Goal: Contribute content: Contribute content

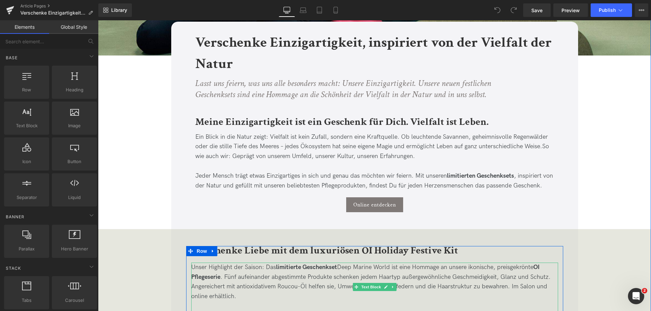
scroll to position [237, 0]
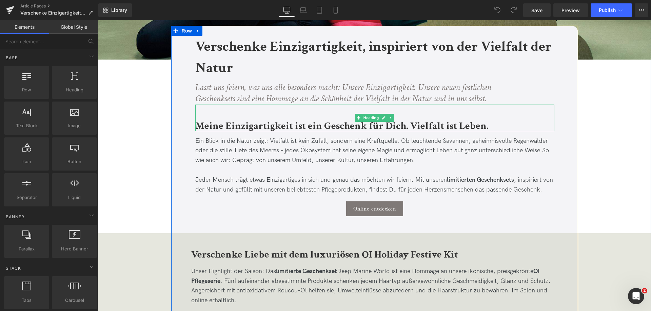
drag, startPoint x: 301, startPoint y: 111, endPoint x: 308, endPoint y: 101, distance: 12.6
click at [301, 112] on div "Meine Einzigartigkeit ist ein Geschenk für Dich. Vielfalt ist Leben." at bounding box center [374, 118] width 359 height 27
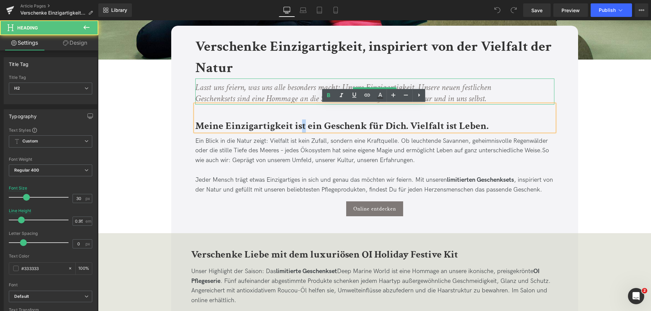
click at [314, 94] on icon "Lasst uns feiern, was uns alle besonders macht: Unsere Einzigartigkeit. Unsere …" at bounding box center [343, 93] width 296 height 23
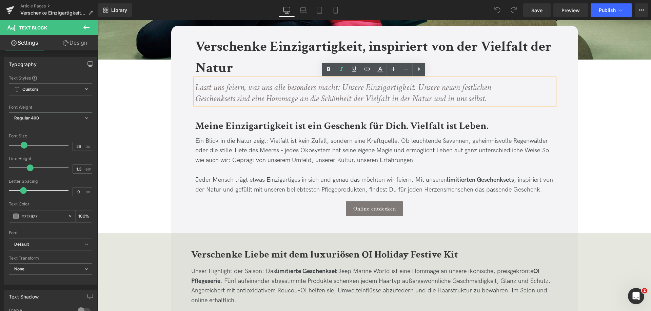
click at [410, 92] on icon "Lasst uns feiern, was uns alle besonders macht: Unsere Einzigartigkeit. Unsere …" at bounding box center [343, 93] width 296 height 23
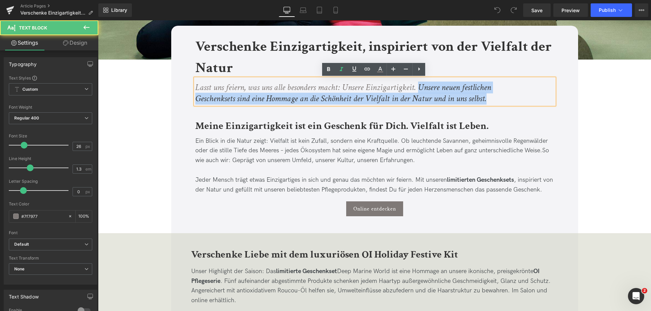
drag, startPoint x: 418, startPoint y: 86, endPoint x: 543, endPoint y: 124, distance: 129.9
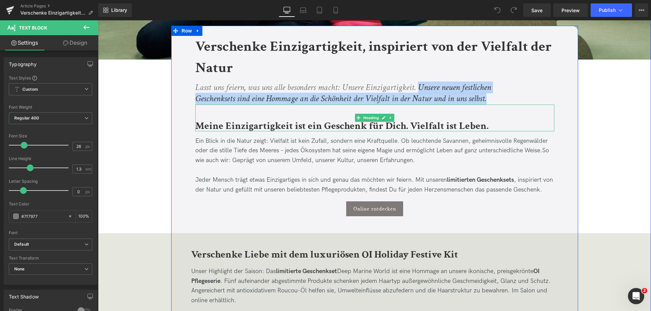
click at [465, 125] on b "Meine Einzigartigkeit ist ein Geschenk für Dich. Vielfalt ist Leben." at bounding box center [341, 126] width 293 height 13
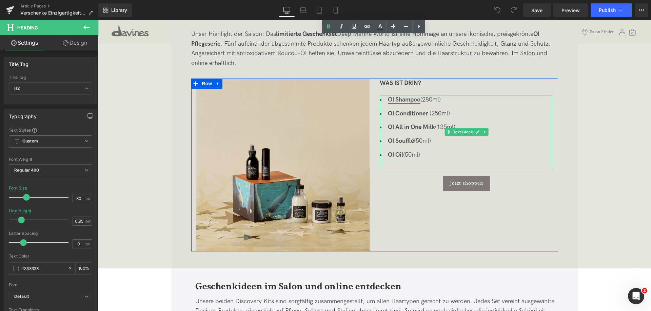
scroll to position [508, 0]
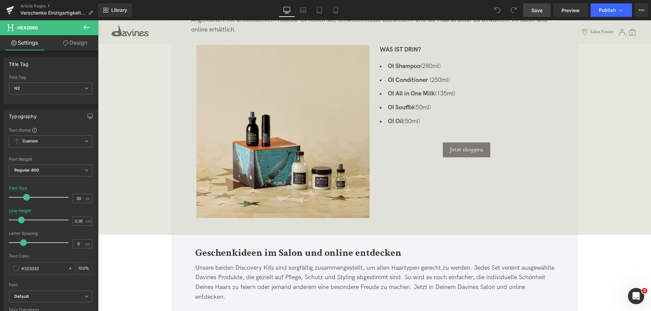
click at [533, 14] on span "Save" at bounding box center [536, 10] width 11 height 7
click at [36, 4] on link "Article Pages" at bounding box center [59, 5] width 78 height 5
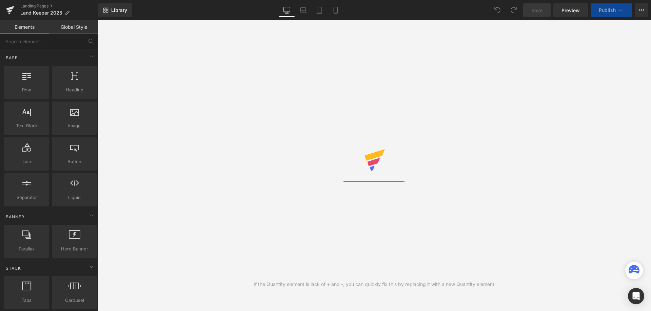
click at [573, 13] on span "Preview" at bounding box center [570, 10] width 18 height 7
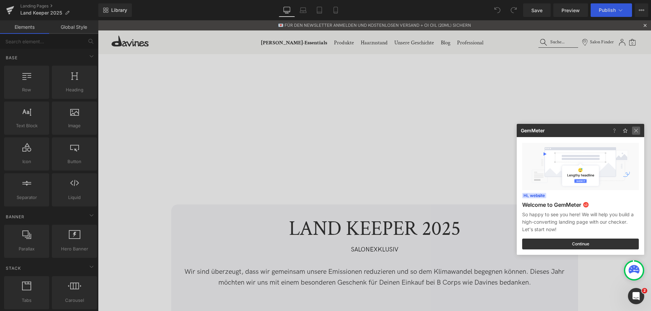
click at [639, 128] on img at bounding box center [636, 131] width 8 height 8
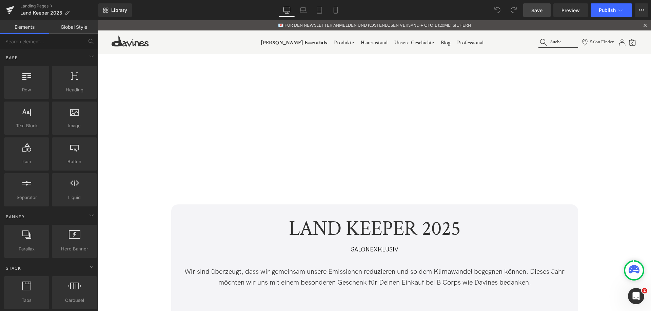
click at [544, 7] on link "Save" at bounding box center [536, 10] width 27 height 14
click at [38, 6] on link "Landing Pages" at bounding box center [59, 5] width 78 height 5
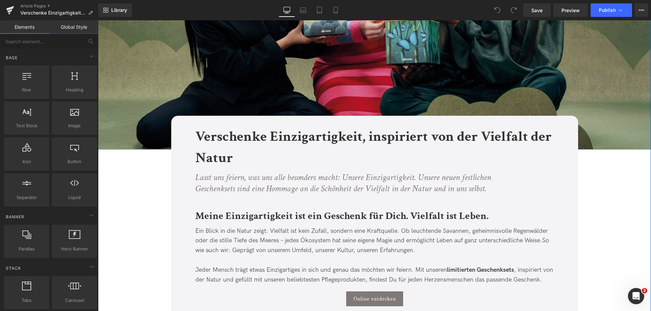
scroll to position [169, 0]
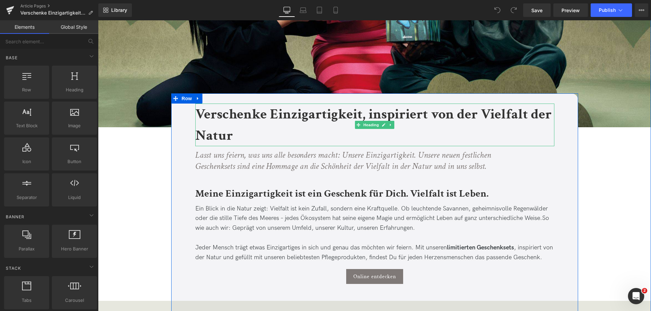
click at [529, 114] on b "Verschenke Einzigartigkeit, inspiriert von der Vielfalt der Natur" at bounding box center [373, 125] width 356 height 40
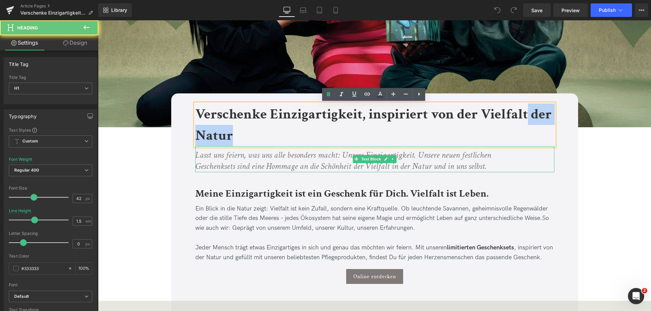
drag, startPoint x: 526, startPoint y: 113, endPoint x: 547, endPoint y: 154, distance: 46.5
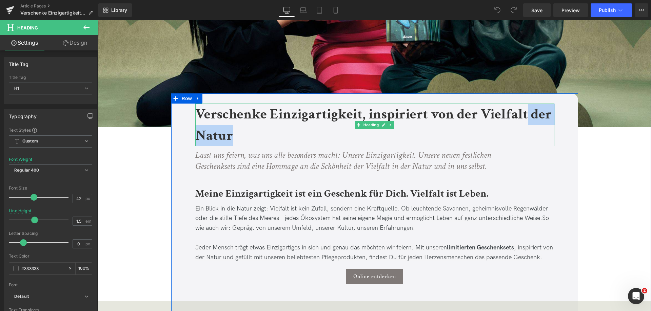
click at [505, 120] on b "Verschenke Einzigartigkeit, inspiriert von der Vielfalt der Natur" at bounding box center [373, 125] width 356 height 40
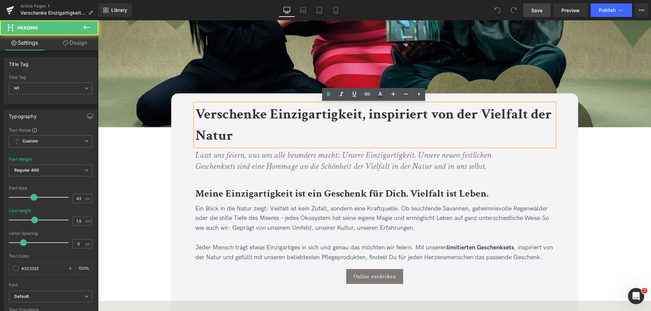
click at [540, 9] on span "Save" at bounding box center [536, 10] width 11 height 7
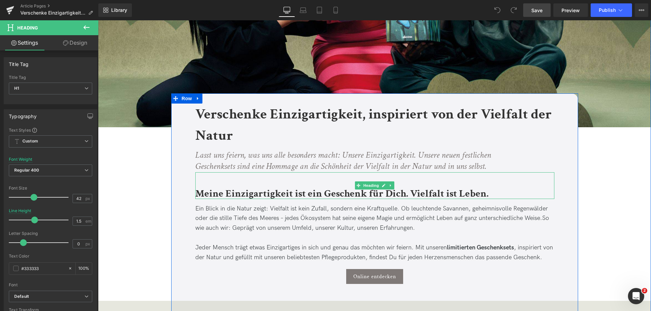
click at [444, 192] on b "Meine Einzigartigkeit ist ein Geschenk für Dich. Vielfalt ist Leben." at bounding box center [341, 193] width 293 height 13
click at [446, 195] on b "Meine Einzigartigkeit ist ein Geschenk für Dich. Vielfalt ist Leben." at bounding box center [341, 193] width 293 height 13
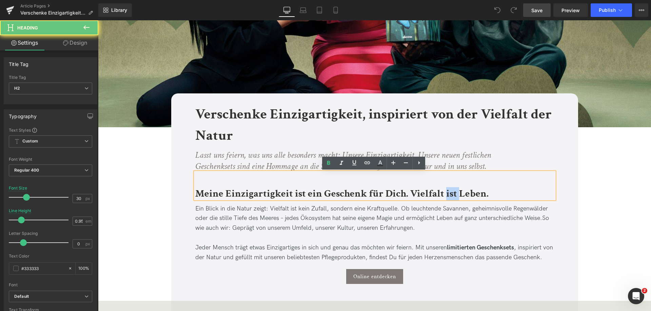
click at [446, 195] on b "Meine Einzigartigkeit ist ein Geschenk für Dich. Vielfalt ist Leben." at bounding box center [341, 193] width 293 height 13
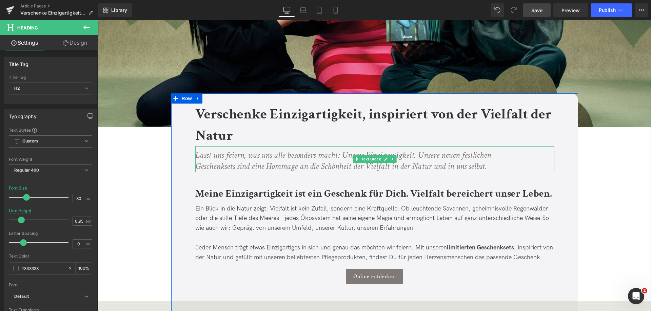
click at [261, 157] on icon "Lasst uns feiern, was uns alle besonders macht: Unsere Einzigartigkeit. Unsere …" at bounding box center [343, 160] width 296 height 23
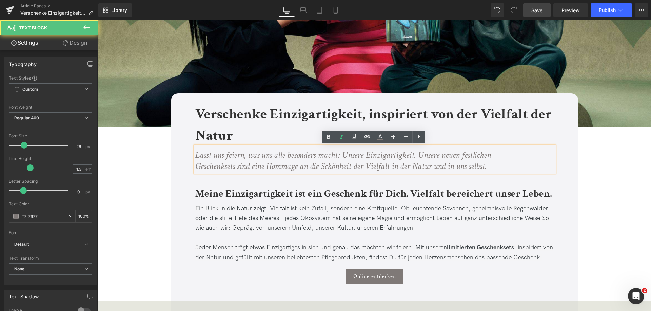
click at [206, 158] on icon "Lasst uns feiern, was uns alle besonders macht: Unsere Einzigartigkeit. Unsere …" at bounding box center [343, 160] width 296 height 23
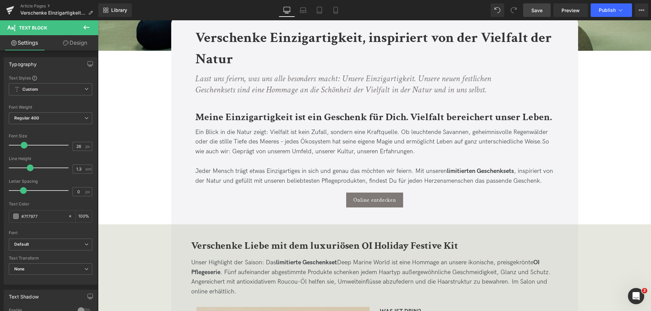
scroll to position [203, 0]
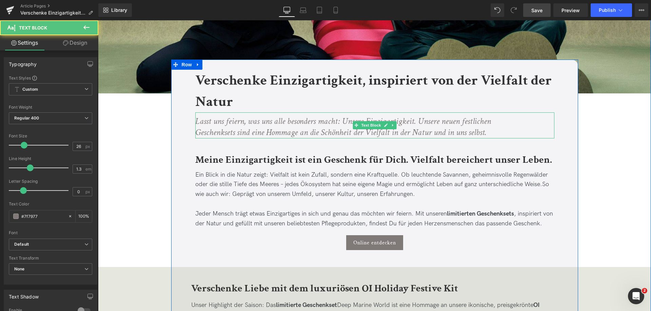
click at [259, 130] on icon "Lasst uns feiern, was uns alle besonders macht: Unsere Einzigartigkeit. Unsere …" at bounding box center [343, 127] width 296 height 23
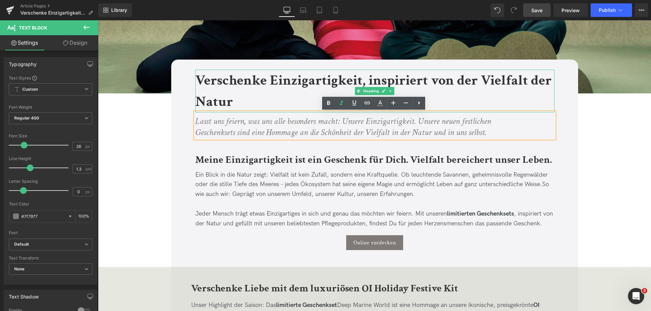
click at [270, 99] on h1 "Verschenke Einzigartigkeit, inspiriert von der Vielfalt der Natur" at bounding box center [374, 91] width 359 height 43
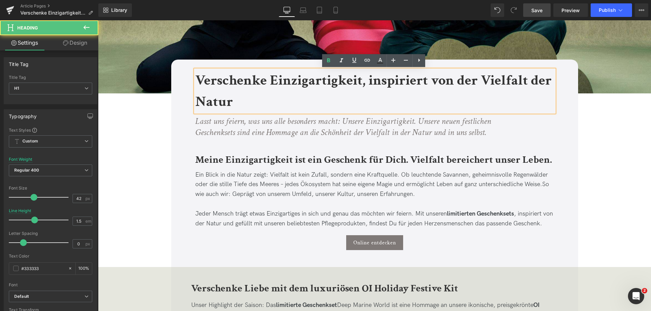
click at [242, 76] on b "Verschenke Einzigartigkeit, inspiriert von der Vielfalt der Natur" at bounding box center [373, 91] width 356 height 40
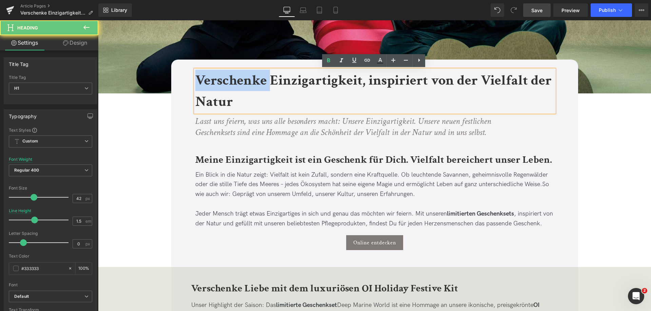
click at [242, 76] on b "Verschenke Einzigartigkeit, inspiriert von der Vielfalt der Natur" at bounding box center [373, 91] width 356 height 40
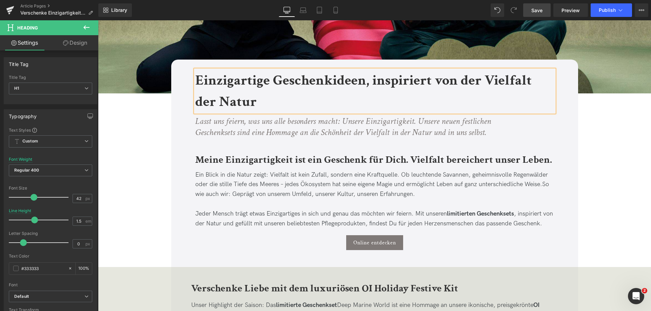
click at [537, 9] on span "Save" at bounding box center [536, 10] width 11 height 7
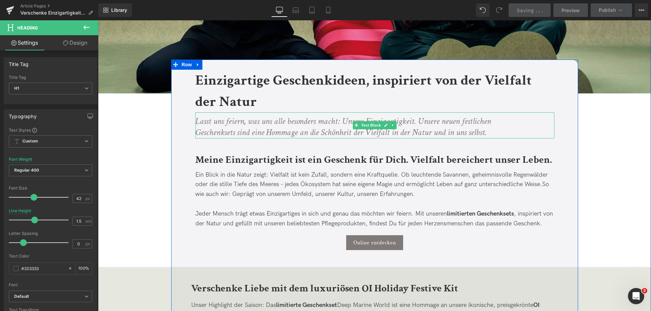
click at [269, 128] on icon "Lasst uns feiern, was uns alle besonders macht: Unsere Einzigartigkeit. Unsere …" at bounding box center [343, 127] width 296 height 23
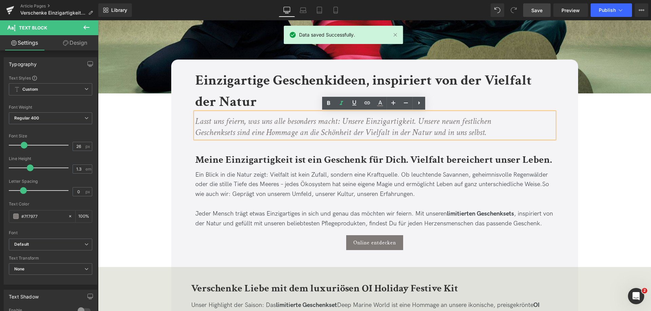
click at [199, 120] on icon "Lasst uns feiern, was uns alle besonders macht: Unsere Einzigartigkeit. Unsere …" at bounding box center [343, 127] width 296 height 23
click at [198, 120] on icon "Lasst uns feiern, was uns alle besonders macht: Unsere Einzigartigkeit. Unsere …" at bounding box center [343, 127] width 296 height 23
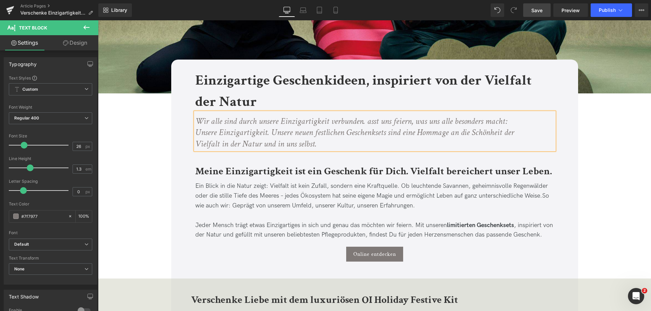
click at [203, 120] on icon "Wir alle sind durch unsere Einzigartigkeit verbunden. asst uns feiern, was uns …" at bounding box center [354, 133] width 319 height 35
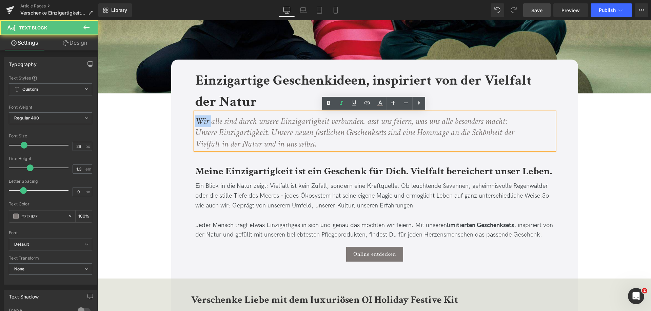
click at [203, 120] on icon "Wir alle sind durch unsere Einzigartigkeit verbunden. asst uns feiern, was uns …" at bounding box center [354, 133] width 319 height 35
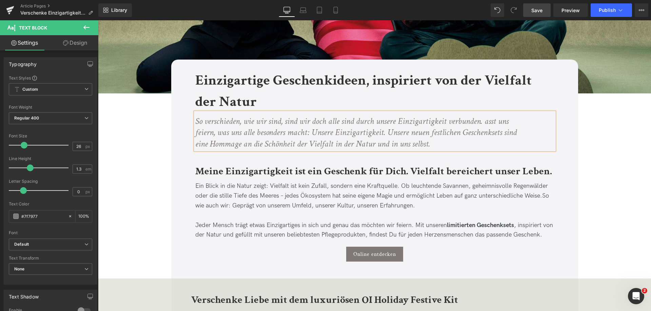
click at [344, 120] on icon "So verschieden, wie wir sind, sind wir doch alle sind durch unsere Einzigartigk…" at bounding box center [355, 133] width 321 height 35
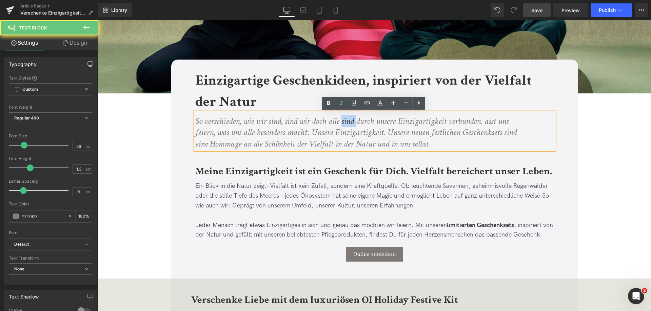
click at [344, 120] on icon "So verschieden, wie wir sind, sind wir doch alle sind durch unsere Einzigartigk…" at bounding box center [355, 133] width 321 height 35
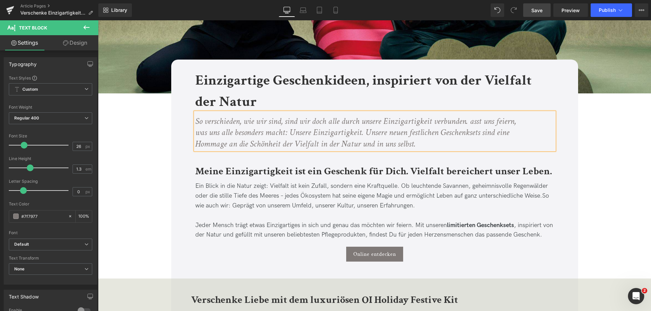
click at [469, 121] on icon "So verschieden, wie wir sind, sind wir doch alle durch unsere Einzigartigkeit v…" at bounding box center [355, 133] width 321 height 35
click at [364, 129] on icon "So verschieden, wie wir sind, sind wir doch alle durch unsere Einzigartigkeit v…" at bounding box center [355, 133] width 321 height 35
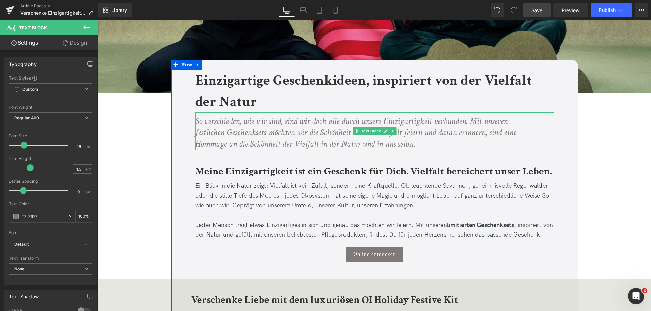
click at [338, 136] on icon "So verschieden, wie wir sind, sind wir doch alle durch unsere Einzigartigkeit v…" at bounding box center [355, 133] width 321 height 35
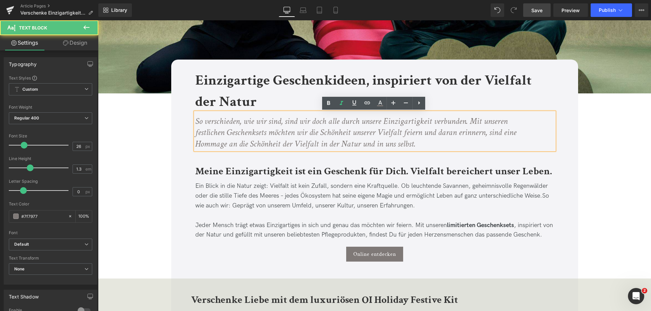
click at [358, 135] on icon "So verschieden, wie wir sind, sind wir doch alle durch unsere Einzigartigkeit v…" at bounding box center [355, 133] width 321 height 35
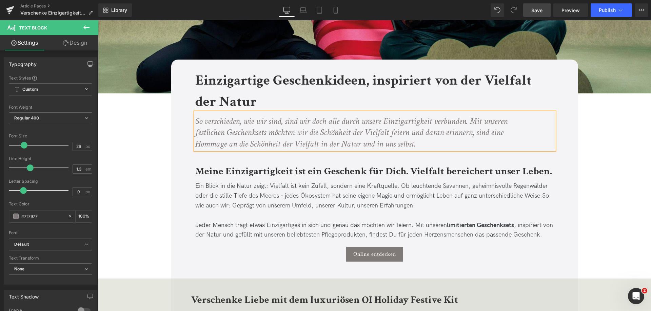
click at [390, 137] on icon "So verschieden, wie wir sind, sind wir doch alle durch unsere Einzigartigkeit v…" at bounding box center [351, 133] width 312 height 35
click at [510, 143] on p "So verschieden, wie wir sind, sind wir doch alle durch unsere Einzigartigkeit v…" at bounding box center [357, 133] width 325 height 34
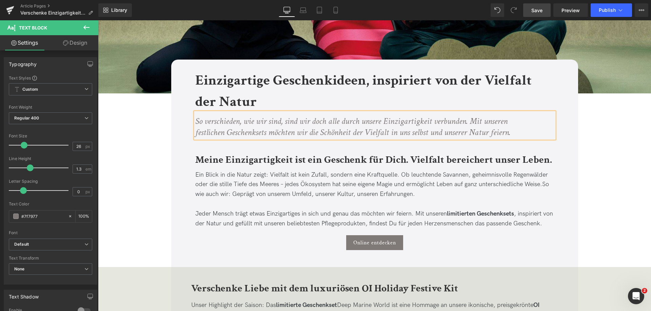
click at [541, 15] on link "Save" at bounding box center [536, 10] width 27 height 14
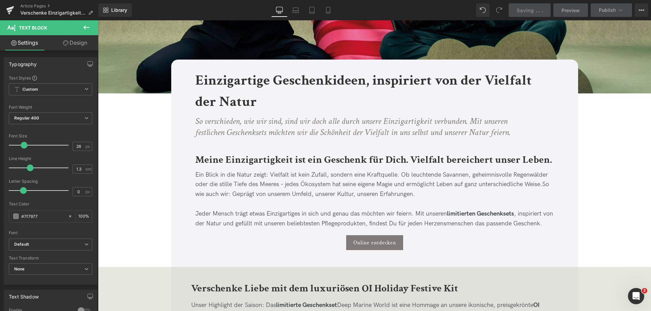
scroll to position [271, 0]
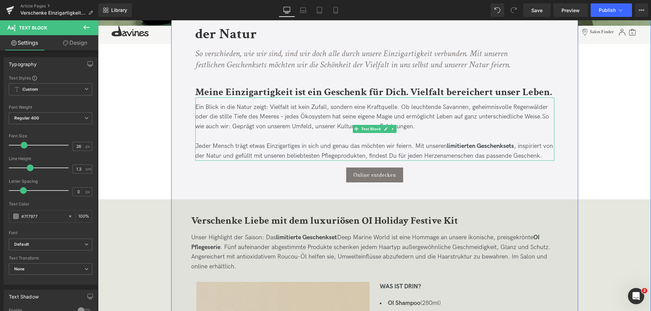
drag, startPoint x: 287, startPoint y: 116, endPoint x: 298, endPoint y: 123, distance: 12.9
click at [287, 116] on span "Ein Blick in die Natur zeigt: Vielfalt ist kein Zufall, sondern eine Kraftquell…" at bounding box center [371, 112] width 352 height 17
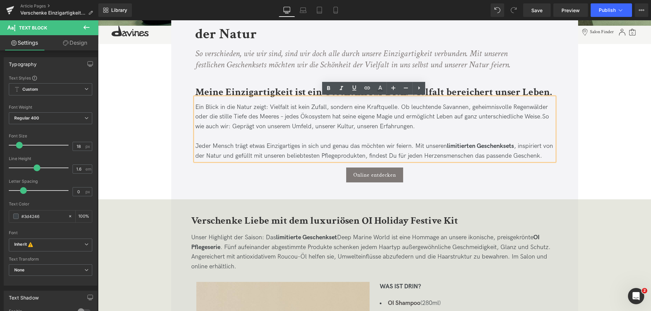
click at [236, 113] on p "Ein Blick in die Natur zeigt: Vielfalt ist kein Zufall, sondern eine Kraftquell…" at bounding box center [374, 117] width 359 height 29
click at [272, 119] on span "Ein Blick in die Natur zeigt: Vielfalt ist kein Zufall, sondern eine Kraftquell…" at bounding box center [371, 112] width 352 height 17
click at [305, 127] on span "So wie auch wir: Geprägt von unserem Umfeld, unserer Kultur, unseren Erfahrunge…" at bounding box center [371, 121] width 353 height 17
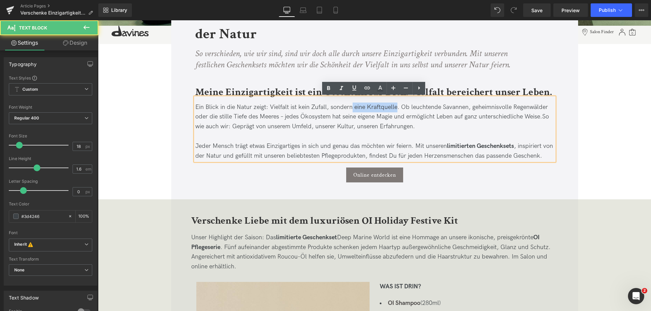
drag, startPoint x: 351, startPoint y: 106, endPoint x: 396, endPoint y: 107, distance: 44.7
click at [396, 107] on span "Ein Blick in die Natur zeigt: Vielfalt ist kein Zufall, sondern eine Kraftquell…" at bounding box center [371, 112] width 352 height 17
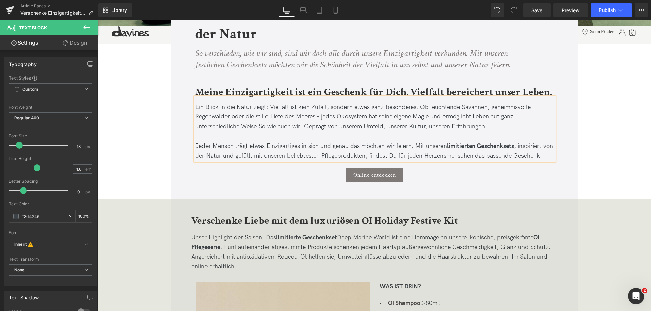
click at [475, 148] on strong "limitierten Geschenksets" at bounding box center [480, 146] width 67 height 7
click at [196, 105] on span "Ein Blick in die Natur zeigt: Vielfalt ist kein Zufall, sondern etwas ganz beso…" at bounding box center [362, 117] width 335 height 27
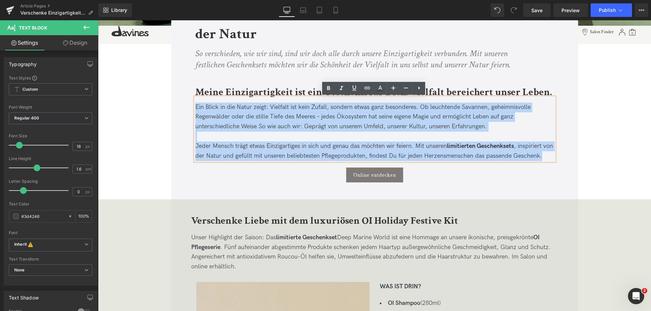
drag, startPoint x: 196, startPoint y: 105, endPoint x: 602, endPoint y: 166, distance: 411.1
copy div "Ein Blick in die Natur zeigt: Vielfalt ist kein Zufall, sondern etwas ganz beso…"
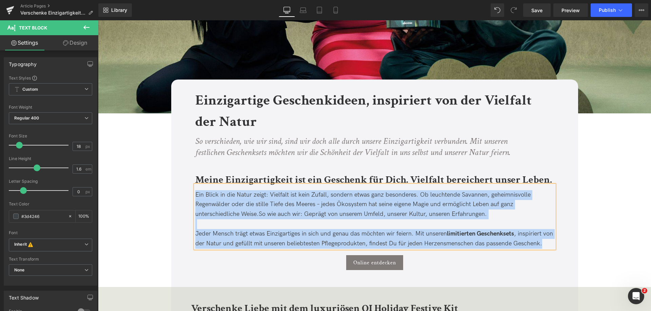
scroll to position [169, 0]
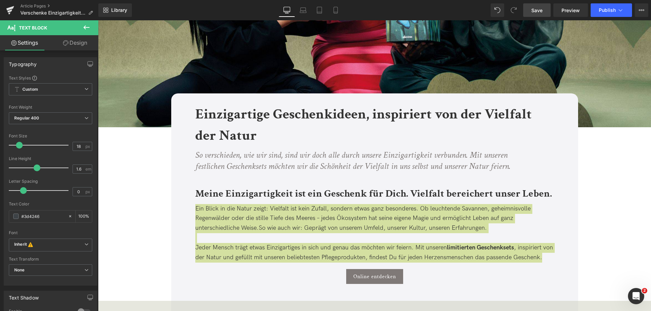
click at [535, 9] on span "Save" at bounding box center [536, 10] width 11 height 7
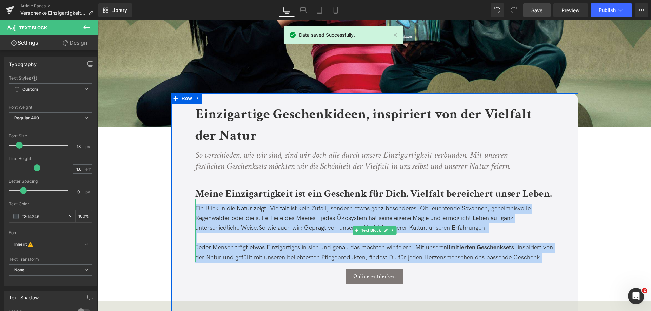
click at [350, 246] on span "Jeder Mensch trägt etwas Einzigartiges in sich und genau das möchten wir feiern…" at bounding box center [374, 252] width 358 height 17
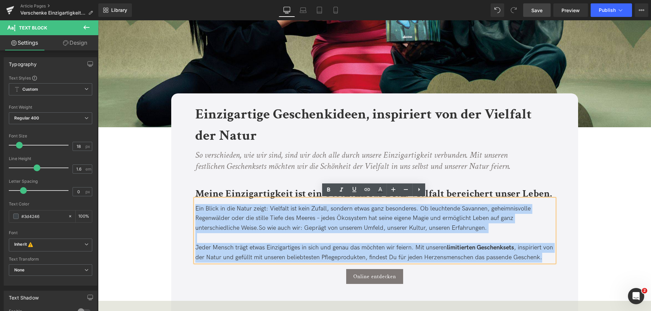
drag, startPoint x: 553, startPoint y: 257, endPoint x: 161, endPoint y: 209, distance: 394.3
copy div "Ein Blick in die Natur zeigt: Vielfalt ist kein Zufall, sondern etwas ganz beso…"
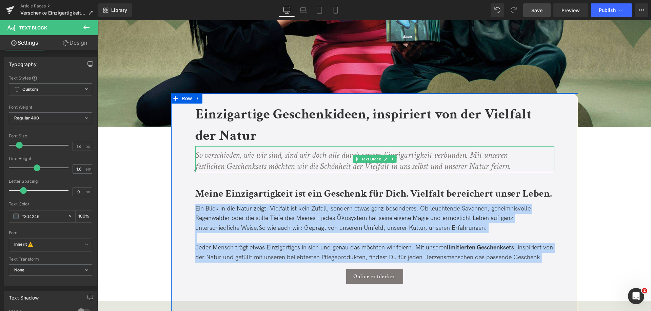
drag, startPoint x: 331, startPoint y: 161, endPoint x: 417, endPoint y: 163, distance: 86.4
click at [331, 161] on icon "So verschieden, wie wir sind, sind wir doch alle durch unsere Einzigartigkeit v…" at bounding box center [352, 160] width 315 height 23
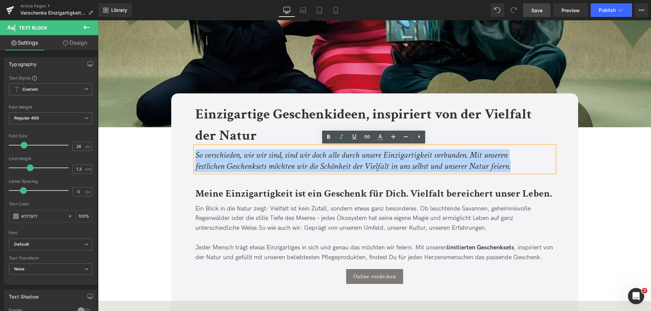
drag, startPoint x: 523, startPoint y: 166, endPoint x: 136, endPoint y: 144, distance: 387.7
copy icon "So verschieden, wie wir sind, sind wir doch alle durch unsere Einzigartigkeit v…"
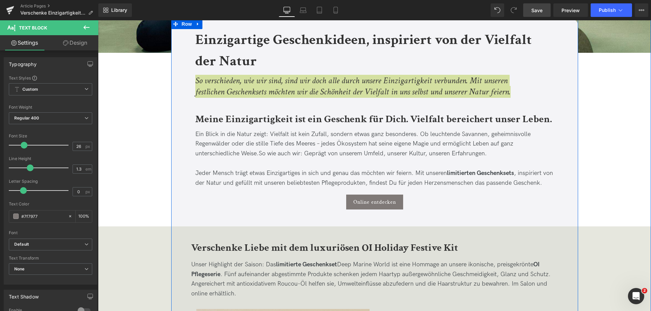
scroll to position [271, 0]
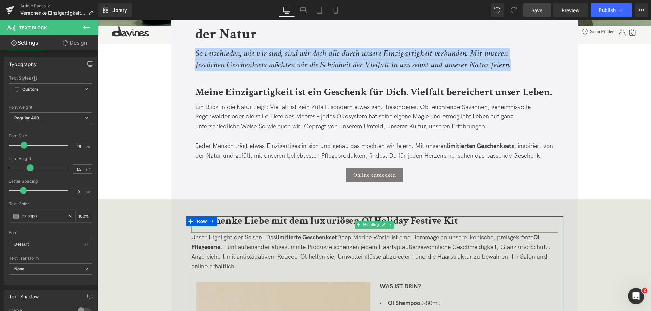
click at [472, 220] on h2 "Verschenke Liebe mit dem luxuriösen OI Holiday Festive Kit" at bounding box center [374, 222] width 367 height 10
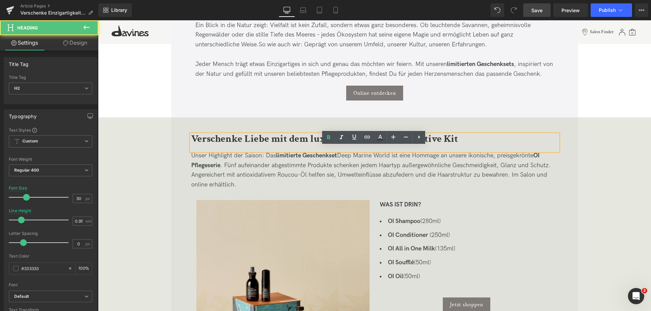
scroll to position [373, 0]
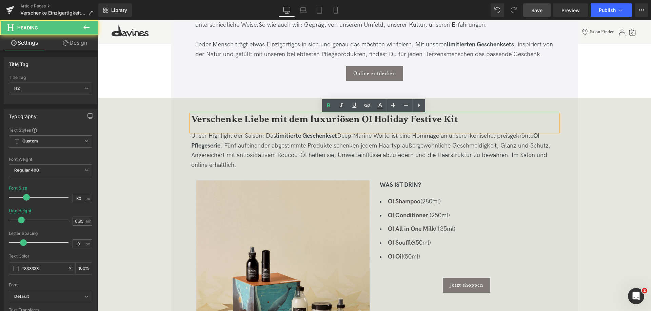
click at [194, 123] on b "Verschenke Liebe mit dem luxuriösen OI Holiday Festive Kit" at bounding box center [324, 119] width 267 height 13
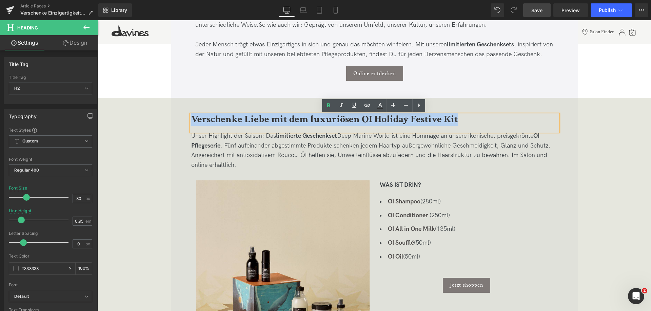
drag, startPoint x: 192, startPoint y: 117, endPoint x: 507, endPoint y: 121, distance: 314.9
click at [507, 121] on h2 "Verschenke Liebe mit dem luxuriösen OI Holiday Festive Kit" at bounding box center [374, 120] width 367 height 10
copy b "Verschenke Liebe mit dem luxuriösen OI Holiday Festive Kit"
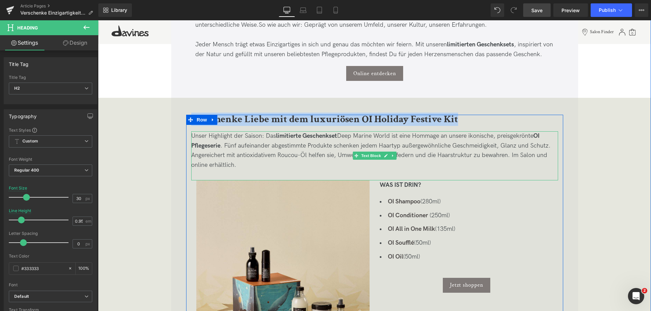
click at [248, 155] on p "Unser Highlight der Saison: Das limitierte Geschenkset Deep Marine World ist ei…" at bounding box center [374, 150] width 367 height 39
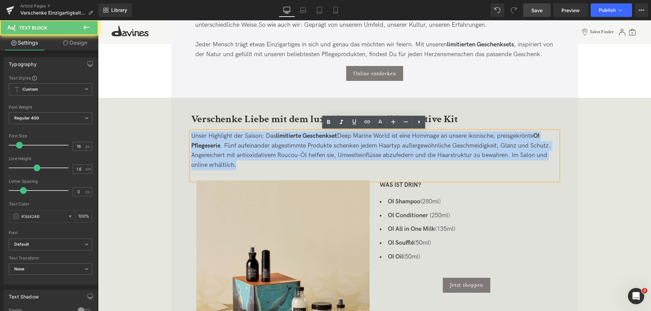
drag, startPoint x: 248, startPoint y: 162, endPoint x: 185, endPoint y: 128, distance: 71.9
click at [186, 128] on div "Verschenke Liebe mit dem luxuriösen OI Holiday Festive Kit Heading Unser Highli…" at bounding box center [374, 234] width 377 height 239
copy p "Unser Highlight der Saison: Das limitierte Geschenkset Deep Marine World ist ei…"
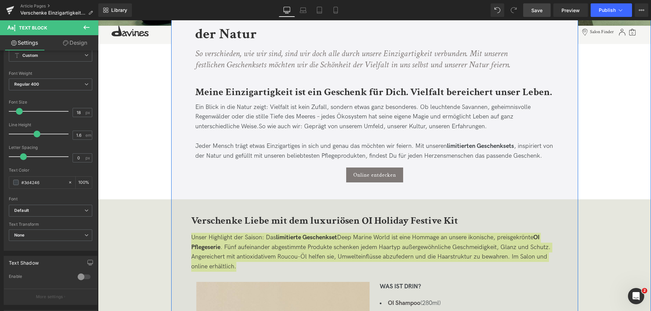
scroll to position [237, 0]
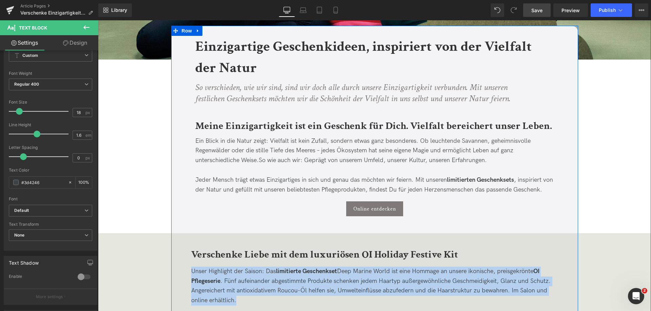
click at [219, 89] on icon "So verschieden, wie wir sind, sind wir doch alle durch unsere Einzigartigkeit v…" at bounding box center [352, 93] width 315 height 23
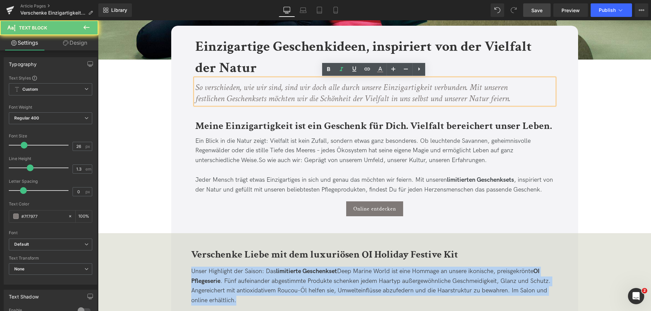
click at [219, 89] on icon "So verschieden, wie wir sind, sind wir doch alle durch unsere Einzigartigkeit v…" at bounding box center [352, 93] width 315 height 23
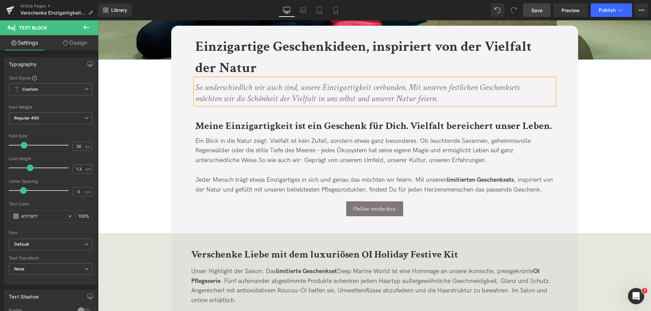
click at [402, 88] on icon "So underschiedlich wir auch sind, unsere Einzigartigkeit verbunden. Mit unseren…" at bounding box center [357, 93] width 324 height 23
click at [219, 87] on icon "So underschiedlich wir auch sind, unsere Einzigartigkeit verbindet uns. Mit uns…" at bounding box center [341, 93] width 292 height 23
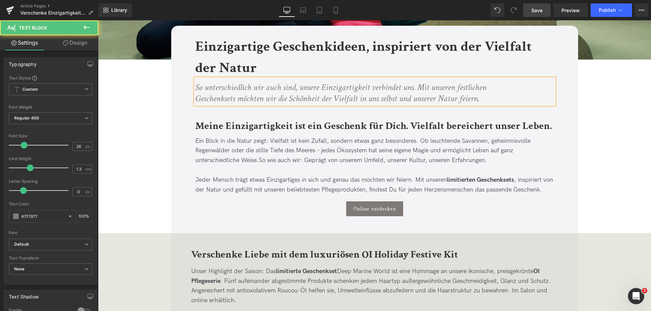
click at [417, 89] on icon "So unterschiedlich wir auch sind, unsere Einzigartigkeit verbindet uns. Mit uns…" at bounding box center [340, 93] width 291 height 23
click at [234, 97] on icon "So unterschiedlich wir auch sind, unsere Einzigartigkeit verbindet uns. Mit uns…" at bounding box center [340, 93] width 291 height 23
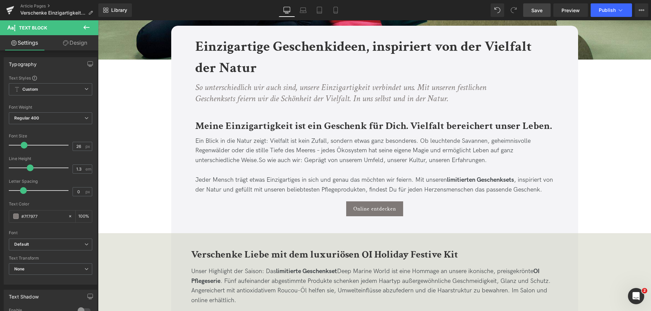
drag, startPoint x: 207, startPoint y: 154, endPoint x: 195, endPoint y: 135, distance: 21.6
click at [207, 154] on span "Ein Blick in die Natur zeigt: Vielfalt ist kein Zufall, sondern etwas ganz beso…" at bounding box center [362, 151] width 335 height 27
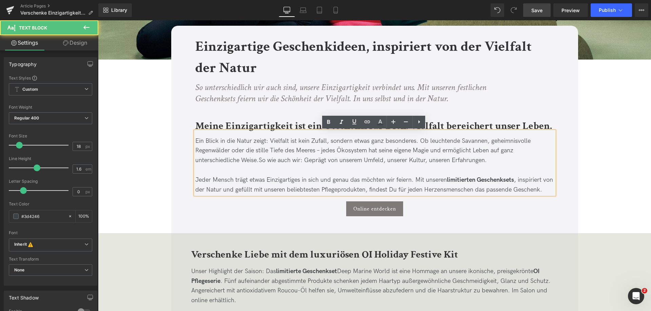
click at [199, 142] on span "Ein Blick in die Natur zeigt: Vielfalt ist kein Zufall, sondern etwas ganz beso…" at bounding box center [362, 151] width 335 height 27
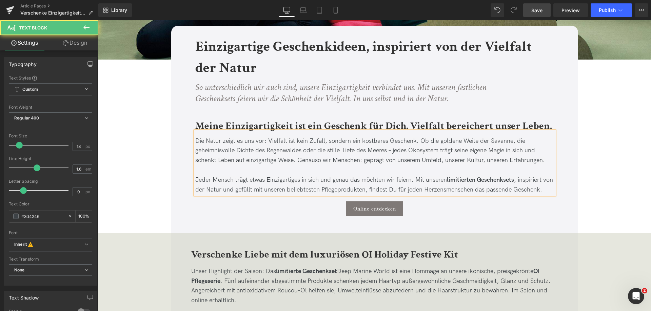
click at [391, 153] on span "Die Natur zeigt es uns vor: Vielfalt ist kein Zufall, sondern ein kostbares Ges…" at bounding box center [369, 151] width 349 height 27
click at [212, 158] on span "Die Natur zeigt es uns vor: Vielfalt ist kein Zufall, sondern ein kostbares Ges…" at bounding box center [369, 151] width 349 height 27
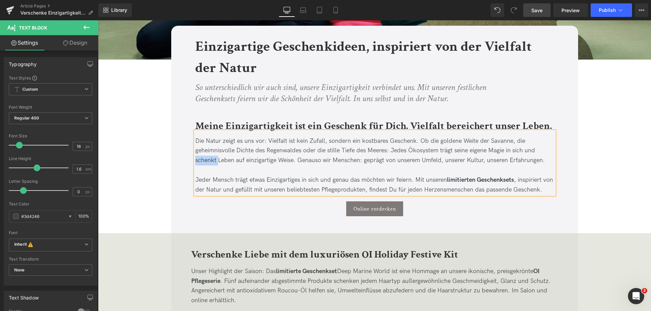
click at [212, 158] on span "Die Natur zeigt es uns vor: Vielfalt ist kein Zufall, sondern ein kostbares Ges…" at bounding box center [369, 151] width 349 height 27
click at [252, 160] on span "Die Natur zeigt es uns vor: Vielfalt ist kein Zufall, sondern ein kostbares Ges…" at bounding box center [373, 151] width 357 height 27
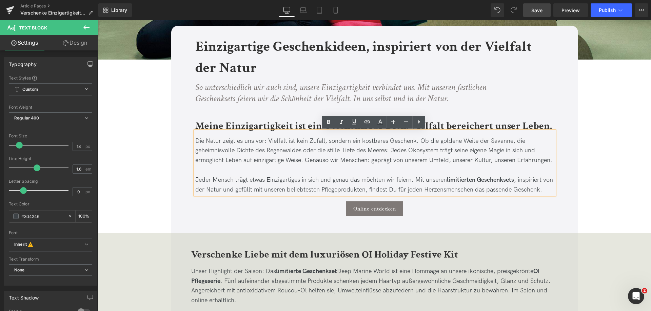
click at [279, 171] on p at bounding box center [374, 171] width 359 height 10
click at [262, 160] on span "Die Natur zeigt es uns vor: Vielfalt ist kein Zufall, sondern ein kostbares Ges…" at bounding box center [373, 151] width 357 height 27
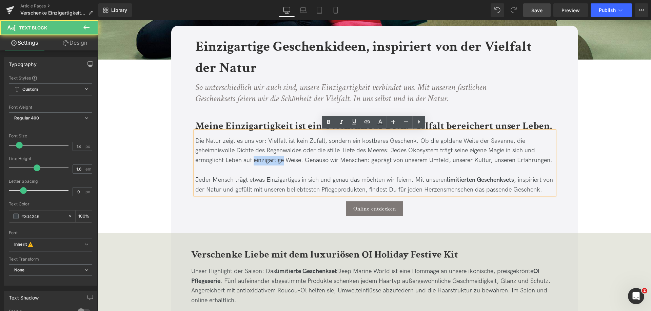
click at [262, 160] on span "Die Natur zeigt es uns vor: Vielfalt ist kein Zufall, sondern ein kostbares Ges…" at bounding box center [373, 151] width 357 height 27
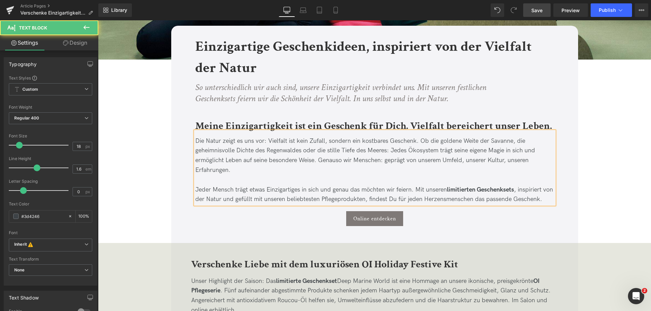
click at [385, 163] on span "Die Natur zeigt es uns vor: Vielfalt ist kein Zufall, sondern ein kostbares Ges…" at bounding box center [365, 156] width 340 height 36
click at [536, 11] on span "Save" at bounding box center [536, 10] width 11 height 7
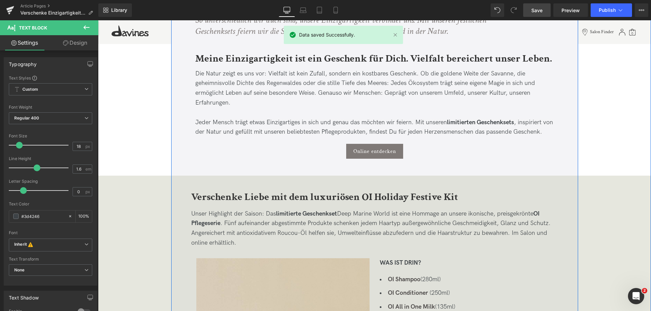
scroll to position [305, 0]
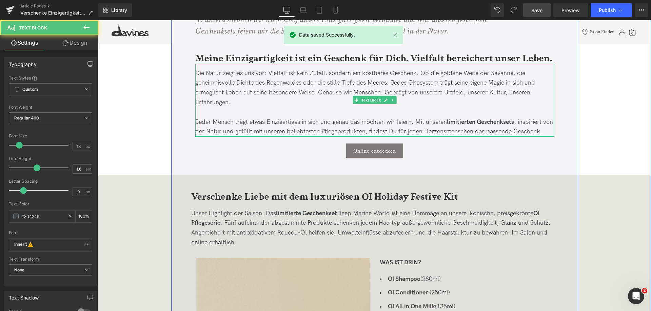
click at [508, 90] on span "Die Natur zeigt es uns vor: Vielfalt ist kein Zufall, sondern ein kostbares Ges…" at bounding box center [365, 88] width 340 height 36
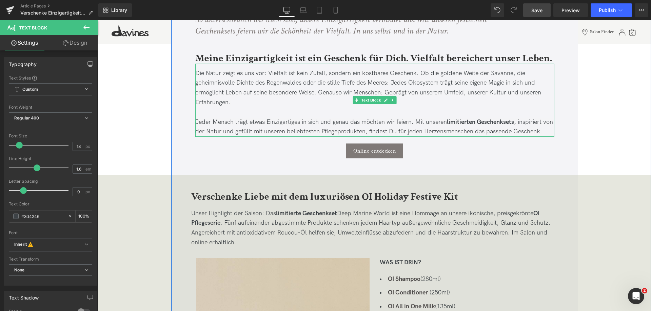
click at [292, 124] on span "Jeder Mensch trägt etwas Einzigartiges in sich und genau das möchten wir feiern…" at bounding box center [374, 127] width 358 height 17
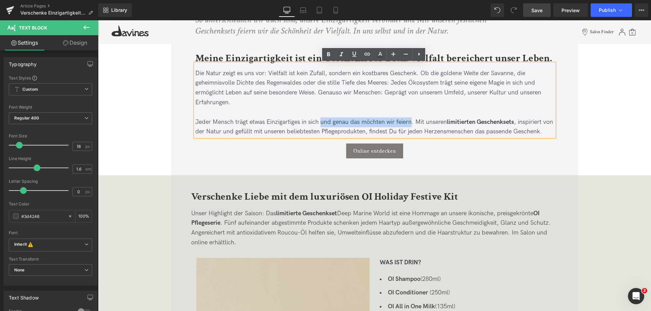
drag, startPoint x: 320, startPoint y: 123, endPoint x: 410, endPoint y: 124, distance: 89.5
click at [410, 124] on span "Jeder Mensch trägt etwas Einzigartiges in sich und genau das möchten wir feiern…" at bounding box center [374, 127] width 358 height 17
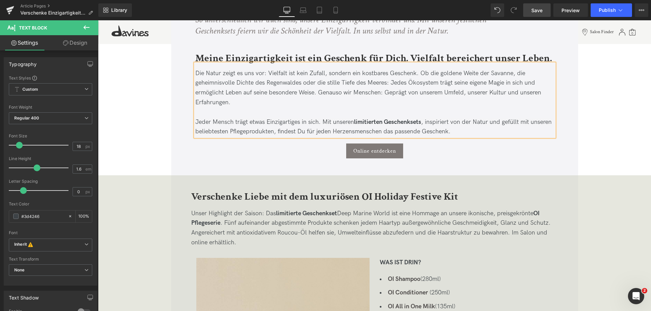
click at [540, 8] on span "Save" at bounding box center [536, 10] width 11 height 7
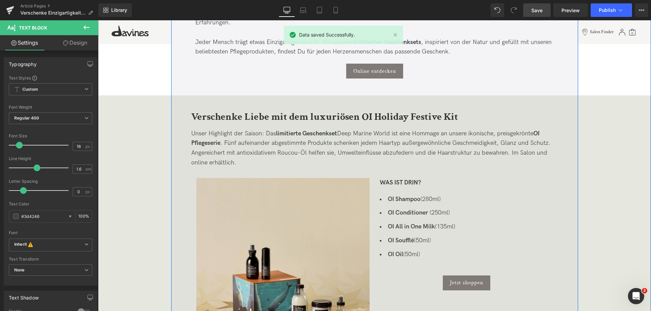
scroll to position [407, 0]
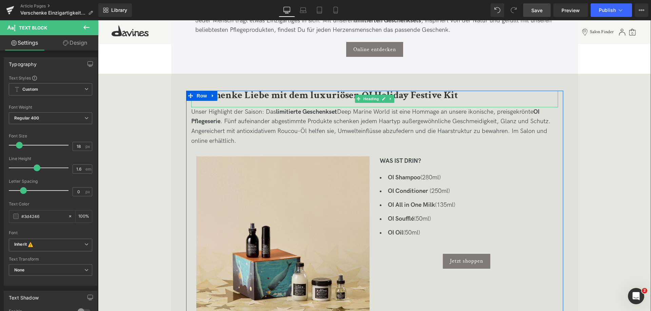
click at [232, 94] on b "Verschenke Liebe mit dem luxuriösen OI Holiday Festive Kit" at bounding box center [324, 95] width 267 height 13
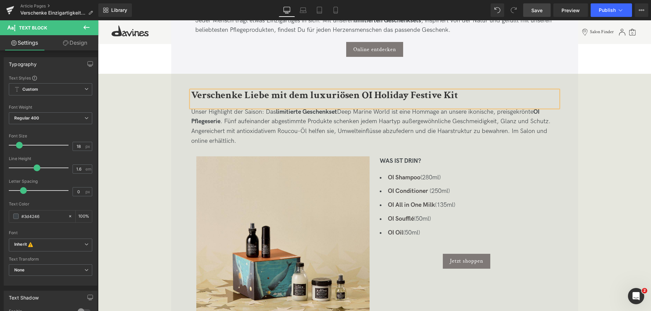
click at [232, 94] on b "Verschenke Liebe mit dem luxuriösen OI Holiday Festive Kit" at bounding box center [324, 95] width 267 height 13
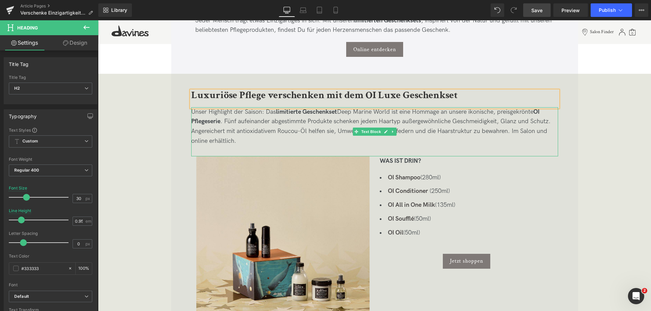
click at [193, 114] on p "Unser Highlight der Saison: Das limitierte Geschenkset Deep Marine World ist ei…" at bounding box center [374, 126] width 367 height 39
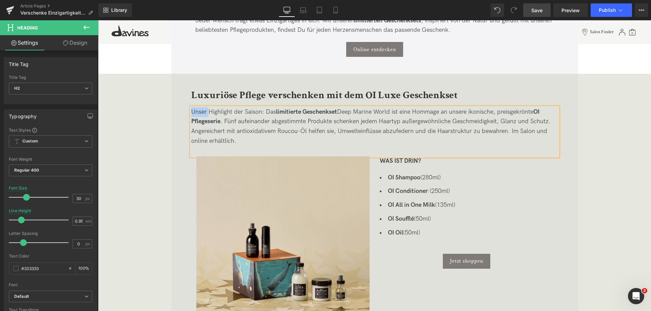
click at [193, 114] on p "Unser Highlight der Saison: Das limitierte Geschenkset Deep Marine World ist ei…" at bounding box center [374, 126] width 367 height 39
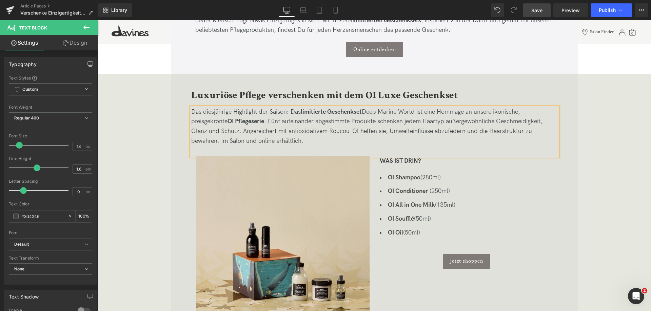
click at [274, 111] on p "Das diesjährige Highlight der Saison: Das limitierte Geschenkset Deep Marine Wo…" at bounding box center [374, 126] width 367 height 39
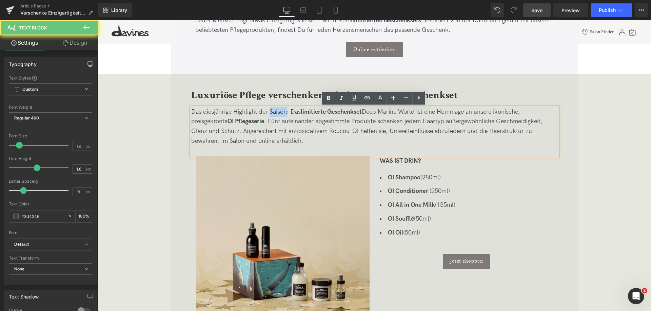
click at [274, 111] on p "Das diesjährige Highlight der Saison: Das limitierte Geschenkset Deep Marine Wo…" at bounding box center [374, 126] width 367 height 39
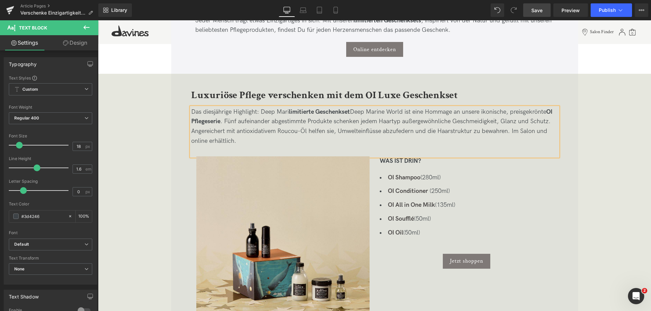
click at [534, 13] on span "Save" at bounding box center [536, 10] width 11 height 7
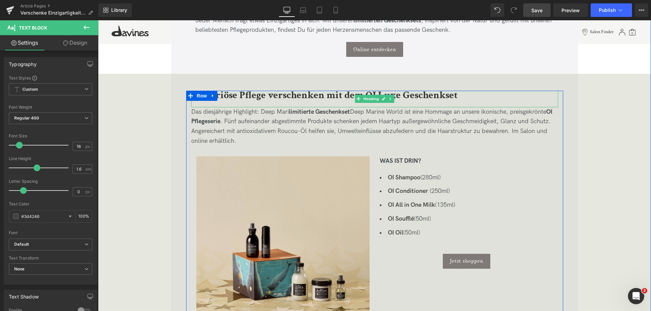
click at [419, 94] on b "Luxuriöse Pflege verschenken mit dem OI Luxe Geschenkset" at bounding box center [324, 95] width 266 height 13
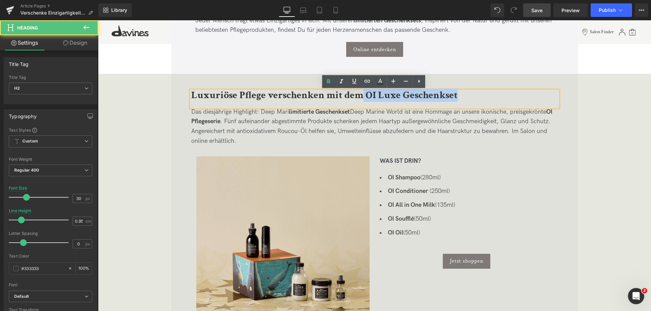
drag, startPoint x: 361, startPoint y: 99, endPoint x: 495, endPoint y: 104, distance: 134.3
click at [495, 104] on div "Luxuriöse Pflege verschenken mit dem OI Luxe Geschenkset" at bounding box center [374, 99] width 367 height 17
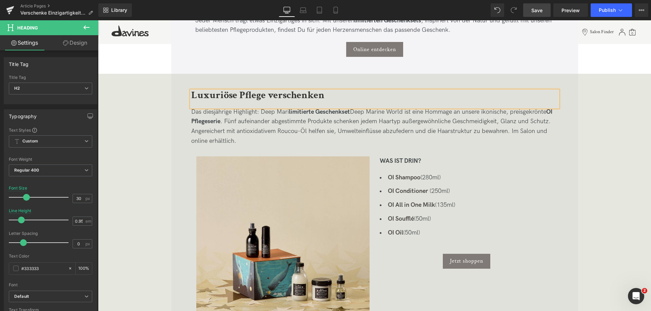
click at [191, 95] on b "Luxuriöse Pflege verschenken" at bounding box center [257, 95] width 133 height 13
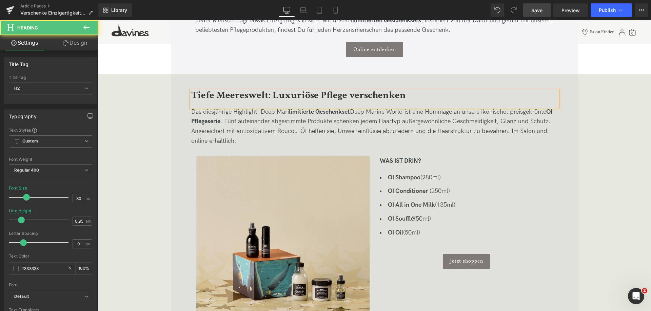
drag, startPoint x: 348, startPoint y: 97, endPoint x: 450, endPoint y: 101, distance: 101.7
click at [448, 101] on div "Tiefe Meereswelt: Luxuriöse Pflege verschenken" at bounding box center [374, 99] width 367 height 17
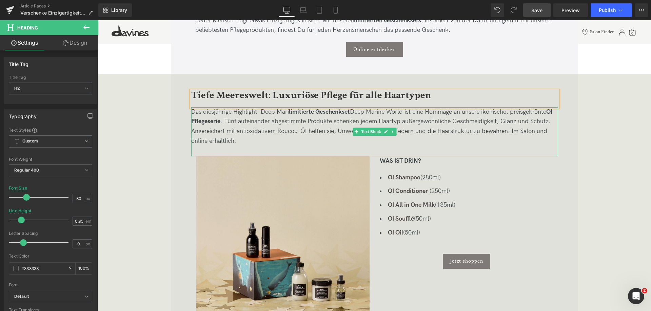
click at [279, 116] on p "Das diesjährige Highlight: Deep Mari limitierte Geschenkset Deep Marine World i…" at bounding box center [374, 126] width 367 height 39
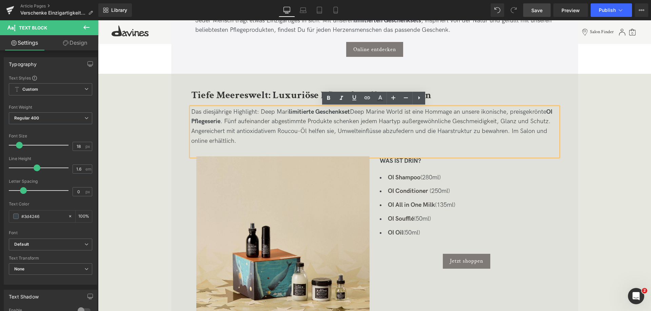
click at [263, 115] on p "Das diesjährige Highlight: Deep Mari limitierte Geschenkset Deep Marine World i…" at bounding box center [374, 126] width 367 height 39
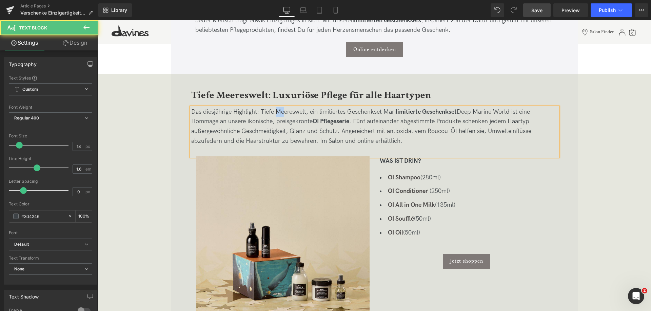
drag, startPoint x: 277, startPoint y: 110, endPoint x: 285, endPoint y: 110, distance: 8.5
click at [285, 110] on p "Das diesjährige Highlight: Tiefe Meereswelt, ein limitiertes Geschenkset Mari l…" at bounding box center [374, 126] width 367 height 39
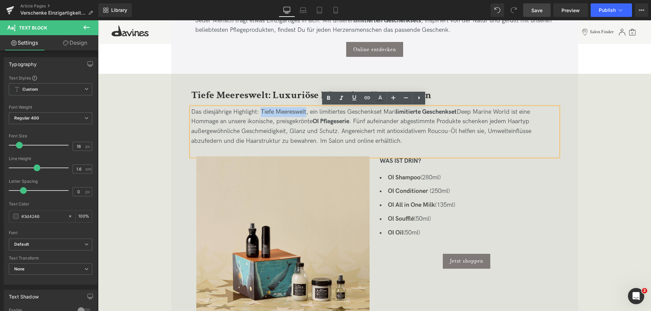
drag, startPoint x: 262, startPoint y: 111, endPoint x: 306, endPoint y: 113, distance: 44.4
click at [306, 113] on p "Das diesjährige Highlight: Tiefe Meereswelt, ein limitiertes Geschenkset Mari l…" at bounding box center [374, 126] width 367 height 39
click at [327, 98] on icon at bounding box center [328, 98] width 8 height 8
click at [320, 120] on strong "OI Pflegeserie" at bounding box center [302, 121] width 37 height 7
click at [536, 14] on link "Save" at bounding box center [536, 10] width 27 height 14
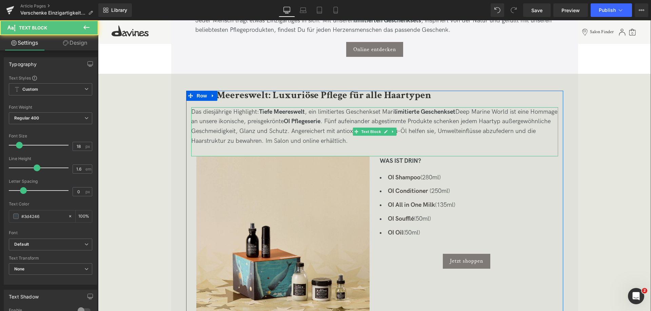
click at [383, 112] on p "Das diesjährige Highlight: Tiefe Meereswelt , ein limitiertes Geschenkset Mari …" at bounding box center [374, 126] width 367 height 39
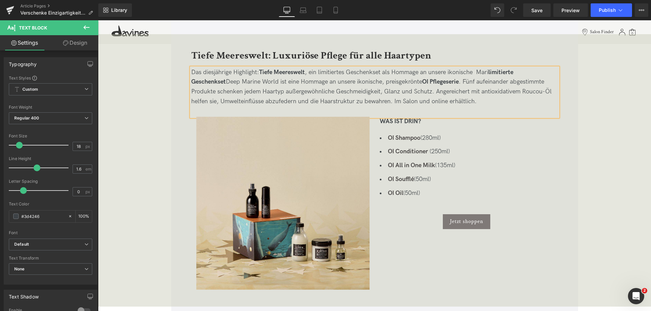
scroll to position [576, 0]
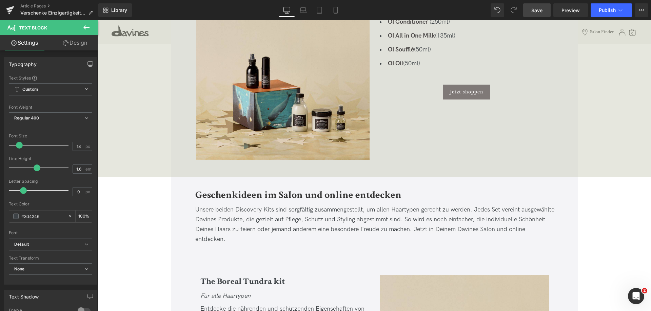
click at [536, 15] on link "Save" at bounding box center [536, 10] width 27 height 14
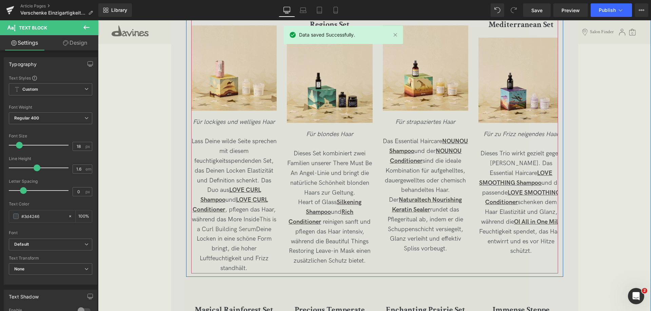
scroll to position [1288, 0]
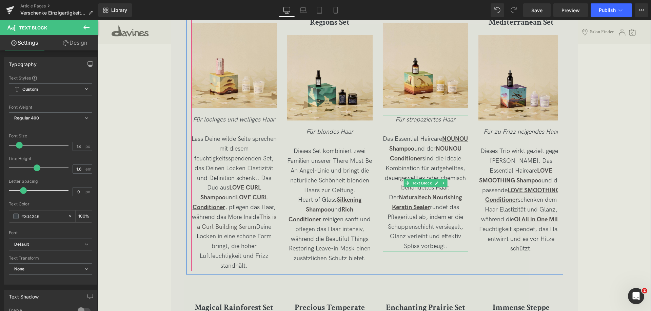
click at [406, 172] on p "Das Essential Haircare NOUNOU Shampoo und der NOUNOU Conditioner sind die ideal…" at bounding box center [425, 193] width 85 height 117
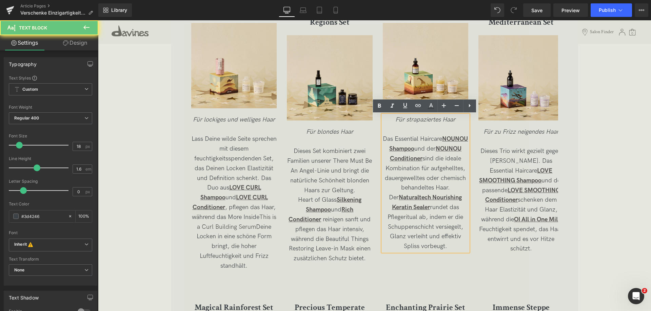
click at [402, 180] on span "Das Essential Haircare NOUNOU Shampoo und der NOUNOU Conditioner sind die ideal…" at bounding box center [425, 193] width 85 height 115
drag, startPoint x: 456, startPoint y: 187, endPoint x: 461, endPoint y: 188, distance: 4.5
click at [461, 188] on span "Das Essential Haircare NOUNOU Shampoo und der NOUNOU Conditioner sind die ideal…" at bounding box center [425, 193] width 85 height 115
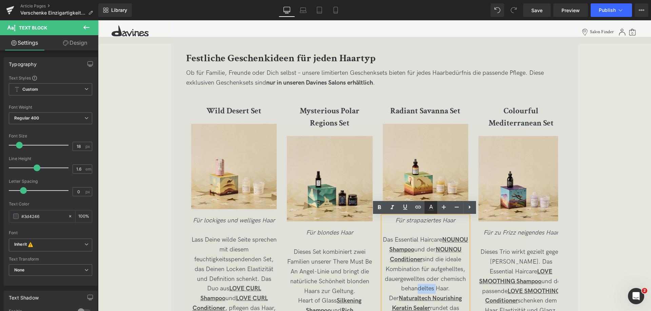
scroll to position [1186, 0]
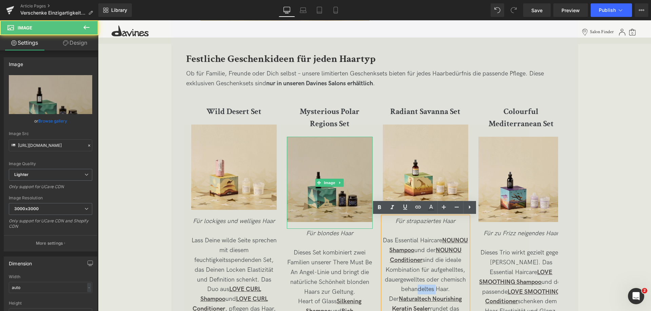
click at [349, 195] on img at bounding box center [329, 183] width 85 height 92
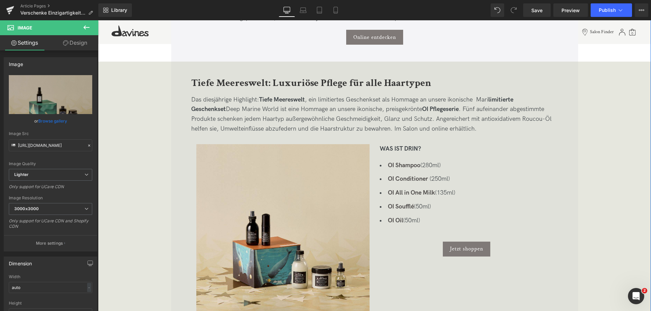
scroll to position [407, 0]
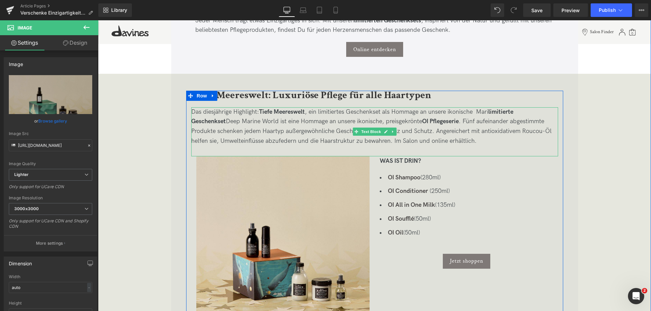
click at [475, 115] on p "Das diesjährige Highlight: Tiefe Meereswelt , ein limitiertes Geschenkset als H…" at bounding box center [374, 126] width 367 height 39
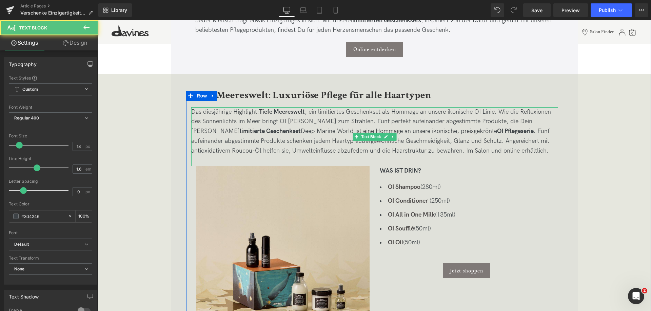
click at [355, 121] on p "Das diesjährige Highlight: Tiefe Meereswelt , ein limitiertes Geschenkset als H…" at bounding box center [374, 131] width 367 height 49
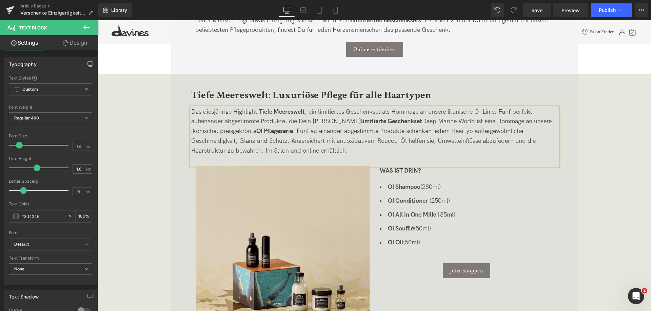
click at [330, 120] on p "Das diesjährige Highlight: Tiefe Meereswelt , ein limitiertes Geschenkset als H…" at bounding box center [374, 131] width 367 height 49
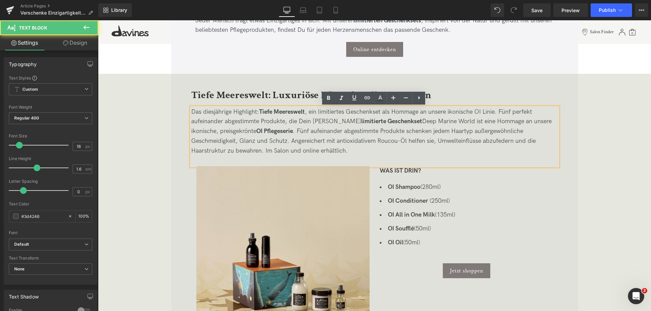
click at [328, 120] on p "Das diesjährige Highlight: Tiefe Meereswelt , ein limitiertes Geschenkset als H…" at bounding box center [374, 131] width 367 height 49
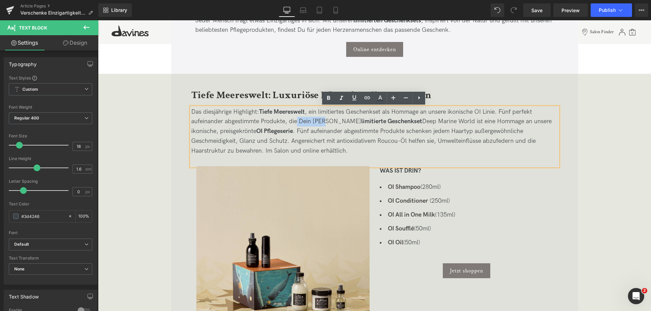
drag, startPoint x: 297, startPoint y: 123, endPoint x: 324, endPoint y: 123, distance: 27.1
click at [324, 123] on p "Das diesjährige Highlight: Tiefe Meereswelt , ein limitiertes Geschenkset als H…" at bounding box center [374, 131] width 367 height 49
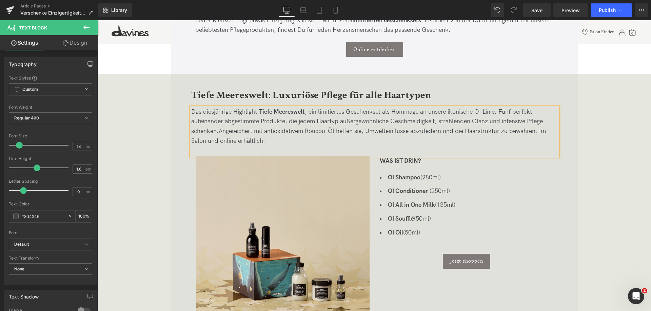
click at [429, 133] on p "Das diesjährige Highlight: Tiefe Meereswelt , ein limitiertes Geschenkset als H…" at bounding box center [374, 126] width 367 height 39
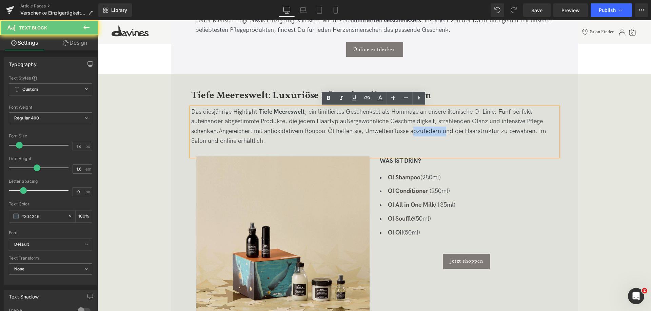
click at [429, 133] on p "Das diesjährige Highlight: Tiefe Meereswelt , ein limitiertes Geschenkset als H…" at bounding box center [374, 126] width 367 height 39
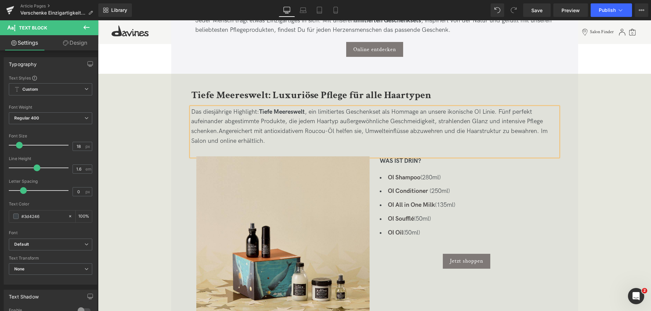
click at [575, 152] on div "Tiefe Meereswelt: Luxuriöse Pflege für alle Haartypen Heading Das diesjährige H…" at bounding box center [374, 210] width 407 height 239
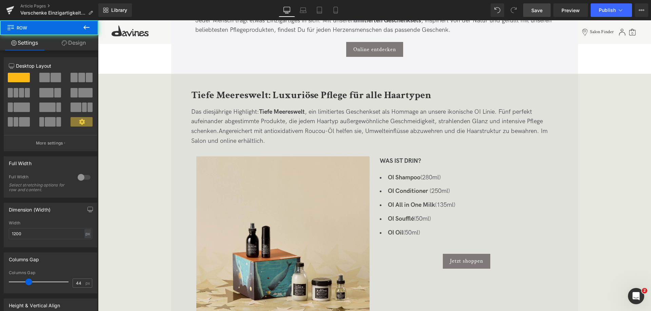
click at [535, 14] on link "Save" at bounding box center [536, 10] width 27 height 14
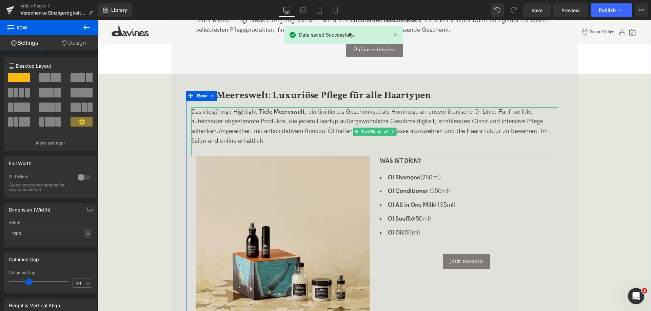
click at [288, 143] on p "Das diesjährige Highlight: Tiefe Meereswelt , ein limitiertes Geschenkset als H…" at bounding box center [374, 126] width 367 height 39
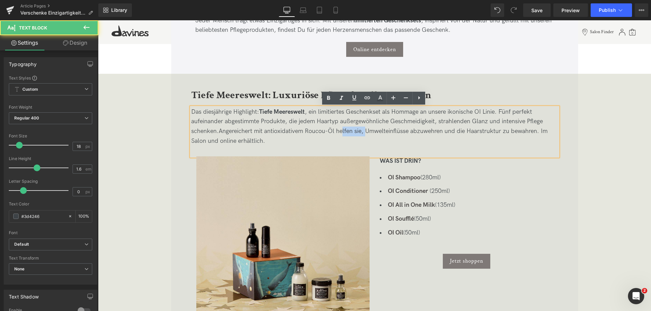
drag, startPoint x: 340, startPoint y: 132, endPoint x: 364, endPoint y: 132, distance: 24.4
click at [364, 132] on p "Das diesjährige Highlight: Tiefe Meereswelt , ein limitiertes Geschenkset als H…" at bounding box center [374, 126] width 367 height 39
click at [424, 131] on p "Das diesjährige Highlight: Tiefe Meereswelt , ein limitiertes Geschenkset als H…" at bounding box center [374, 126] width 367 height 39
click at [425, 133] on p "Das diesjährige Highlight: Tiefe Meereswelt , ein limitiertes Geschenkset als H…" at bounding box center [374, 126] width 367 height 39
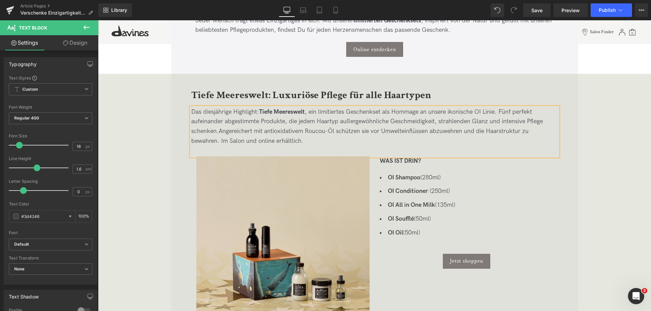
click at [454, 133] on p "Das diesjährige Highlight: Tiefe Meereswelt , ein limitiertes Geschenkset als H…" at bounding box center [374, 126] width 367 height 39
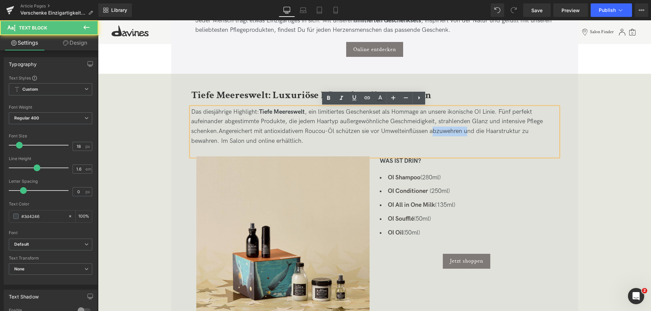
click at [454, 133] on p "Das diesjährige Highlight: Tiefe Meereswelt , ein limitiertes Geschenkset als H…" at bounding box center [374, 126] width 367 height 39
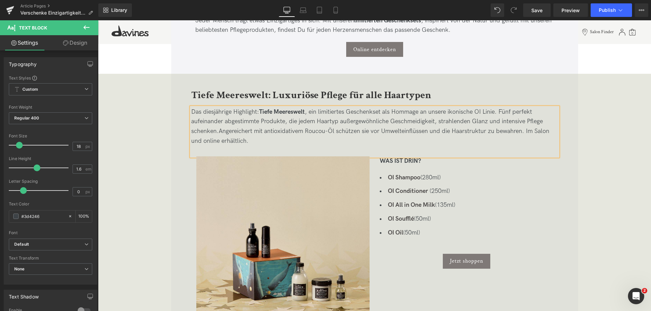
click at [368, 132] on p "Das diesjährige Highlight: Tiefe Meereswelt , ein limitiertes Geschenkset als H…" at bounding box center [374, 126] width 367 height 39
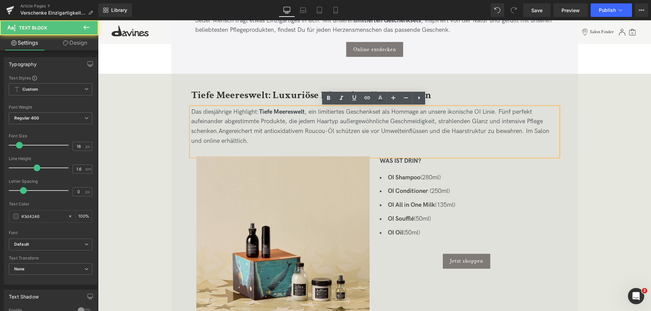
click at [371, 132] on p "Das diesjährige Highlight: Tiefe Meereswelt , ein limitiertes Geschenkset als H…" at bounding box center [374, 126] width 367 height 39
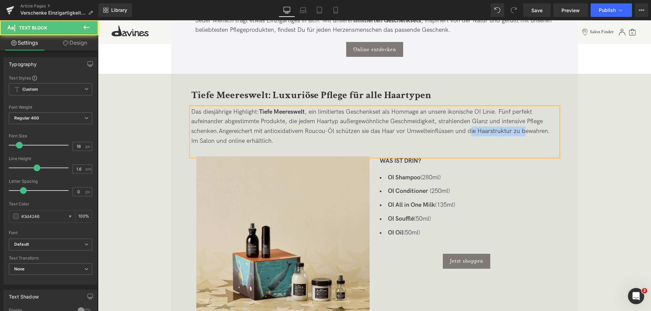
drag, startPoint x: 470, startPoint y: 131, endPoint x: 523, endPoint y: 130, distance: 53.6
click at [523, 130] on p "Das diesjährige Highlight: Tiefe Meereswelt , ein limitiertes Geschenkset als H…" at bounding box center [374, 126] width 367 height 39
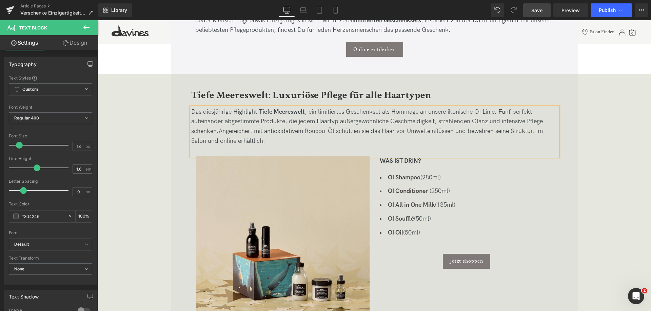
click at [535, 9] on span "Save" at bounding box center [536, 10] width 11 height 7
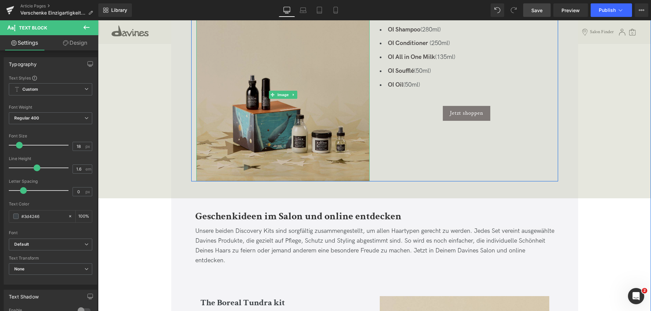
scroll to position [644, 0]
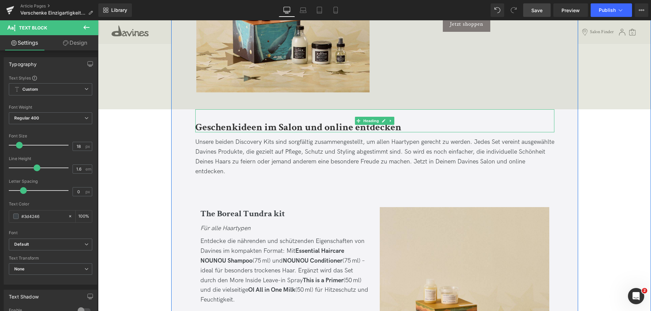
click at [214, 129] on b "Geschenkideen im Salon und online entdecken" at bounding box center [298, 127] width 206 height 13
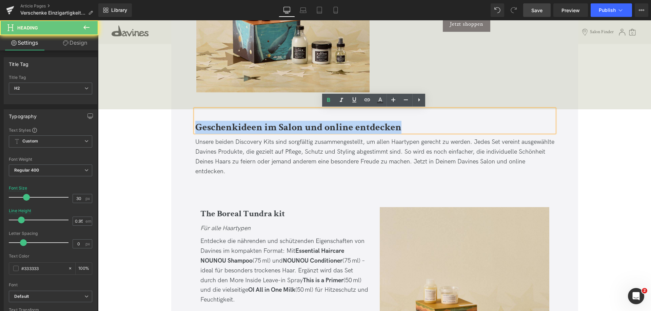
drag, startPoint x: 195, startPoint y: 126, endPoint x: 411, endPoint y: 114, distance: 216.2
click at [410, 115] on div "Geschenkideen im Salon und online entdecken" at bounding box center [374, 120] width 359 height 23
copy b "Geschenkideen im Salon und online entdecken"
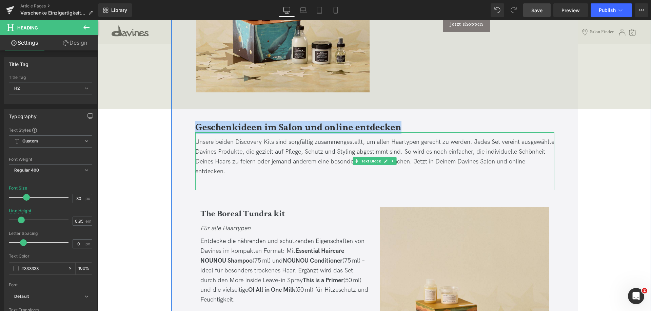
click at [240, 162] on span "Unsere beiden Discovery Kits sind sorgfältig zusammengestellt, um allen Haartyp…" at bounding box center [374, 157] width 359 height 36
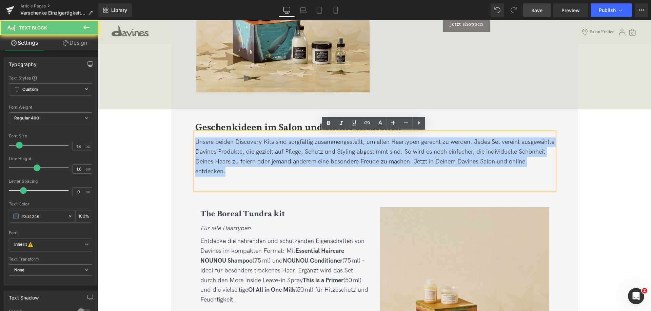
drag, startPoint x: 244, startPoint y: 169, endPoint x: 195, endPoint y: 145, distance: 54.6
click at [195, 145] on p "Unsere beiden Discovery Kits sind sorgfältig zusammengestellt, um allen Haartyp…" at bounding box center [374, 157] width 359 height 39
copy span "Unsere beiden Discovery Kits sind sorgfältig zusammengestellt, um allen Haartyp…"
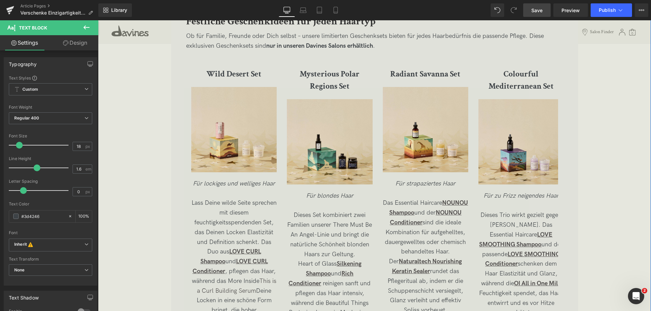
scroll to position [1220, 0]
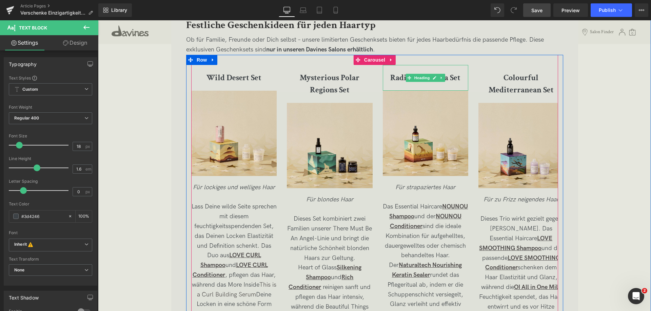
click at [401, 79] on b "Radiant Savanna Set" at bounding box center [425, 78] width 70 height 11
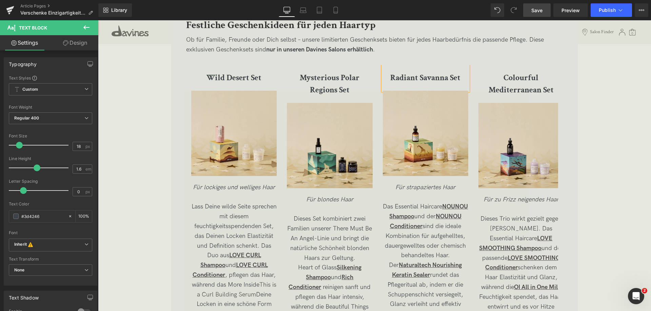
click at [401, 79] on b "Radiant Savanna Set" at bounding box center [425, 78] width 70 height 11
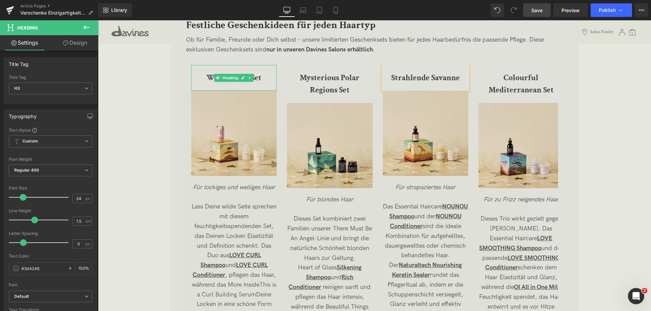
click at [208, 79] on b "Wild Desert Set" at bounding box center [233, 78] width 55 height 11
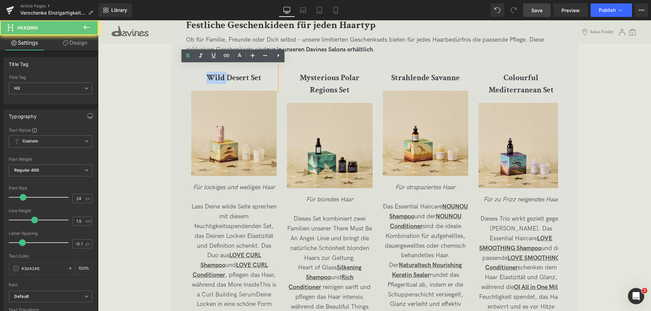
click at [208, 79] on b "Wild Desert Set" at bounding box center [233, 78] width 55 height 11
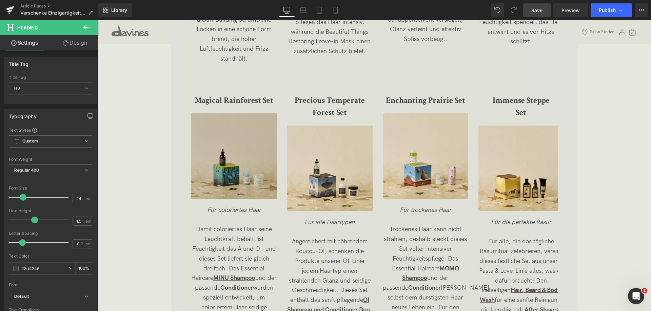
scroll to position [1491, 0]
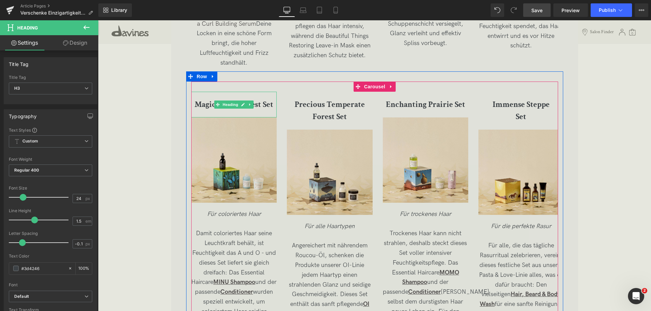
click at [207, 99] on b "Magical Rainforest Set" at bounding box center [234, 104] width 79 height 11
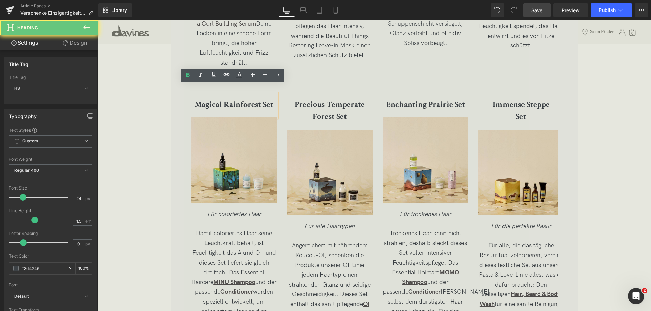
click at [207, 99] on b "Magical Rainforest Set" at bounding box center [234, 104] width 79 height 11
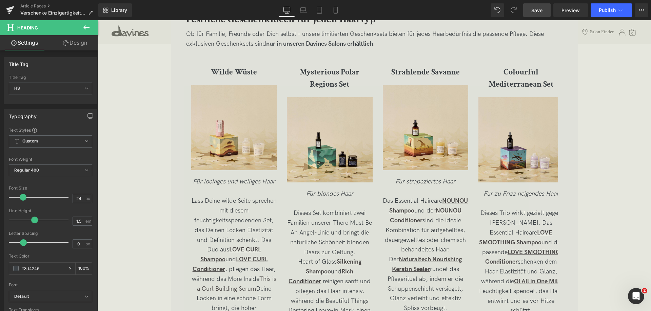
scroll to position [1220, 0]
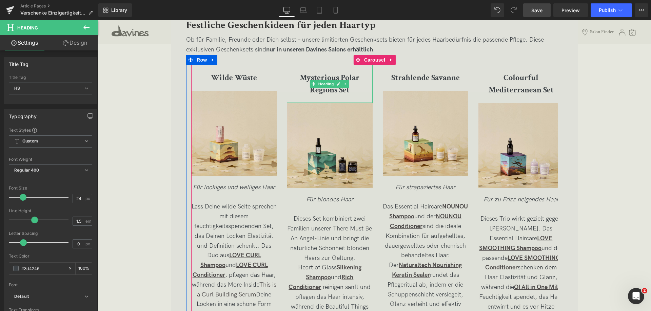
click at [313, 79] on b "Mysterious Polar Regions Set" at bounding box center [330, 84] width 60 height 23
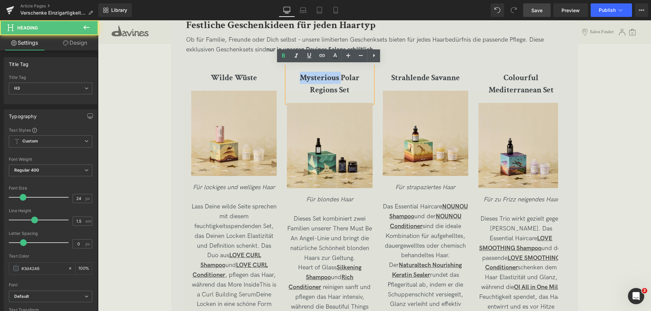
click at [313, 79] on b "Mysterious Polar Regions Set" at bounding box center [330, 84] width 60 height 23
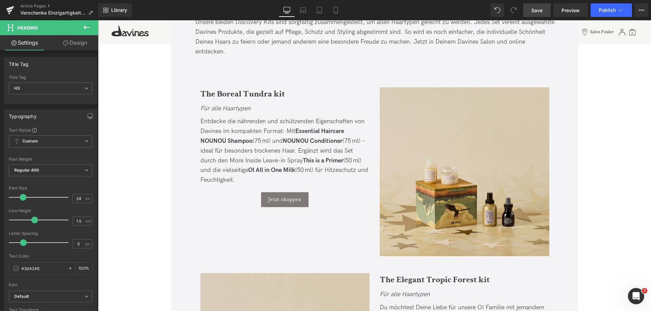
scroll to position [746, 0]
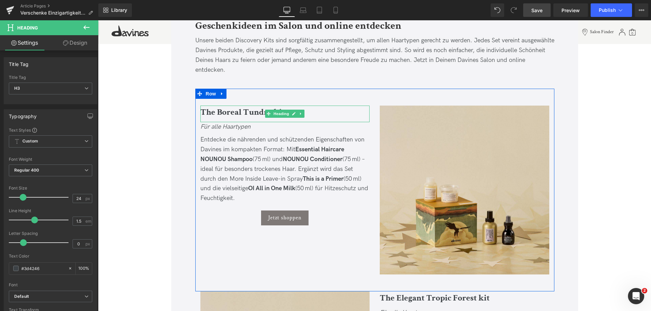
click at [207, 113] on b "The Boreal Tundra kit" at bounding box center [242, 112] width 84 height 12
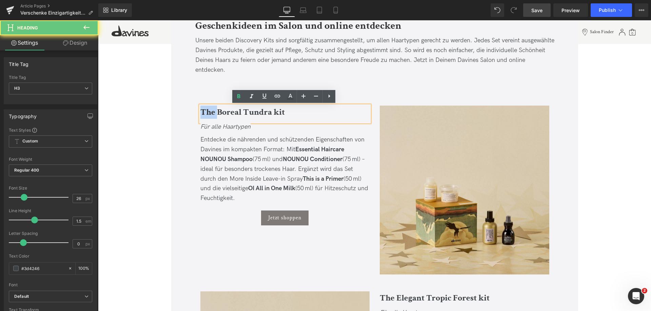
click at [207, 113] on b "The Boreal Tundra kit" at bounding box center [242, 112] width 84 height 12
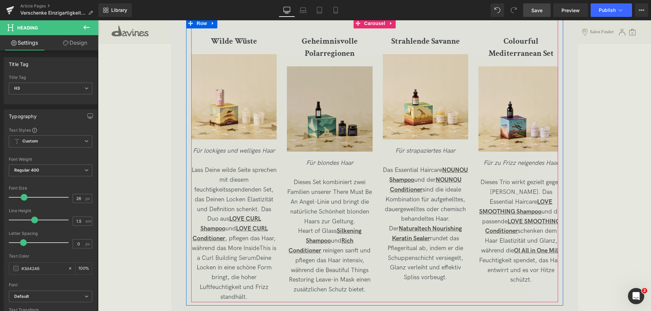
scroll to position [1389, 0]
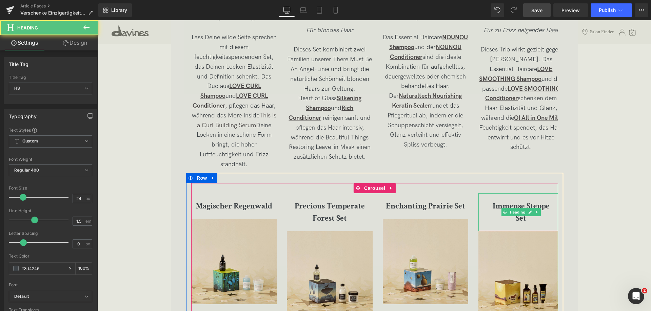
click at [494, 201] on b "Immense Steppe" at bounding box center [520, 206] width 57 height 11
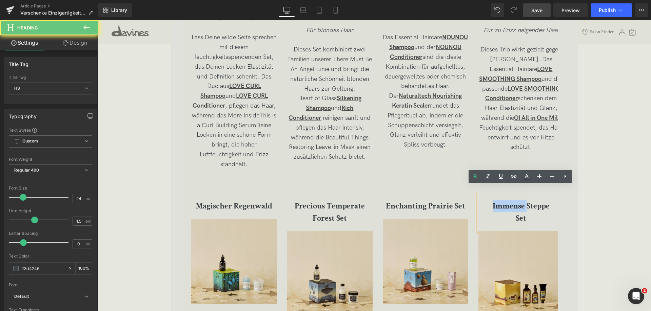
click at [494, 201] on b "Immense Steppe" at bounding box center [520, 206] width 57 height 11
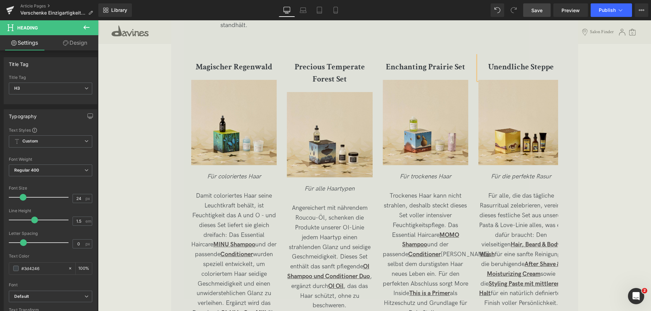
scroll to position [1491, 0]
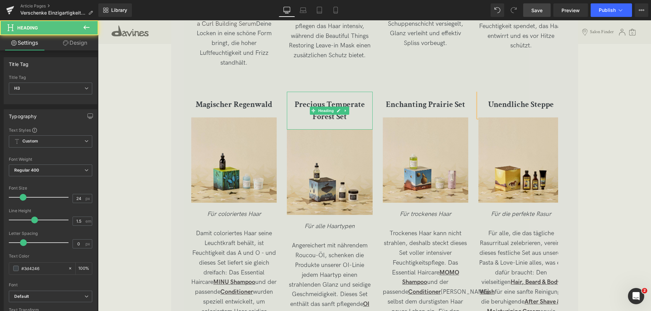
click at [304, 99] on b "Precious Temperate Forest Set" at bounding box center [330, 110] width 70 height 23
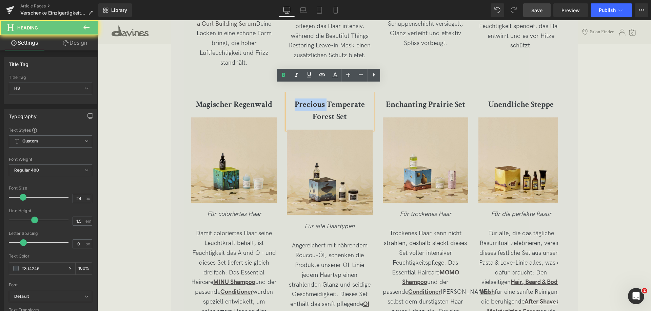
click at [304, 99] on b "Precious Temperate Forest Set" at bounding box center [330, 110] width 70 height 23
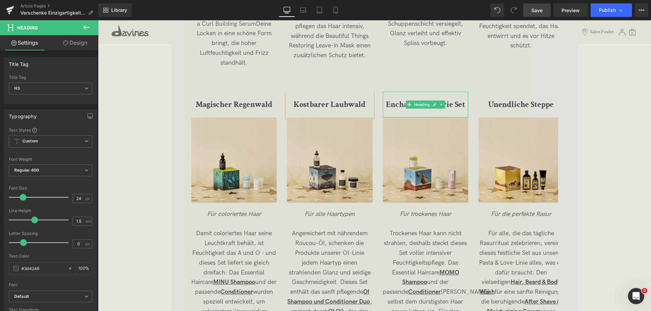
click at [387, 99] on b "Enchanting Prairie Set" at bounding box center [425, 104] width 79 height 11
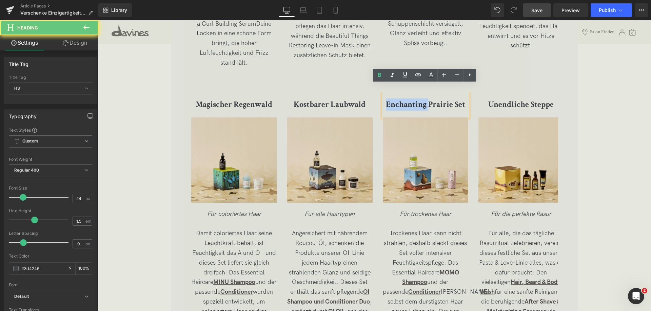
click at [387, 99] on b "Enchanting Prairie Set" at bounding box center [425, 104] width 79 height 11
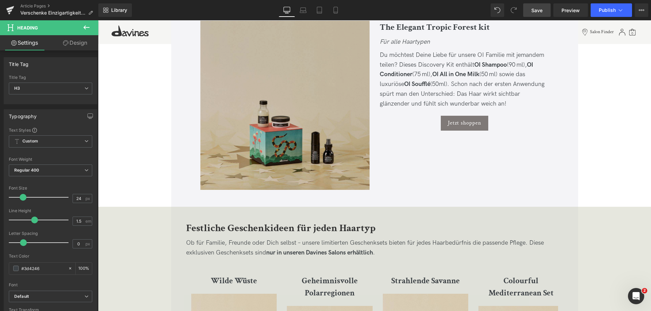
scroll to position [915, 0]
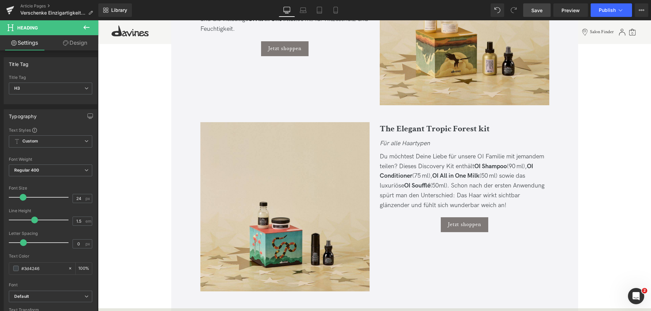
click at [388, 130] on b "The Elegant Tropic Forest kit" at bounding box center [435, 129] width 110 height 12
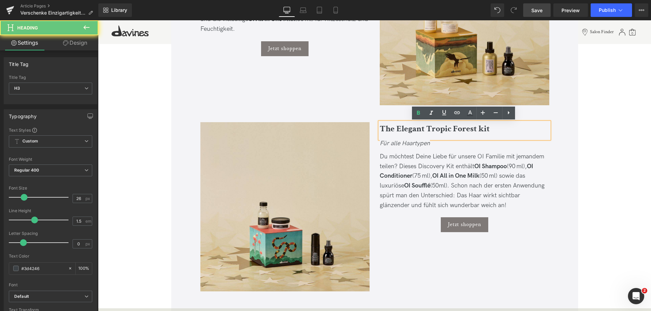
click at [388, 130] on b "The Elegant Tropic Forest kit" at bounding box center [435, 129] width 110 height 12
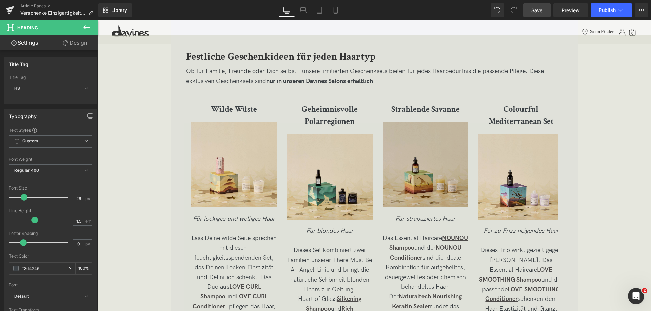
scroll to position [1254, 0]
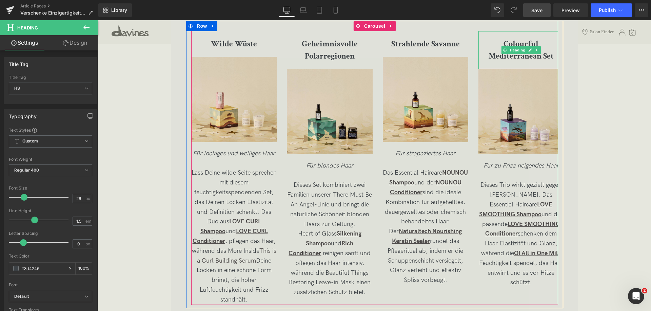
click at [509, 43] on b "Colourful Mediterranean Set" at bounding box center [520, 50] width 65 height 23
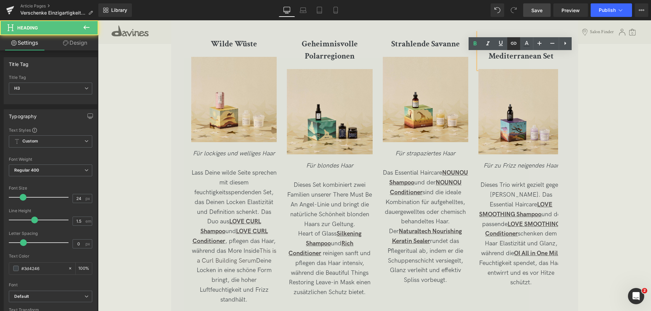
drag, startPoint x: 411, startPoint y: 23, endPoint x: 509, endPoint y: 43, distance: 100.0
click at [0, 0] on link at bounding box center [0, 0] width 0 height 0
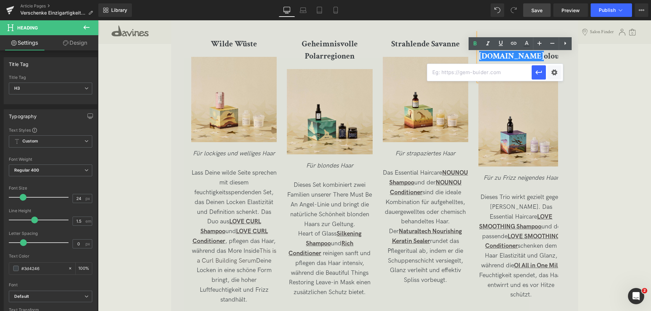
click at [603, 79] on div "Festliche Geschenkideen für jeden Haartyp Heading Ob für Familie, Freunde oder …" at bounding box center [374, 304] width 553 height 634
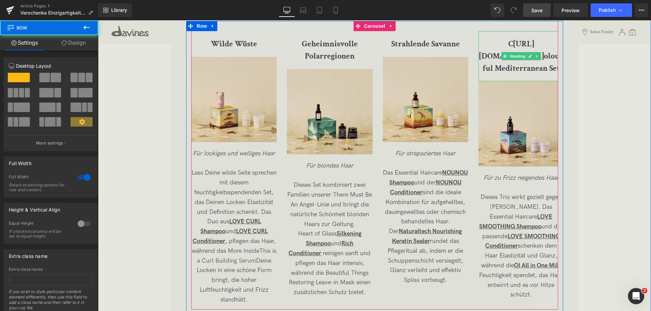
click at [528, 42] on b "C [URL][DOMAIN_NAME] olourful Mediterranean Set" at bounding box center [521, 56] width 84 height 35
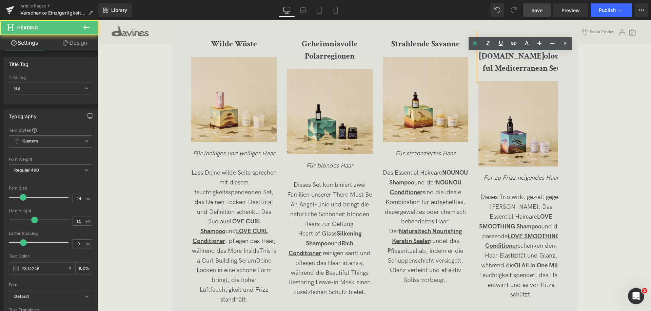
click at [525, 61] on b "C [URL][DOMAIN_NAME] olourful Mediterranean Set" at bounding box center [521, 56] width 84 height 35
drag, startPoint x: 540, startPoint y: 56, endPoint x: 520, endPoint y: 56, distance: 19.7
click at [520, 56] on b "C [URL][DOMAIN_NAME] olourful Mediterranean Set" at bounding box center [521, 56] width 84 height 35
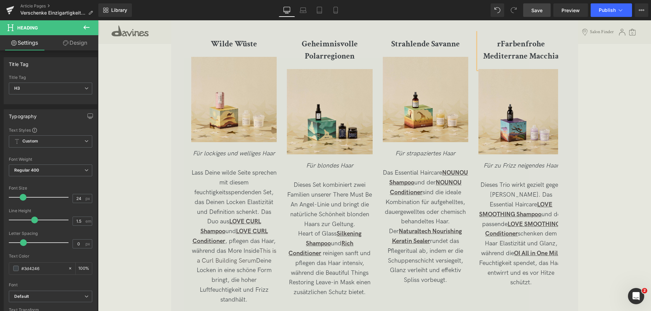
scroll to position [0, 1]
click at [498, 45] on b "rFarbenfrohe Mediterrane Macchia" at bounding box center [520, 50] width 76 height 23
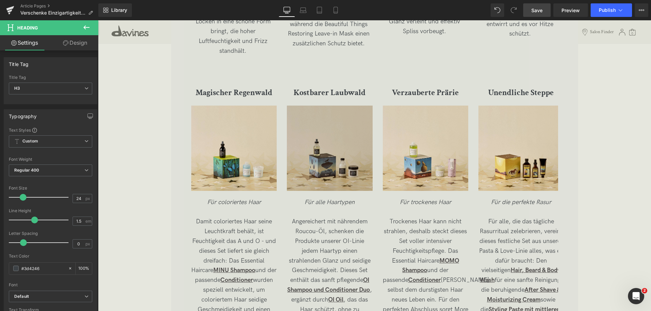
scroll to position [1491, 0]
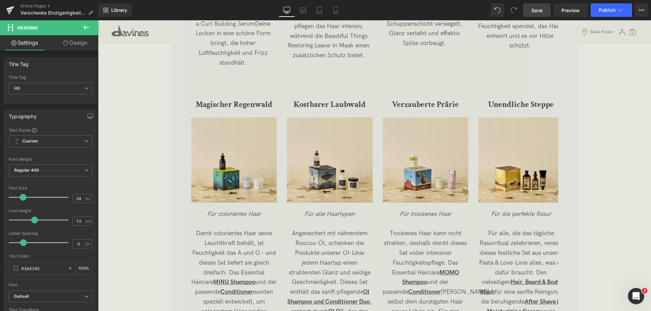
click at [536, 8] on span "Save" at bounding box center [536, 10] width 11 height 7
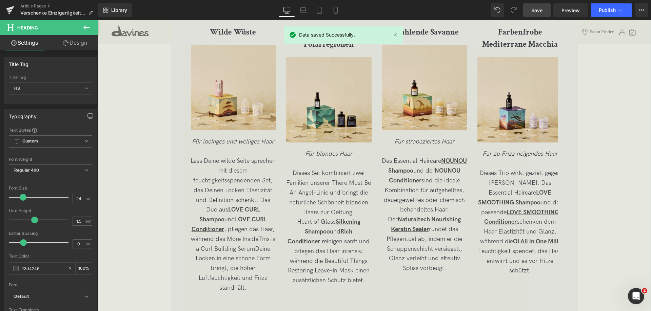
scroll to position [1254, 0]
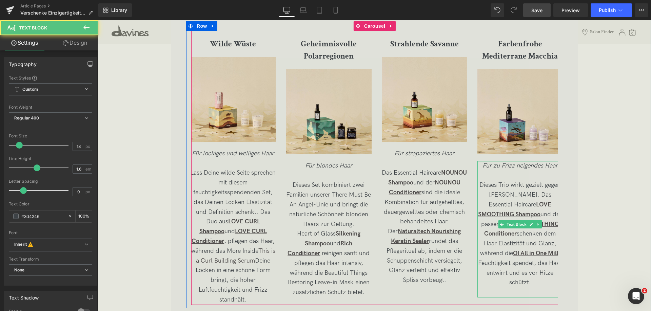
click at [487, 165] on icon "Für zu Frizz neigendes Haar" at bounding box center [519, 165] width 75 height 7
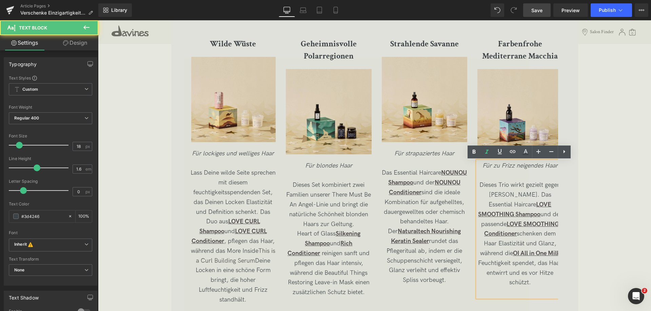
click at [494, 166] on icon "Für zu Frizz neigendes Haar" at bounding box center [519, 165] width 75 height 7
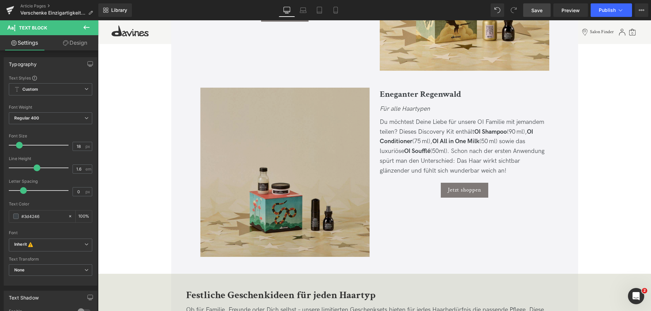
scroll to position [949, 0]
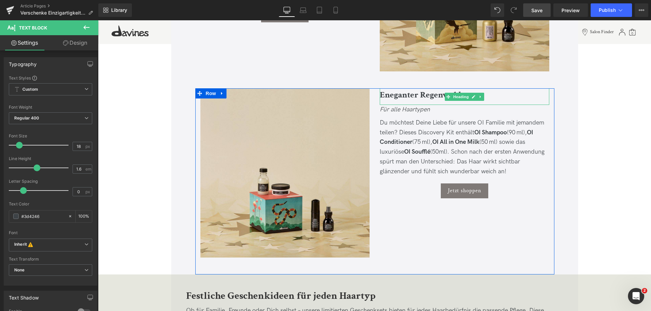
click at [387, 97] on b "Eneganter Regenwald" at bounding box center [420, 95] width 81 height 12
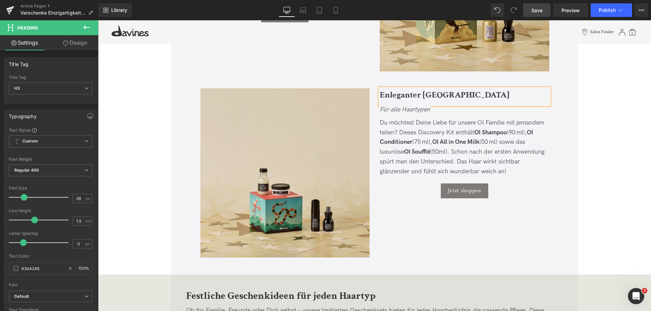
click at [446, 92] on b "Enleganter [GEOGRAPHIC_DATA]" at bounding box center [444, 95] width 129 height 12
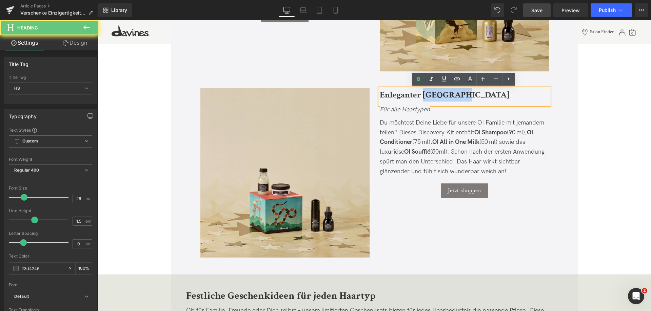
click at [446, 92] on b "Enleganter [GEOGRAPHIC_DATA]" at bounding box center [444, 95] width 129 height 12
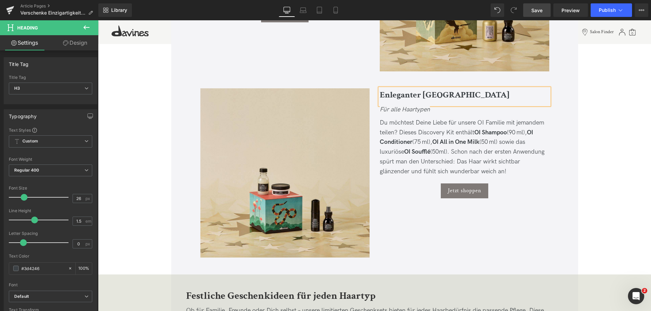
click at [388, 96] on b "Enleganter [GEOGRAPHIC_DATA]" at bounding box center [444, 95] width 129 height 12
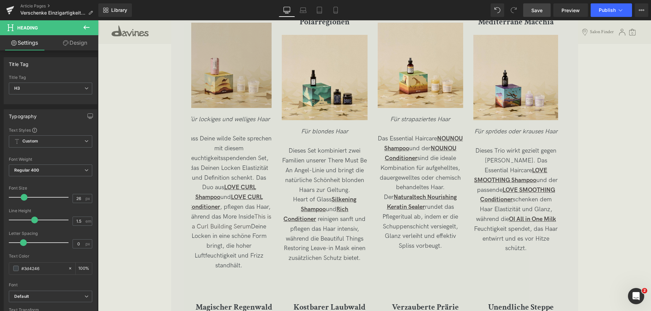
scroll to position [1288, 0]
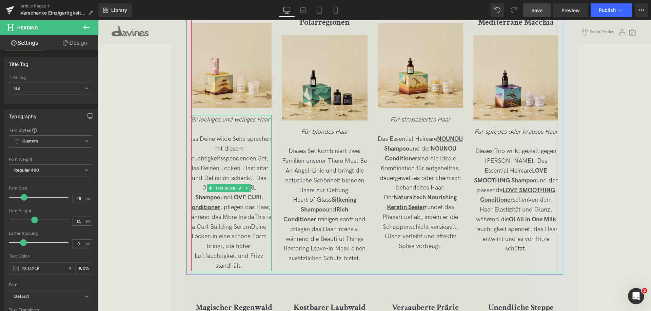
click at [204, 118] on icon "Für lockiges und welliges Haar" at bounding box center [229, 119] width 82 height 7
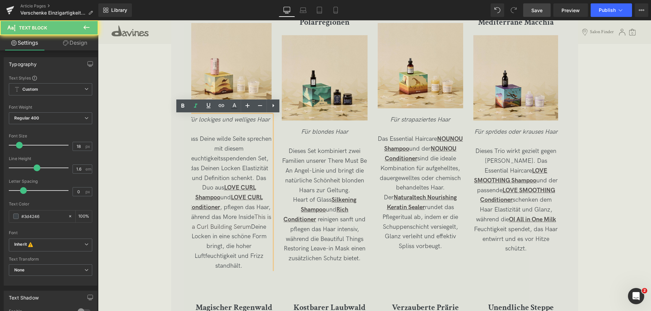
click at [204, 116] on p "Für lockiges und welliges Haar" at bounding box center [228, 120] width 85 height 10
click at [207, 117] on icon "Für lockiges und welliges Haar" at bounding box center [229, 119] width 82 height 7
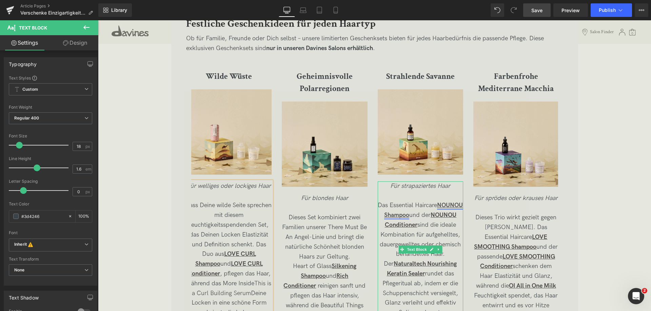
scroll to position [1254, 0]
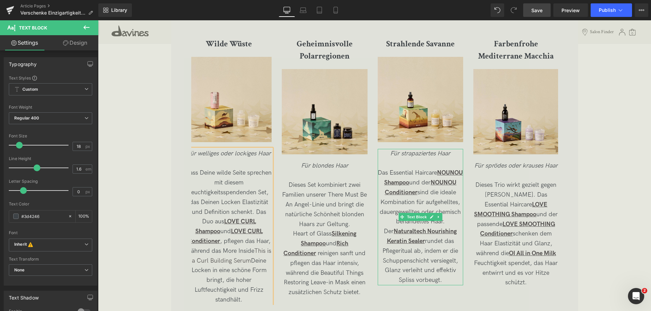
click at [411, 152] on span "Für strapaziertes Haar" at bounding box center [420, 153] width 60 height 7
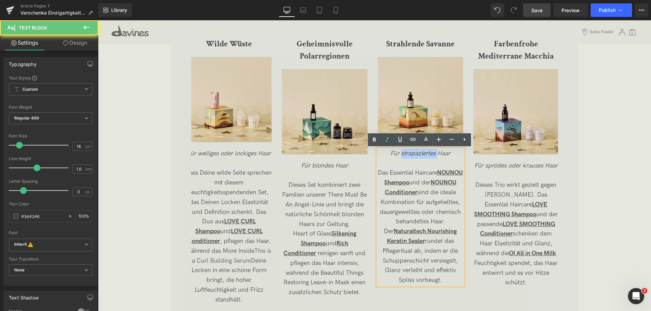
click at [411, 152] on span "Für strapaziertes Haar" at bounding box center [420, 153] width 60 height 7
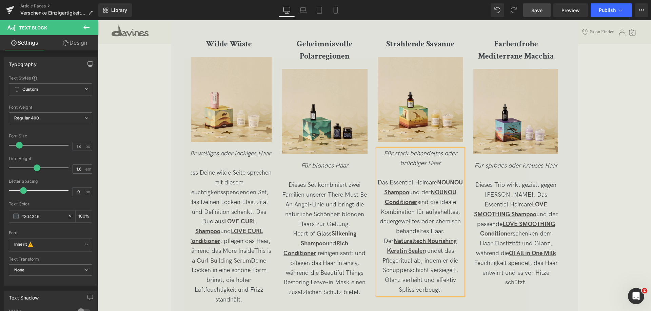
drag, startPoint x: 536, startPoint y: 7, endPoint x: 369, endPoint y: 29, distance: 168.9
click at [536, 7] on span "Save" at bounding box center [536, 10] width 11 height 7
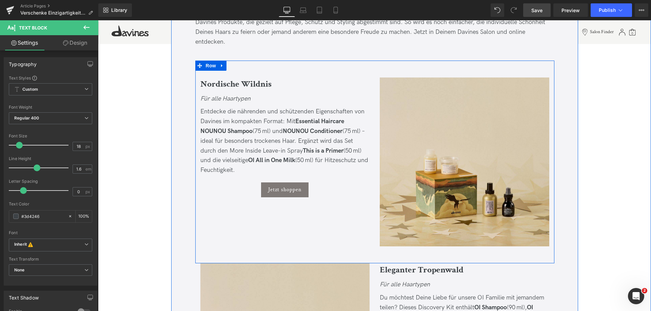
scroll to position [779, 0]
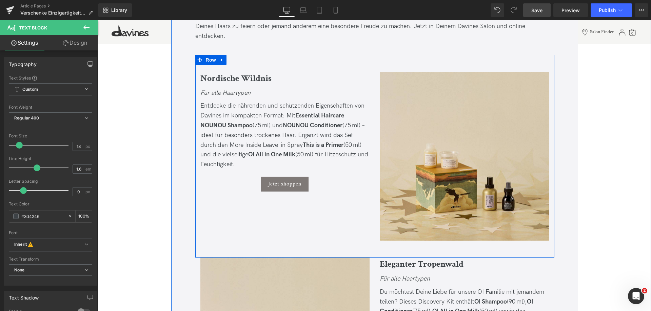
click at [218, 106] on span "Entdecke die nährenden und schützenden Eigenschaften von Davines im kompakten F…" at bounding box center [284, 135] width 168 height 66
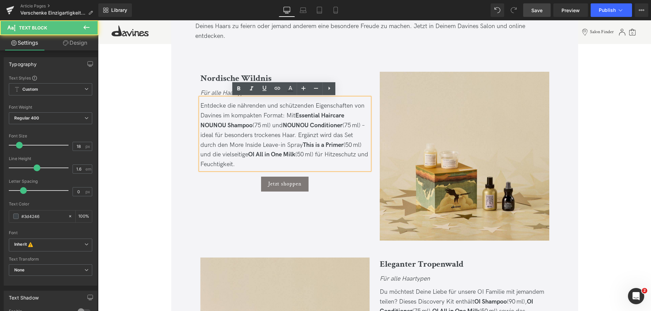
click at [248, 104] on span "Entdecke die nährenden und schützenden Eigenschaften von Davines im kompakten F…" at bounding box center [284, 135] width 168 height 66
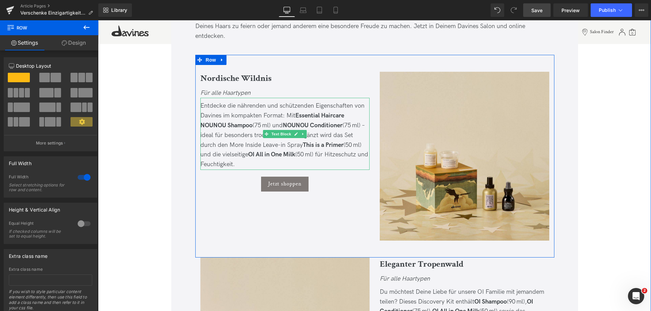
click at [202, 108] on span "Entdecke die nährenden und schützenden Eigenschaften von Davines im kompakten F…" at bounding box center [284, 135] width 168 height 66
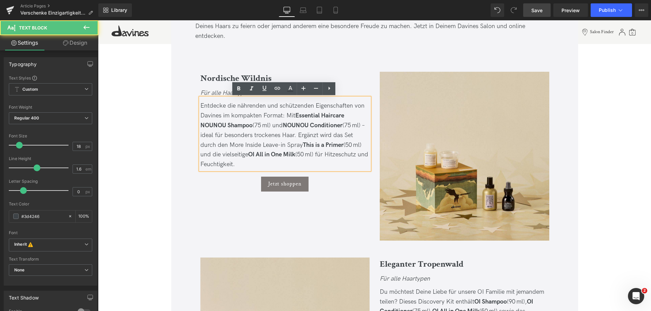
click at [201, 104] on span "Entdecke die nährenden und schützenden Eigenschaften von Davines im kompakten F…" at bounding box center [284, 135] width 168 height 66
drag, startPoint x: 200, startPoint y: 103, endPoint x: 314, endPoint y: 168, distance: 131.7
click at [314, 168] on div "Entdecke die nährenden und schützenden Eigenschaften von Davines im kompakten F…" at bounding box center [284, 135] width 169 height 68
click at [227, 104] on span "Entdecke die nährenden und schützenden Eigenschaften von Davines im kompakten F…" at bounding box center [284, 135] width 168 height 66
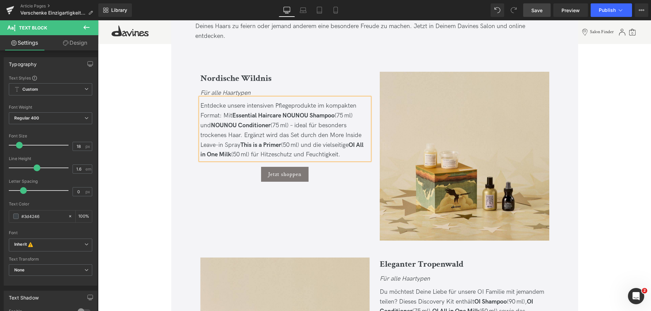
click at [534, 12] on span "Save" at bounding box center [536, 10] width 11 height 7
click at [535, 14] on span "Save" at bounding box center [536, 10] width 11 height 7
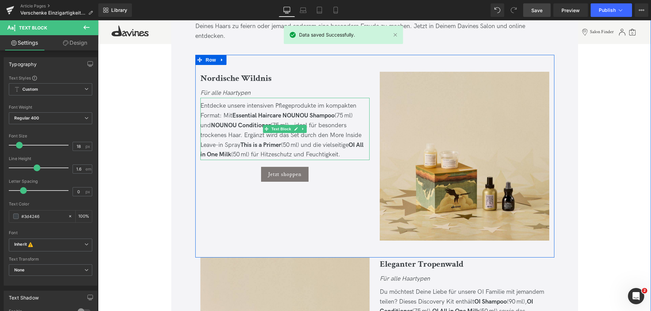
click at [285, 149] on div "Entdecke unsere intensiven Pflegeprodukte im kompakten Format: Mit Essential Ha…" at bounding box center [284, 130] width 169 height 59
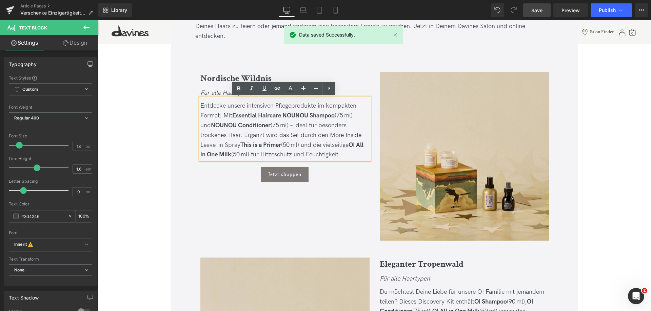
drag, startPoint x: 325, startPoint y: 155, endPoint x: 187, endPoint y: 102, distance: 147.4
copy span "Entdecke unsere intensiven Pflegeprodukte im kompakten Format: Mit Essential Ha…"
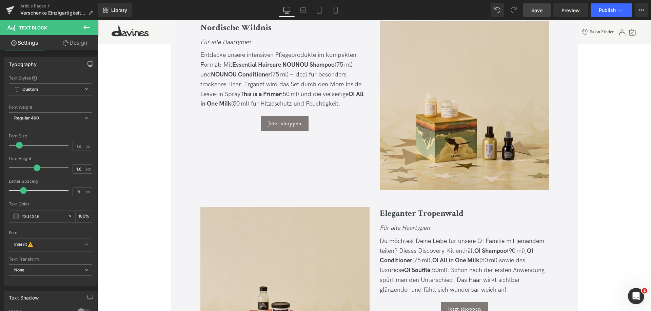
scroll to position [949, 0]
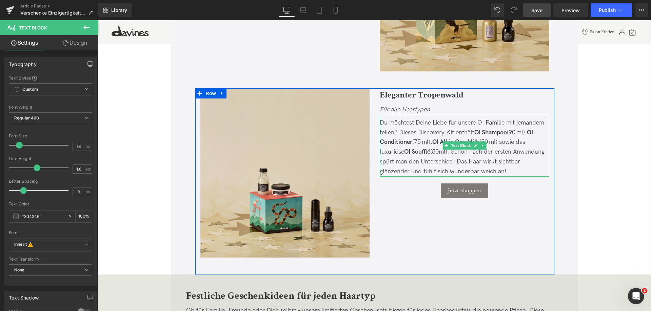
drag, startPoint x: 402, startPoint y: 124, endPoint x: 435, endPoint y: 128, distance: 33.8
click at [402, 124] on div "Du möchtest Deine Liebe für unsere OI Familie mit jemandem teilen? Dieses Disco…" at bounding box center [464, 147] width 169 height 59
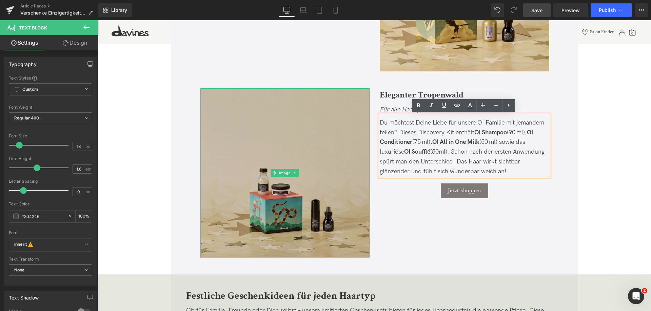
drag, startPoint x: 513, startPoint y: 171, endPoint x: 366, endPoint y: 122, distance: 154.8
click at [366, 122] on div "Image Eleganter Tropenwald Heading Für alle Haartypen Text Block Du möchtest De…" at bounding box center [374, 181] width 359 height 186
copy div "Du möchtest Deine Liebe für unsere OI Familie mit jemandem teilen? Dieses Disco…"
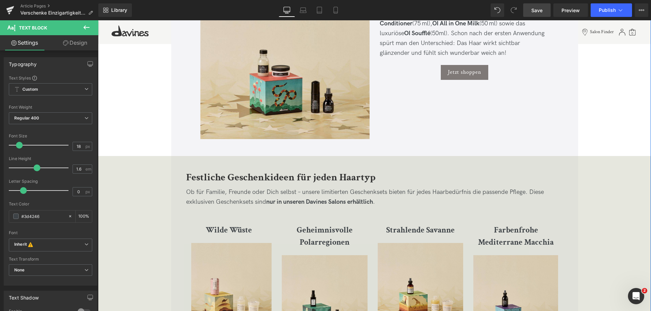
scroll to position [1084, 0]
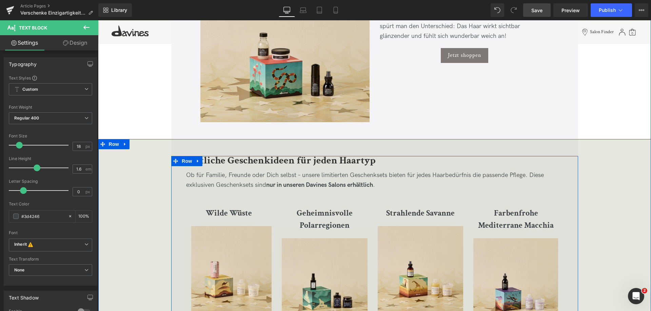
click at [261, 161] on b "Festliche Geschenkideen für jeden Haartyp" at bounding box center [280, 160] width 189 height 13
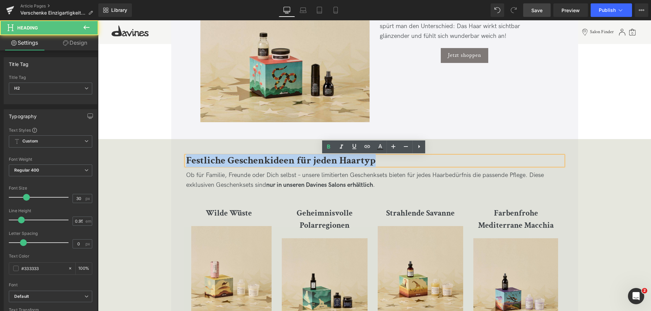
drag, startPoint x: 185, startPoint y: 159, endPoint x: 392, endPoint y: 163, distance: 207.1
click at [392, 163] on h2 "Festliche Geschenkideen für jeden Haartyp" at bounding box center [374, 161] width 377 height 10
copy b "Festliche Geschenkideen für jeden Haartyp"
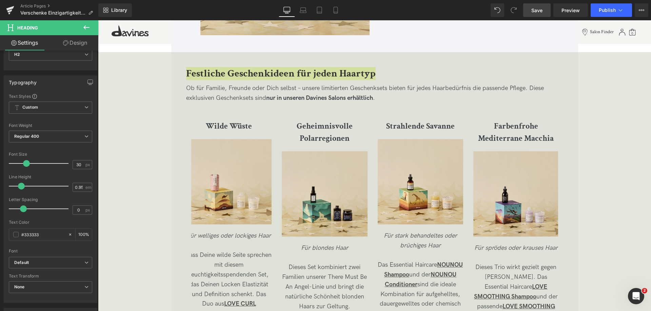
scroll to position [1186, 0]
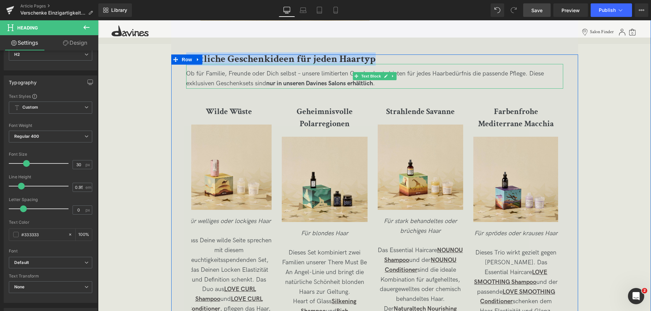
drag, startPoint x: 207, startPoint y: 73, endPoint x: 196, endPoint y: 73, distance: 10.5
click at [207, 73] on p "Ob für Familie, Freunde oder Dich selbst – unsere limitierten Geschenksets biet…" at bounding box center [374, 79] width 377 height 20
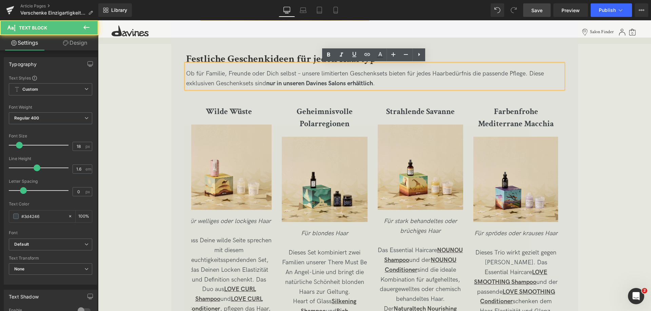
click at [188, 70] on p "Ob für Familie, Freunde oder Dich selbst – unsere limitierten Geschenksets biet…" at bounding box center [374, 79] width 377 height 20
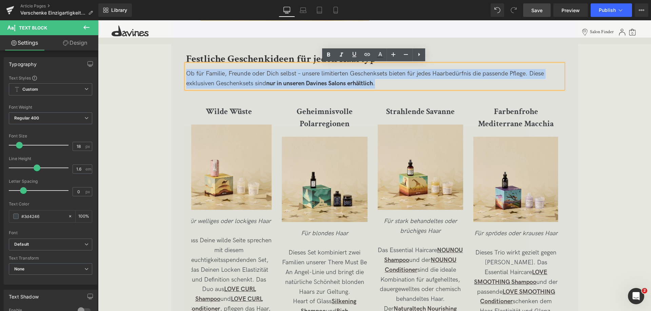
drag, startPoint x: 186, startPoint y: 72, endPoint x: 407, endPoint y: 94, distance: 222.0
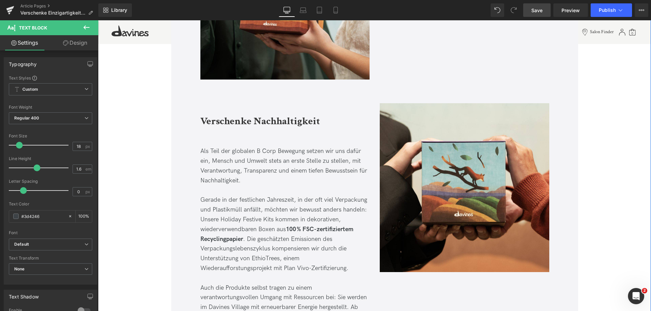
scroll to position [2000, 0]
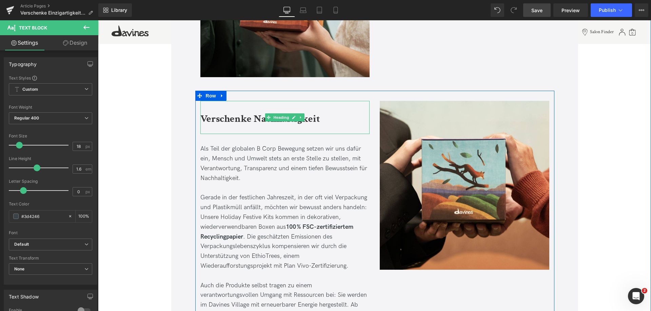
drag, startPoint x: 218, startPoint y: 117, endPoint x: 206, endPoint y: 115, distance: 12.7
click at [218, 117] on b "Verschenke Nachhaltigkeit" at bounding box center [260, 119] width 120 height 13
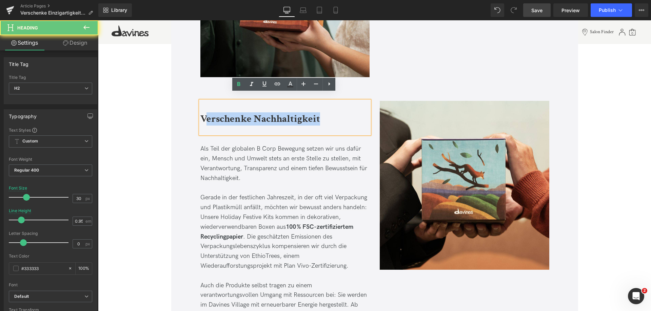
drag, startPoint x: 203, startPoint y: 113, endPoint x: 376, endPoint y: 120, distance: 173.0
click at [376, 120] on div "Verschenke Nachhaltigkeit Heading Als Teil der globalen B Corp Bewegung setzen …" at bounding box center [374, 219] width 359 height 256
click at [334, 115] on h2 "Verschenke Nachhaltigkeit" at bounding box center [284, 120] width 169 height 10
drag, startPoint x: 329, startPoint y: 112, endPoint x: 191, endPoint y: 94, distance: 139.4
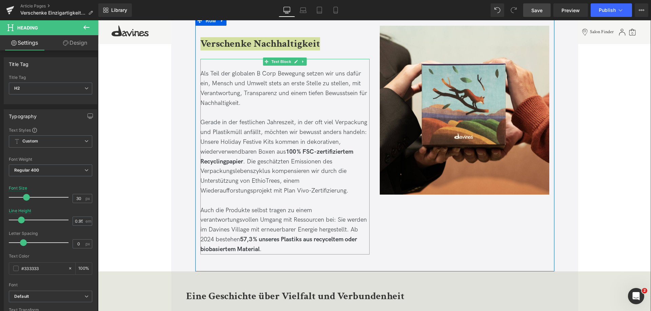
scroll to position [2033, 0]
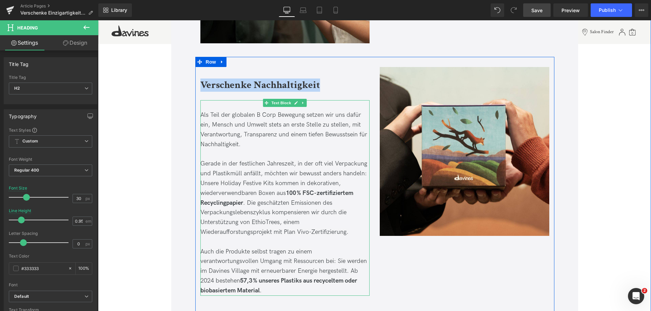
click at [274, 281] on p "Auch die Produkte selbst tragen zu einem verantwortungsvollen Umgang mit Ressou…" at bounding box center [284, 271] width 169 height 49
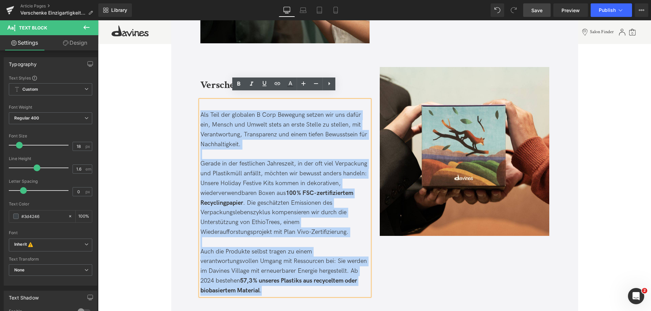
drag, startPoint x: 274, startPoint y: 283, endPoint x: 196, endPoint y: 99, distance: 199.8
click at [196, 99] on div "Verschenke Nachhaltigkeit Heading Als Teil der globalen B Corp Bewegung setzen …" at bounding box center [285, 181] width 180 height 229
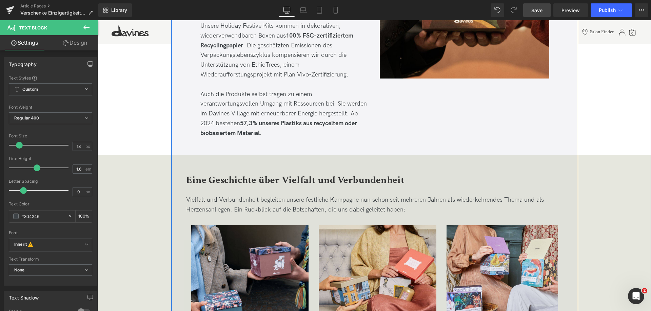
scroll to position [2203, 0]
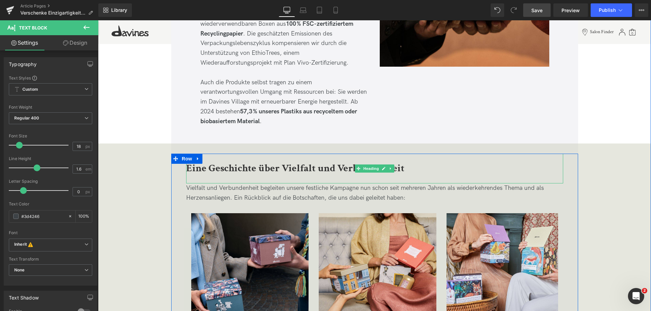
drag, startPoint x: 205, startPoint y: 158, endPoint x: 194, endPoint y: 158, distance: 11.2
click at [205, 162] on b "Eine Geschichte über Vielfalt und Verbundenheit" at bounding box center [295, 168] width 218 height 13
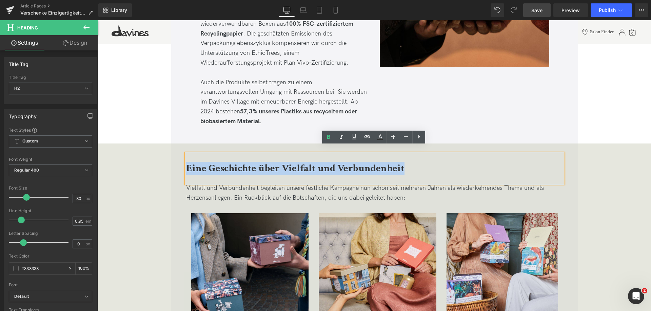
drag, startPoint x: 185, startPoint y: 161, endPoint x: 163, endPoint y: 154, distance: 22.6
click at [163, 154] on div "Eine Geschichte über Vielfalt und Verbundenheit Heading Vielfalt und Verbundenh…" at bounding box center [374, 301] width 553 height 295
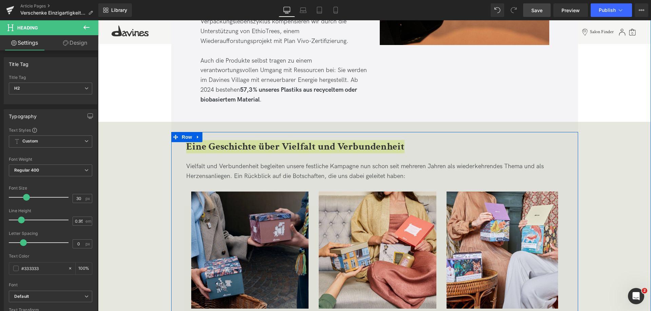
scroll to position [2237, 0]
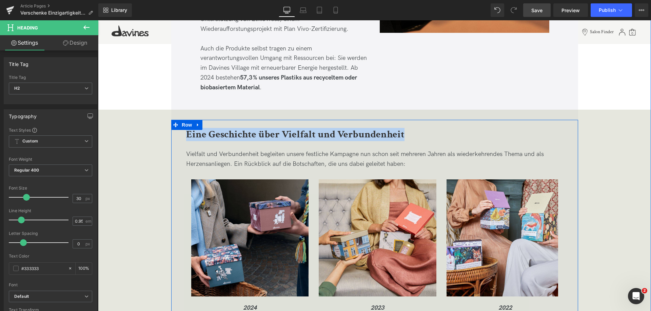
drag, startPoint x: 233, startPoint y: 153, endPoint x: 324, endPoint y: 163, distance: 92.1
click at [233, 153] on p "Vielfalt und Verbundenheit begleiten unsere festliche Kampagne nun schon seit m…" at bounding box center [374, 160] width 377 height 20
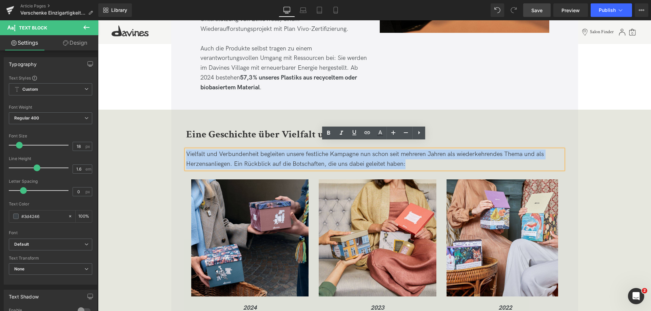
drag, startPoint x: 416, startPoint y: 160, endPoint x: 181, endPoint y: 148, distance: 235.5
click at [181, 148] on div "Eine Geschichte über Vielfalt und Verbundenheit Heading Vielfalt und Verbundenh…" at bounding box center [374, 267] width 407 height 295
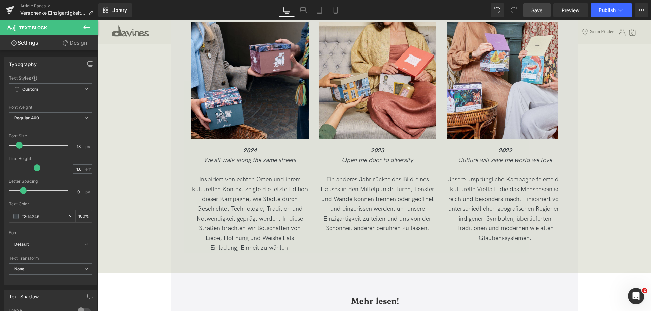
scroll to position [2406, 0]
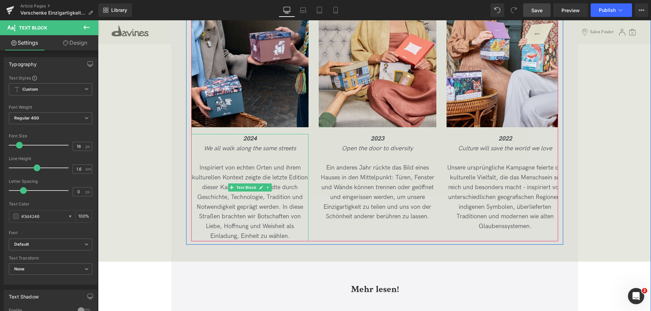
drag, startPoint x: 214, startPoint y: 163, endPoint x: 208, endPoint y: 161, distance: 5.8
click at [214, 163] on p "Inspiriert von echten Orten und ihrem kulturellen Kontext zeigte die letzte Edi…" at bounding box center [249, 202] width 117 height 78
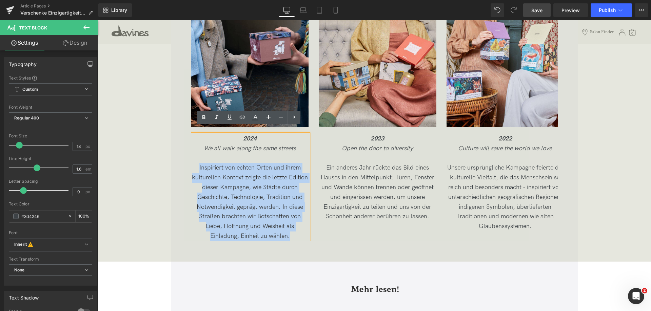
drag, startPoint x: 196, startPoint y: 161, endPoint x: 298, endPoint y: 239, distance: 128.0
click at [298, 239] on div "Eine Geschichte über Vielfalt und Verbundenheit Heading Vielfalt und Verbundenh…" at bounding box center [374, 101] width 553 height 322
drag, startPoint x: 327, startPoint y: 189, endPoint x: 320, endPoint y: 189, distance: 6.8
click at [324, 189] on p "Ein anderes Jahr rückte das Bild eines Hauses in den Mittelpunkt: Türen, Fenste…" at bounding box center [377, 192] width 117 height 59
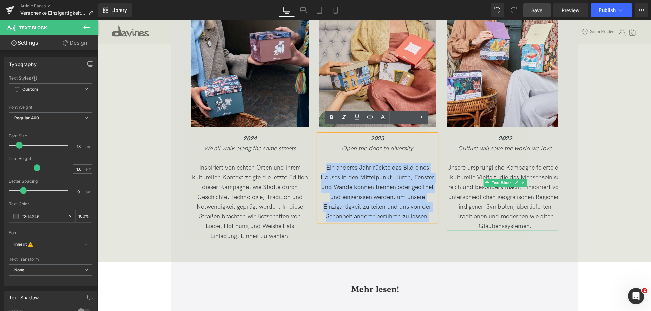
drag, startPoint x: 325, startPoint y: 162, endPoint x: 453, endPoint y: 225, distance: 142.3
click at [452, 225] on div "Image 2024 We all walk along the same streets Inspiriert von echten Orten und i…" at bounding box center [382, 125] width 383 height 231
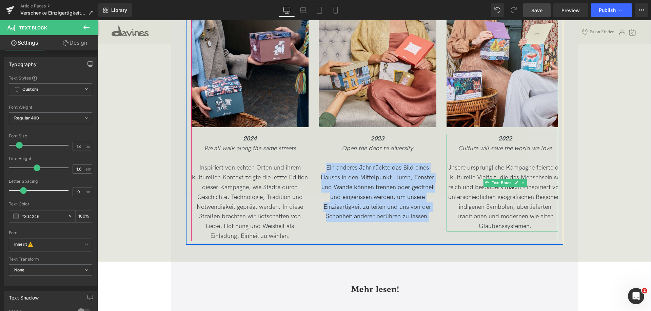
click at [487, 169] on p "Unsere ursprüngliche Kampagne feierte die kulturelle Vielfalt, die das Menschse…" at bounding box center [504, 197] width 117 height 68
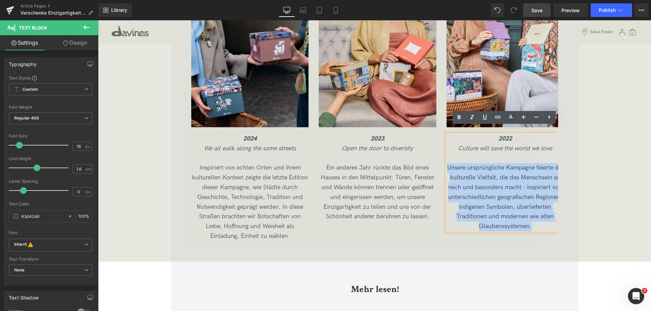
drag, startPoint x: 446, startPoint y: 161, endPoint x: 564, endPoint y: 239, distance: 141.4
click at [559, 231] on div "Image 2024 We all walk along the same streets Inspiriert von echten Orten und i…" at bounding box center [374, 121] width 377 height 242
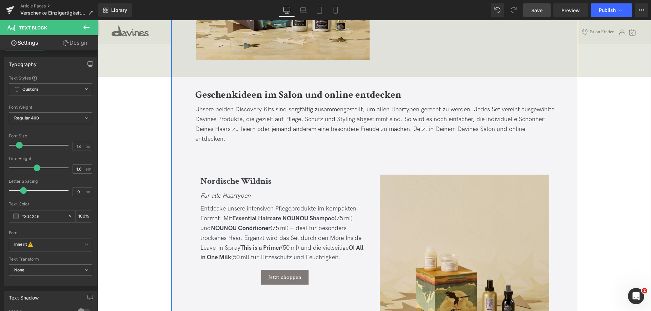
scroll to position [678, 0]
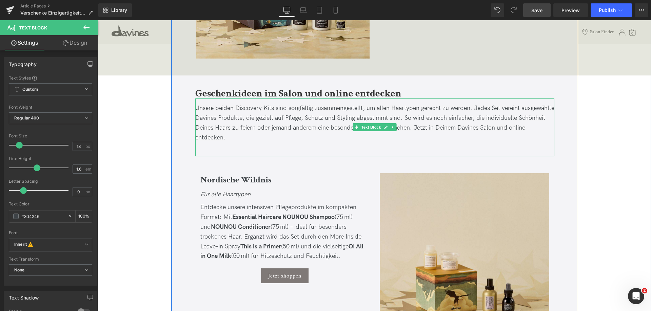
click at [215, 107] on span "Unsere beiden Discovery Kits sind sorgfältig zusammengestellt, um allen Haartyp…" at bounding box center [374, 123] width 359 height 36
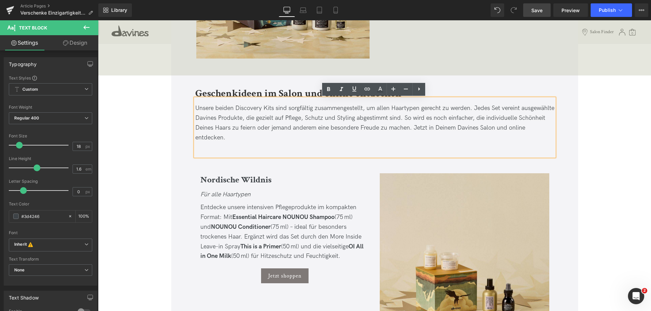
drag, startPoint x: 197, startPoint y: 107, endPoint x: 242, endPoint y: 107, distance: 45.1
click at [216, 107] on span "Unsere beiden Discovery Kits sind sorgfältig zusammengestellt, um allen Haartyp…" at bounding box center [374, 123] width 359 height 36
click at [274, 107] on span "Unsere beiden Discovery Kits sind sorgfältig zusammengestellt, um allen Haartyp…" at bounding box center [374, 123] width 359 height 36
click at [272, 107] on span "Unsere beiden Discovery Kits sind sorgfältig zusammengestellt, um allen Haartyp…" at bounding box center [374, 123] width 359 height 36
drag, startPoint x: 272, startPoint y: 109, endPoint x: 187, endPoint y: 106, distance: 85.8
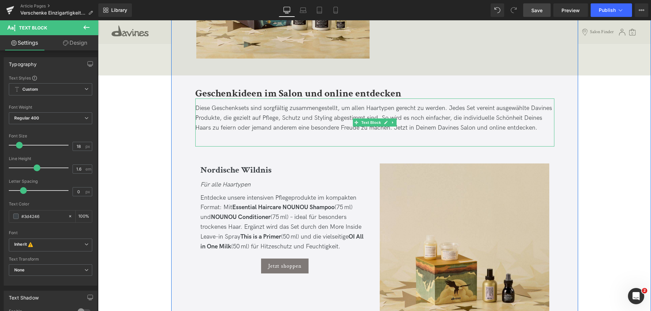
drag, startPoint x: 478, startPoint y: 122, endPoint x: 458, endPoint y: 118, distance: 20.6
click at [478, 122] on p "Diese Geschenksets sind sorgfältig zusammengestellt, um allen Haartypen gerecht…" at bounding box center [374, 118] width 359 height 29
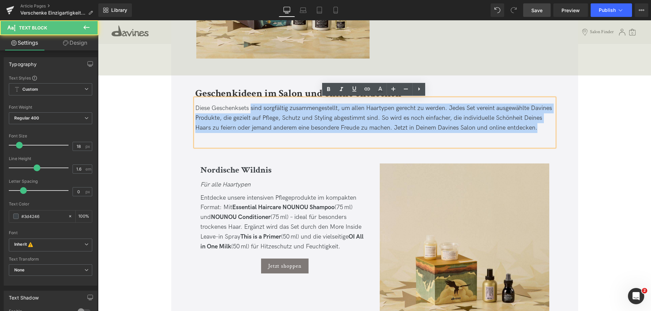
drag, startPoint x: 250, startPoint y: 106, endPoint x: 567, endPoint y: 123, distance: 317.0
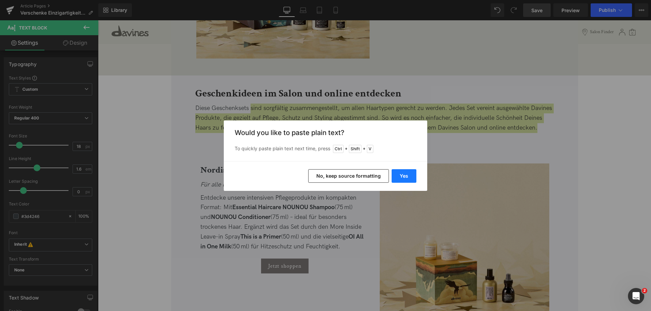
click at [406, 177] on button "Yes" at bounding box center [403, 176] width 25 height 14
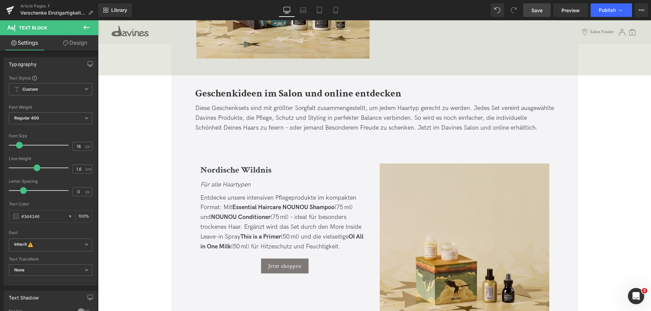
click at [538, 7] on span "Save" at bounding box center [536, 10] width 11 height 7
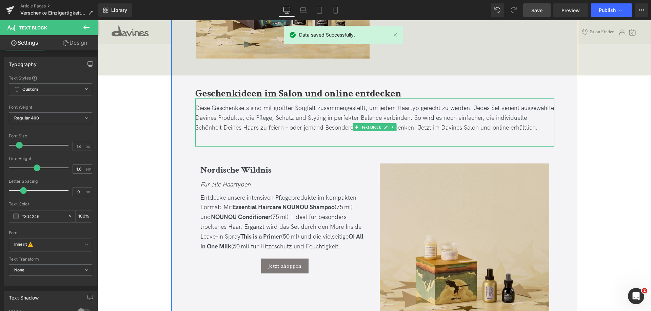
click at [252, 118] on span "Diese Geschenksets sind mit größter Sorgfalt zusammengestellt, um jedem Haartyp…" at bounding box center [374, 118] width 359 height 27
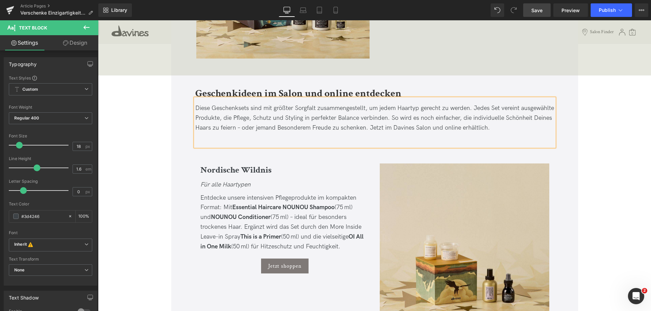
click at [289, 127] on span "Diese Geschenksets sind mit größter Sorgfalt zusammengestellt, um jedem Haartyp…" at bounding box center [374, 118] width 359 height 27
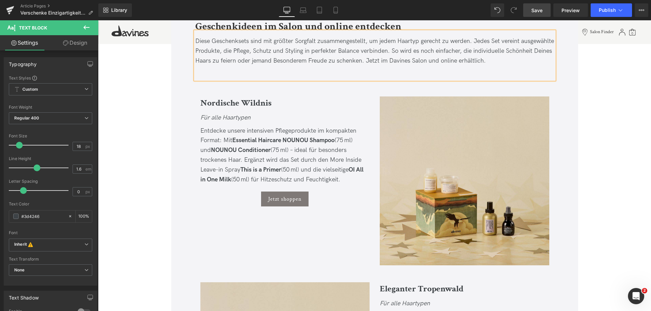
scroll to position [746, 0]
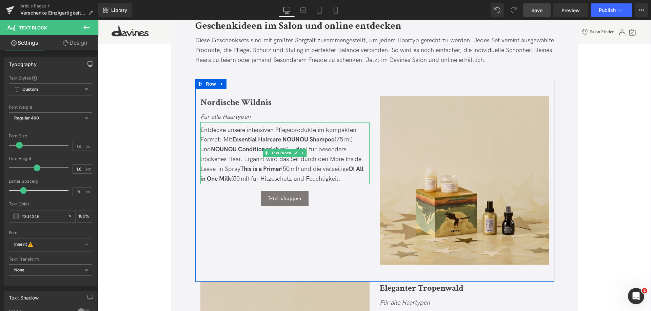
drag, startPoint x: 308, startPoint y: 161, endPoint x: 325, endPoint y: 171, distance: 19.9
click at [308, 161] on span "Entdecke unsere intensiven Pflegeprodukte im kompakten Format: Mit Essential Ha…" at bounding box center [281, 155] width 163 height 56
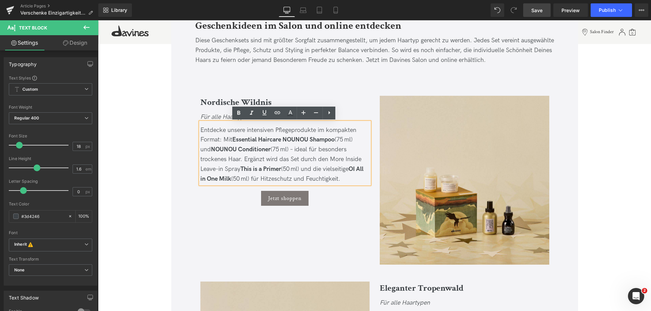
drag, startPoint x: 265, startPoint y: 166, endPoint x: 194, endPoint y: 133, distance: 78.1
click at [195, 133] on div "Image Nordische Wildnis Heading Für alle Haartypen Text Block Entdecke unsere i…" at bounding box center [285, 154] width 180 height 117
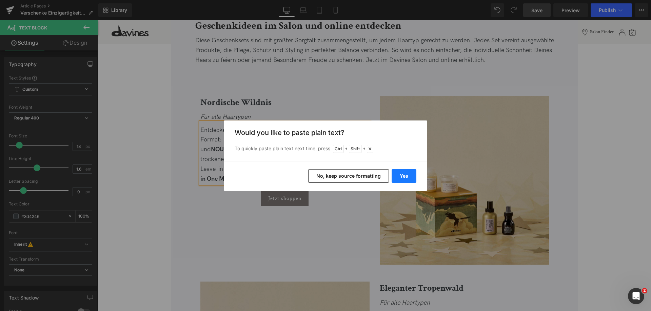
click at [401, 175] on button "Yes" at bounding box center [403, 176] width 25 height 14
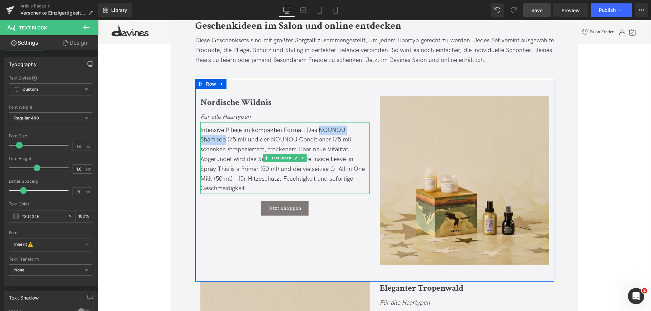
drag, startPoint x: 319, startPoint y: 129, endPoint x: 224, endPoint y: 143, distance: 95.8
click at [224, 143] on span "Intensive Pflege im kompakten Format: Das NOUNOU Shampoo (75 ml) und der NOUNOU…" at bounding box center [282, 160] width 164 height 66
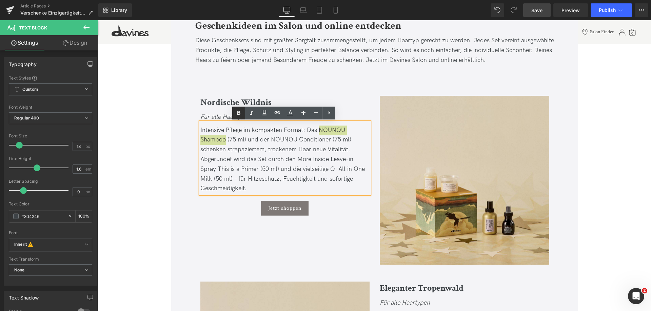
drag, startPoint x: 239, startPoint y: 113, endPoint x: 154, endPoint y: 109, distance: 85.1
click at [239, 113] on icon at bounding box center [238, 113] width 3 height 4
drag, startPoint x: 270, startPoint y: 139, endPoint x: 329, endPoint y: 142, distance: 59.0
click at [329, 142] on span "Intensive Pflege im kompakten Format: Das NOUNOU Shampoo (75 ml) und der NOUNOU…" at bounding box center [282, 160] width 164 height 66
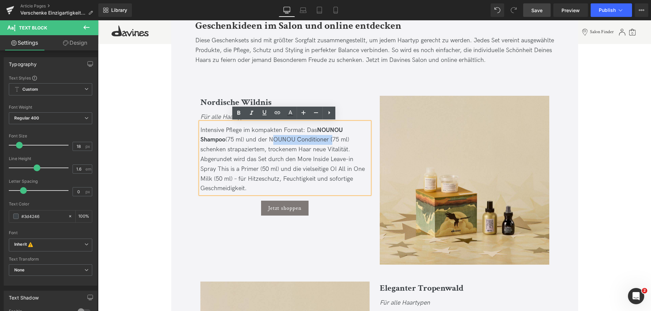
drag, startPoint x: 269, startPoint y: 138, endPoint x: 330, endPoint y: 140, distance: 60.7
click at [330, 140] on span "Intensive Pflege im kompakten Format: Das NOUNOU Shampoo (75 ml) und der NOUNOU…" at bounding box center [282, 160] width 164 height 66
click at [310, 137] on span "Intensive Pflege im kompakten Format: Das NOUNOU Shampoo (75 ml) und der NOUNOU…" at bounding box center [282, 160] width 164 height 66
drag, startPoint x: 270, startPoint y: 140, endPoint x: 328, endPoint y: 140, distance: 58.0
click at [328, 140] on span "Intensive Pflege im kompakten Format: Das NOUNOU Shampoo (75 ml) und der NOUNOU…" at bounding box center [282, 160] width 164 height 66
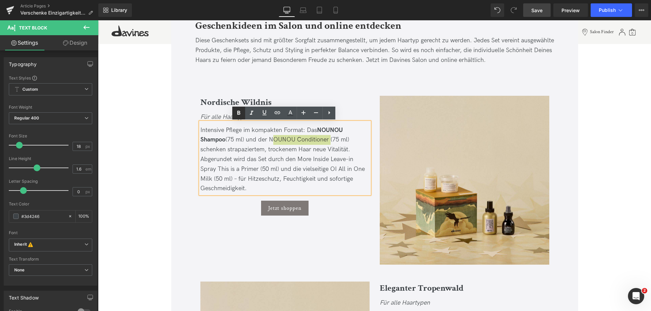
click at [242, 116] on icon at bounding box center [239, 113] width 8 height 8
click at [268, 153] on span "Intensive Pflege im kompakten Format: Das NOUNOU Shampoo (75 ml) und der NOUNOU…" at bounding box center [282, 160] width 164 height 66
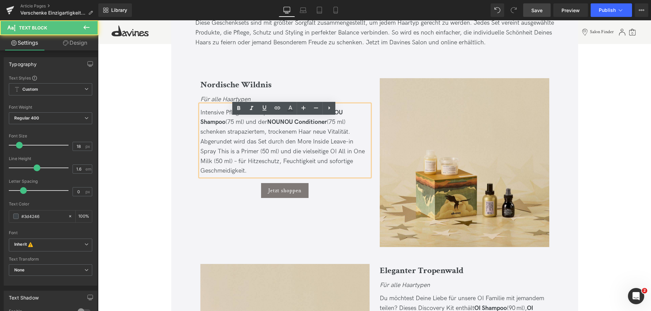
scroll to position [779, 0]
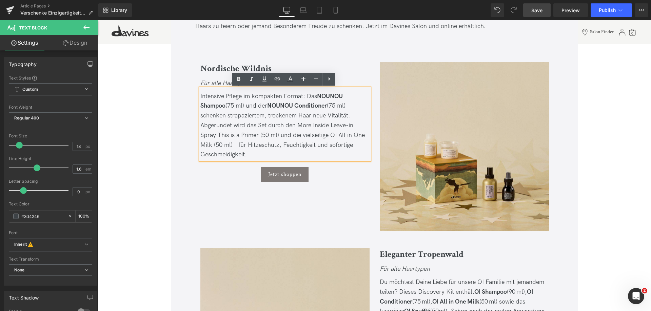
click at [215, 136] on span "Intensive Pflege im kompakten Format: Das NOUNOU Shampoo (75 ml) und der NOUNOU…" at bounding box center [282, 126] width 164 height 66
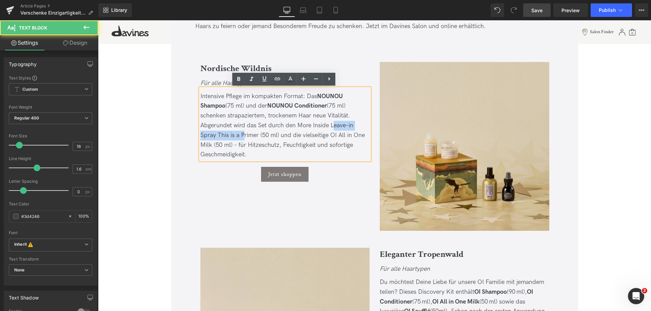
drag, startPoint x: 330, startPoint y: 125, endPoint x: 239, endPoint y: 138, distance: 91.8
click at [239, 138] on span "Intensive Pflege im kompakten Format: Das NOUNOU Shampoo (75 ml) und der NOUNOU…" at bounding box center [282, 126] width 164 height 66
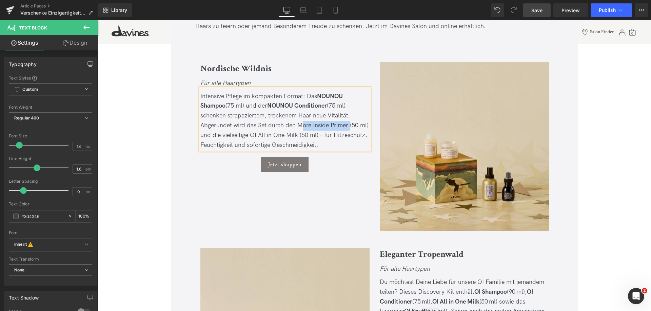
drag, startPoint x: 297, startPoint y: 124, endPoint x: 346, endPoint y: 128, distance: 48.9
click at [346, 128] on span "Intensive Pflege im kompakten Format: Das NOUNOU Shampoo (75 ml) und der NOUNOU…" at bounding box center [284, 121] width 168 height 56
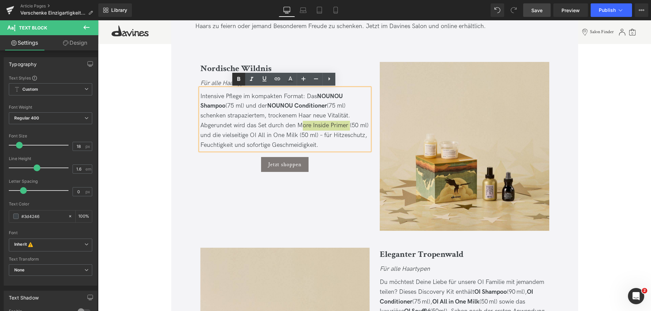
click at [238, 80] on icon at bounding box center [238, 79] width 3 height 4
drag, startPoint x: 250, startPoint y: 134, endPoint x: 296, endPoint y: 136, distance: 46.5
click at [296, 136] on span "Intensive Pflege im kompakten Format: Das NOUNOU Shampoo (75 ml) und der NOUNOU…" at bounding box center [283, 121] width 167 height 56
click at [238, 80] on icon at bounding box center [239, 79] width 8 height 8
click at [321, 135] on span "Intensive Pflege im kompakten Format: Das NOUNOU Shampoo (75 ml) und der NOUNOU…" at bounding box center [282, 121] width 165 height 56
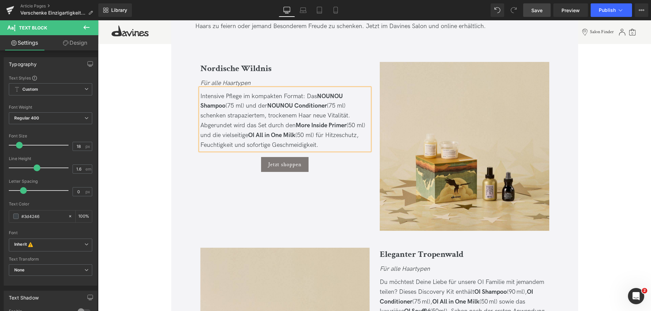
click at [537, 6] on link "Save" at bounding box center [536, 10] width 27 height 14
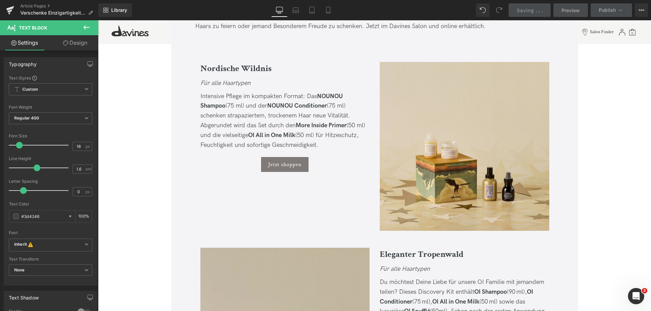
scroll to position [949, 0]
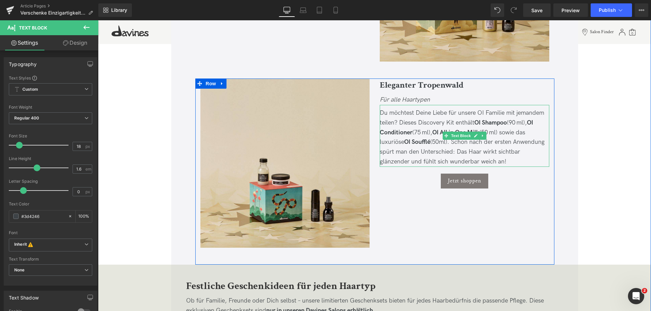
click at [492, 155] on div "Du möchtest Deine Liebe für unsere OI Familie mit jemandem teilen? Dieses Disco…" at bounding box center [464, 137] width 169 height 59
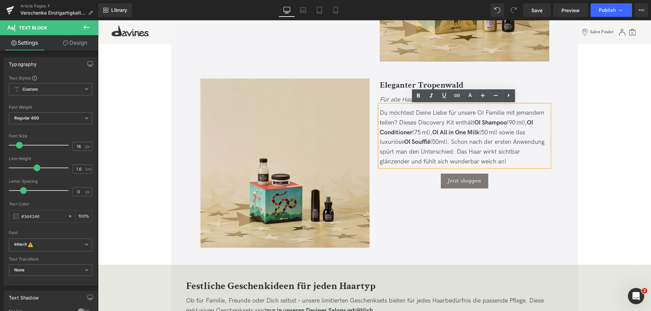
drag, startPoint x: 496, startPoint y: 161, endPoint x: 378, endPoint y: 110, distance: 129.0
click at [380, 110] on div "Du möchtest Deine Liebe für unsere OI Familie mit jemandem teilen? Dieses Disco…" at bounding box center [464, 136] width 169 height 62
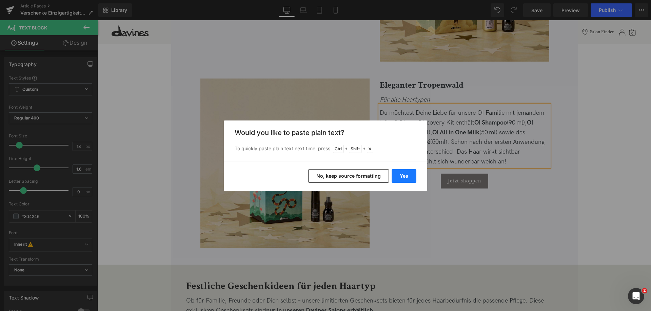
click at [400, 174] on button "Yes" at bounding box center [403, 176] width 25 height 14
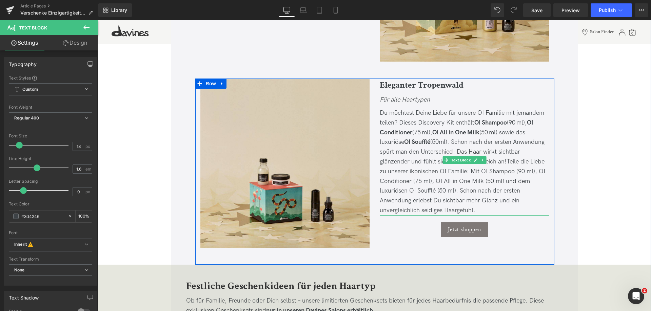
click at [482, 202] on div "Du möchtest Deine Liebe für unsere OI Familie mit jemandem teilen? Dieses Disco…" at bounding box center [464, 161] width 169 height 107
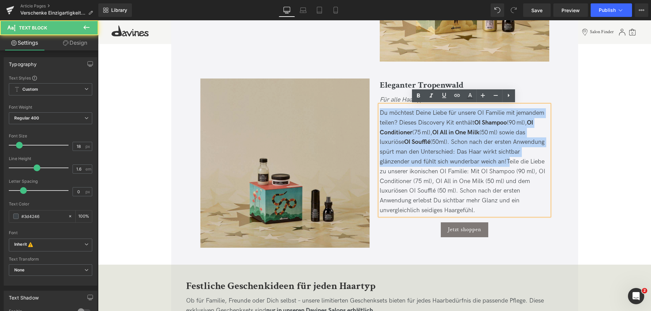
drag, startPoint x: 505, startPoint y: 160, endPoint x: 351, endPoint y: 116, distance: 160.4
click at [351, 116] on div "Image Eleganter Tropenwald Heading Für alle Haartypen Text Block Du möchtest De…" at bounding box center [374, 172] width 359 height 186
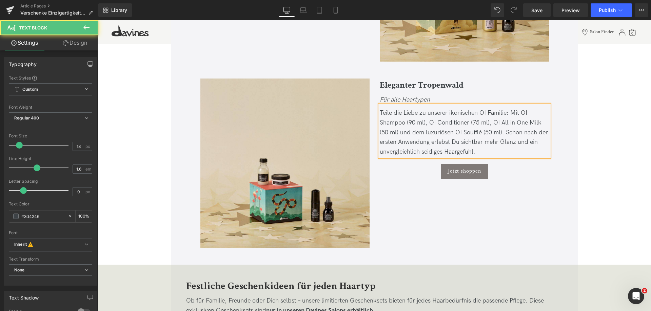
click at [395, 113] on div "Teile die Liebe zu unserer ikonischen OI Familie: Mit OI Shampoo (90 ml), OI Co…" at bounding box center [464, 132] width 169 height 49
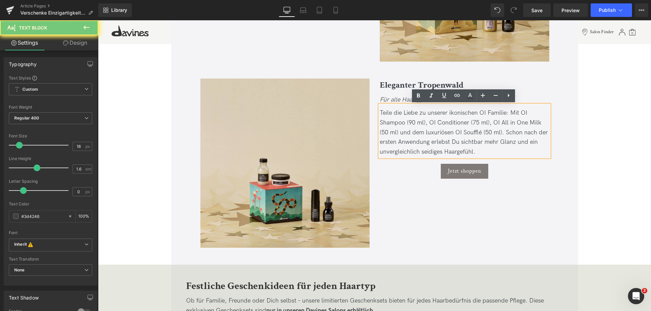
click at [522, 133] on div "Teile die Liebe zu unserer ikonischen OI Familie: Mit OI Shampoo (90 ml), OI Co…" at bounding box center [464, 132] width 169 height 49
drag, startPoint x: 521, startPoint y: 112, endPoint x: 404, endPoint y: 123, distance: 117.4
click at [404, 123] on div "Teile die Liebe zu unserer ikonischen OI Familie: Mit OI Shampoo (90 ml), OI Co…" at bounding box center [464, 132] width 169 height 49
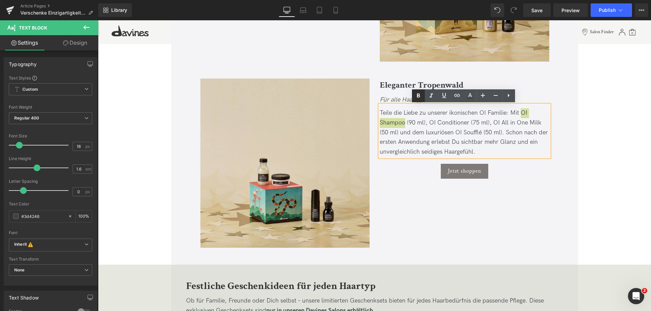
drag, startPoint x: 421, startPoint y: 95, endPoint x: 333, endPoint y: 86, distance: 88.2
click at [421, 95] on icon at bounding box center [418, 96] width 8 height 8
drag, startPoint x: 428, startPoint y: 121, endPoint x: 467, endPoint y: 124, distance: 39.1
click at [467, 124] on div "Teile die Liebe zu unserer ikonischen OI Familie: Mit OI Shampoo (90 ml), OI Co…" at bounding box center [464, 132] width 169 height 49
drag, startPoint x: 418, startPoint y: 98, endPoint x: 345, endPoint y: 89, distance: 73.4
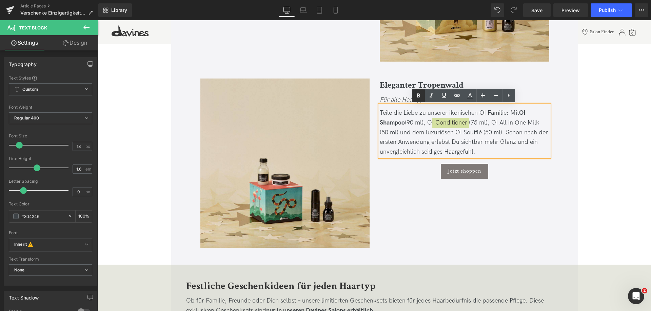
click at [418, 98] on icon at bounding box center [418, 96] width 3 height 4
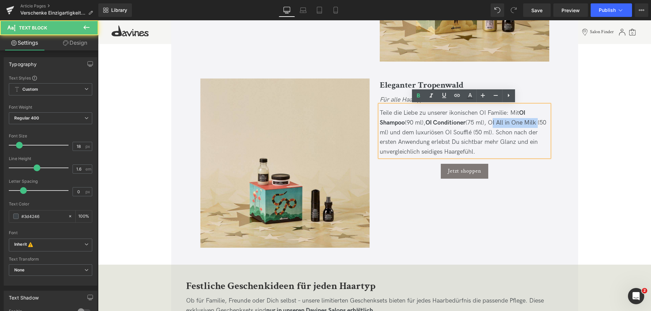
drag, startPoint x: 493, startPoint y: 122, endPoint x: 538, endPoint y: 123, distance: 44.7
click at [538, 123] on div "Teile die Liebe zu unserer ikonischen OI Familie: Mit OI Shampoo (90 ml), OI Co…" at bounding box center [464, 132] width 169 height 49
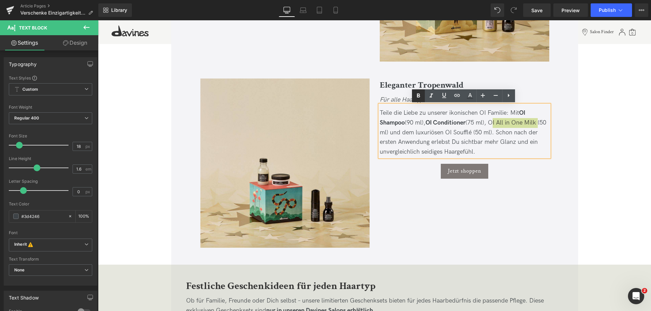
click at [420, 98] on icon at bounding box center [418, 96] width 8 height 8
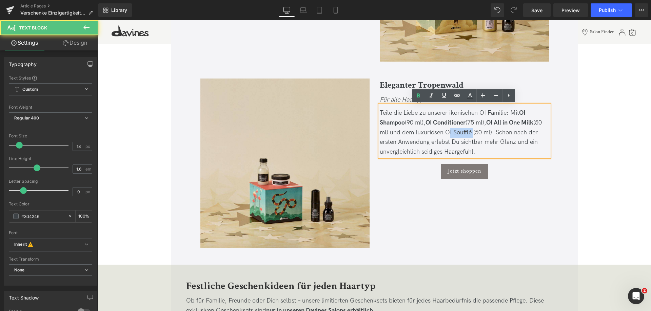
drag, startPoint x: 454, startPoint y: 131, endPoint x: 479, endPoint y: 131, distance: 25.4
click at [479, 131] on div "Teile die Liebe zu unserer ikonischen OI Familie: Mit OI Shampoo (90 ml), OI Co…" at bounding box center [464, 132] width 169 height 49
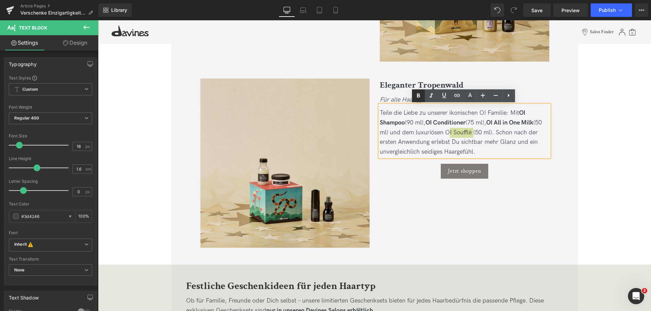
click at [419, 95] on icon at bounding box center [418, 96] width 8 height 8
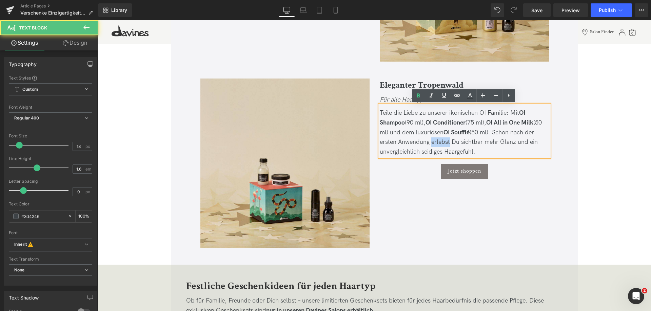
drag, startPoint x: 428, startPoint y: 140, endPoint x: 446, endPoint y: 140, distance: 18.0
click at [446, 140] on div "Teile die Liebe zu unserer ikonischen OI Familie: Mit OI Shampoo (90 ml), OI Co…" at bounding box center [464, 132] width 169 height 49
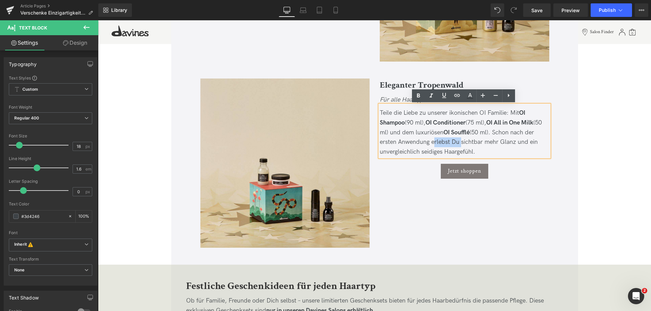
drag, startPoint x: 431, startPoint y: 142, endPoint x: 458, endPoint y: 140, distance: 26.8
click at [458, 140] on div "Teile die Liebe zu unserer ikonischen OI Familie: Mit OI Shampoo (90 ml), OI Co…" at bounding box center [464, 132] width 169 height 49
click at [524, 142] on div "Teile die Liebe zu unserer ikonischen OI Familie: Mit OI Shampoo (90 ml), OI Co…" at bounding box center [464, 132] width 169 height 49
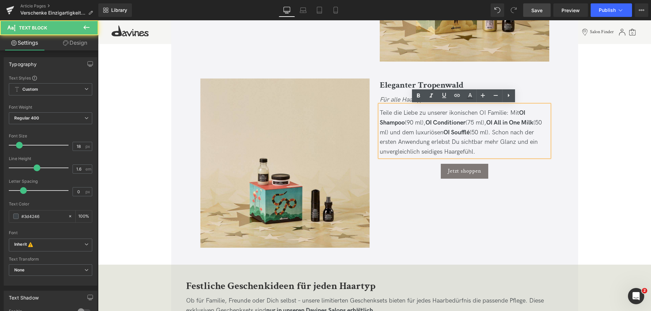
click at [544, 8] on link "Save" at bounding box center [536, 10] width 27 height 14
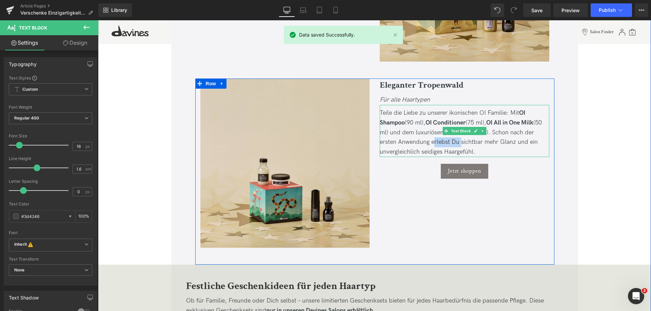
drag, startPoint x: 429, startPoint y: 141, endPoint x: 456, endPoint y: 140, distance: 27.1
click at [456, 140] on div "Teile die Liebe zu unserer ikonischen OI Familie: Mit OI Shampoo (90 ml), OI Co…" at bounding box center [464, 132] width 169 height 49
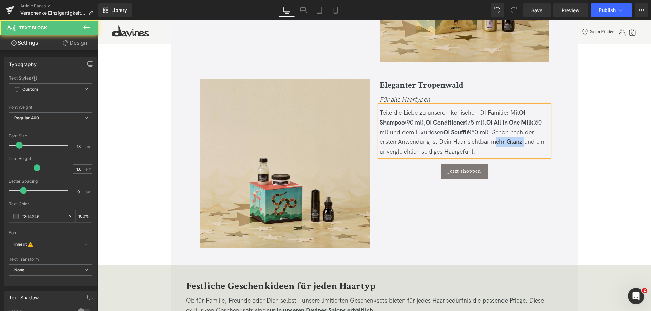
drag, startPoint x: 490, startPoint y: 142, endPoint x: 520, endPoint y: 143, distance: 29.8
click at [520, 143] on div "Teile die Liebe zu unserer ikonischen OI Familie: Mit OI Shampoo (90 ml), OI Co…" at bounding box center [464, 132] width 169 height 49
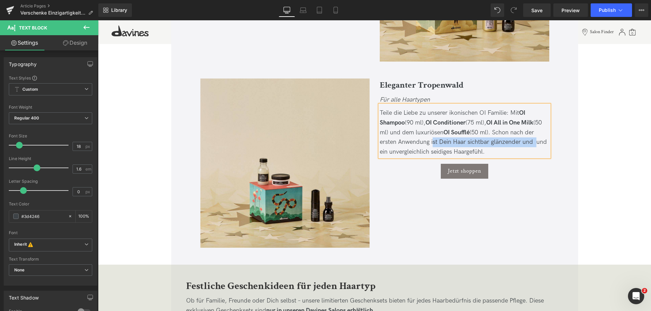
drag, startPoint x: 430, startPoint y: 141, endPoint x: 533, endPoint y: 139, distance: 103.0
click at [533, 139] on div "Teile die Liebe zu unserer ikonischen OI Familie: Mit OI Shampoo (90 ml), OI Co…" at bounding box center [464, 132] width 169 height 49
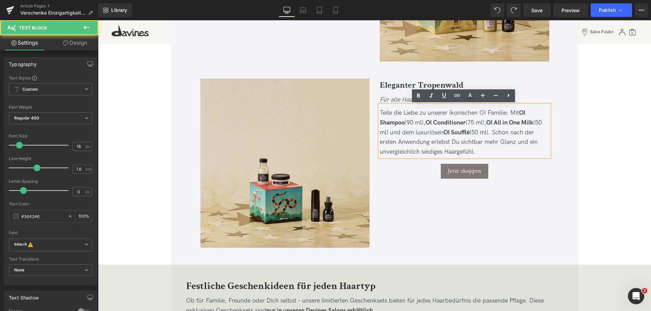
drag, startPoint x: 504, startPoint y: 133, endPoint x: 541, endPoint y: 157, distance: 44.0
click at [533, 154] on div "Teile die Liebe zu unserer ikonischen OI Familie: Mit OI Shampoo (90 ml), OI Co…" at bounding box center [464, 132] width 169 height 49
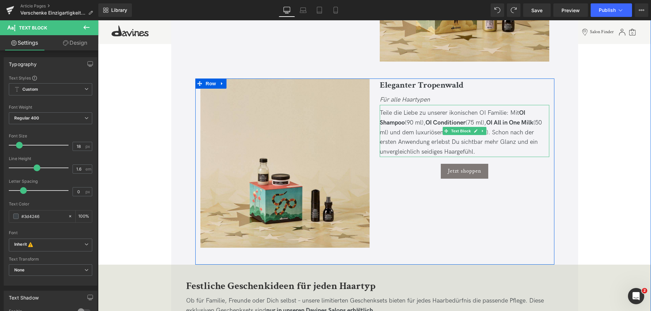
click at [450, 144] on div "Teile die Liebe zu unserer ikonischen OI Familie: Mit OI Shampoo (90 ml), OI Co…" at bounding box center [464, 132] width 169 height 49
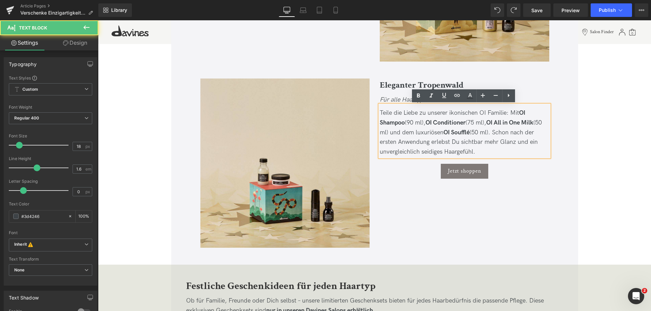
click at [432, 144] on div "Teile die Liebe zu unserer ikonischen OI Familie: Mit OI Shampoo (90 ml), OI Co…" at bounding box center [464, 132] width 169 height 49
click at [509, 132] on div "Teile die Liebe zu unserer ikonischen OI Familie: Mit OI Shampoo (90 ml), OI Co…" at bounding box center [464, 132] width 169 height 49
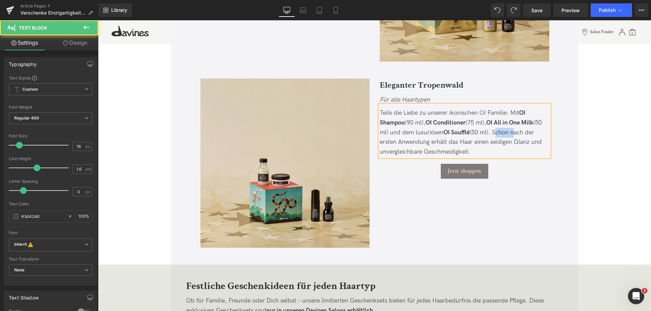
click at [509, 132] on div "Teile die Liebe zu unserer ikonischen OI Familie: Mit OI Shampoo (90 ml), OI Co…" at bounding box center [464, 132] width 169 height 49
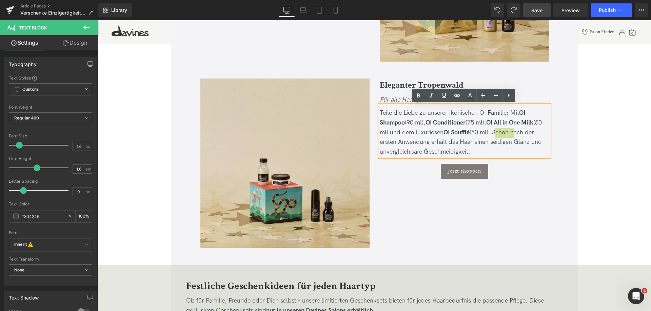
click at [536, 7] on span "Save" at bounding box center [536, 10] width 11 height 7
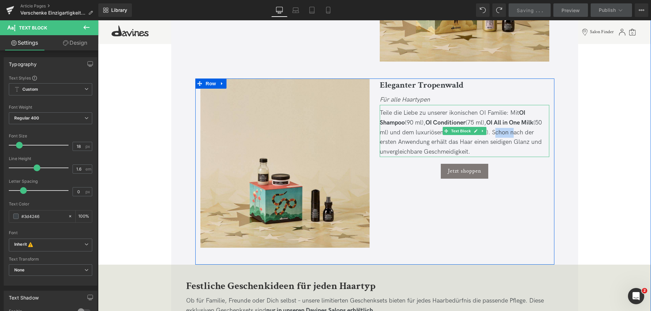
click at [475, 148] on div "Teile die Liebe zu unserer ikonischen OI Familie: Mit OI Shampoo (90 ml), OI Co…" at bounding box center [464, 132] width 169 height 49
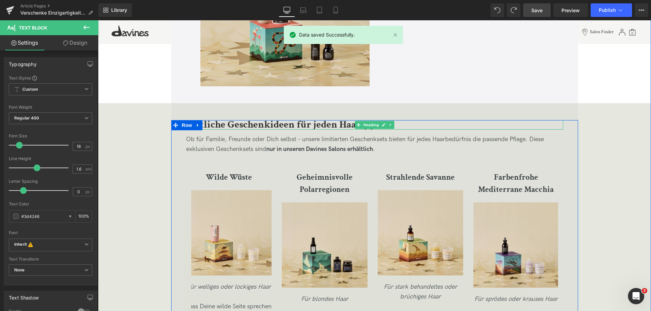
scroll to position [1118, 0]
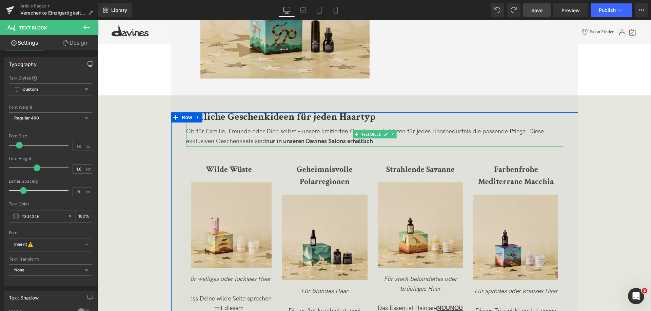
click at [420, 131] on p "Ob für Familie, Freunde oder Dich selbst – unsere limitierten Geschenksets biet…" at bounding box center [374, 137] width 377 height 20
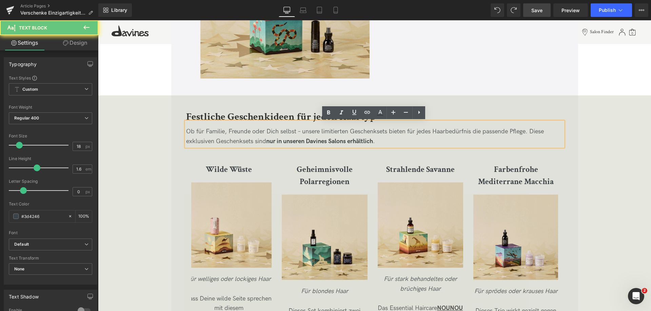
click at [389, 130] on p "Ob für Familie, Freunde oder Dich selbst – unsere limitierten Geschenksets biet…" at bounding box center [374, 137] width 377 height 20
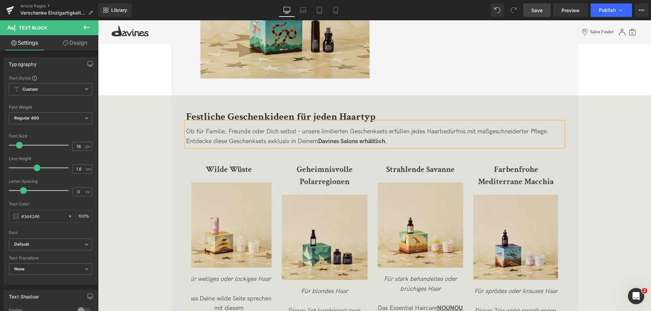
click at [355, 138] on strong "Davines Salons erhältlich" at bounding box center [351, 141] width 67 height 7
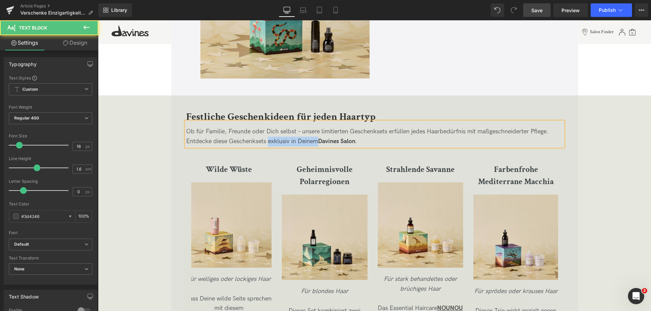
drag, startPoint x: 267, startPoint y: 140, endPoint x: 317, endPoint y: 144, distance: 50.0
click at [317, 144] on p "Ob für Familie, Freunde oder Dich selbst – unsere limitierten Geschenksets erfü…" at bounding box center [374, 137] width 377 height 20
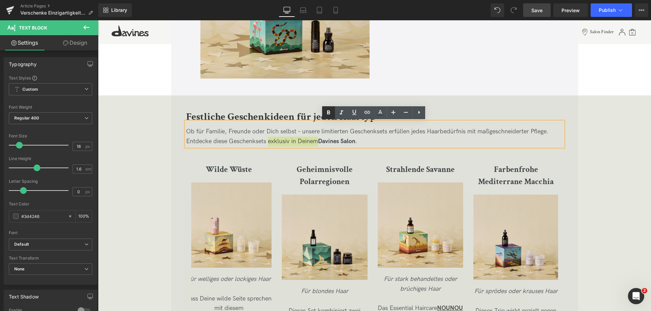
click at [329, 112] on icon at bounding box center [328, 113] width 3 height 4
click at [98, 20] on div at bounding box center [98, 20] width 0 height 0
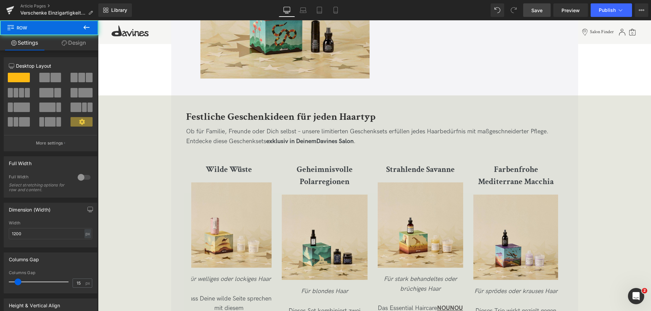
click at [543, 6] on link "Save" at bounding box center [536, 10] width 27 height 14
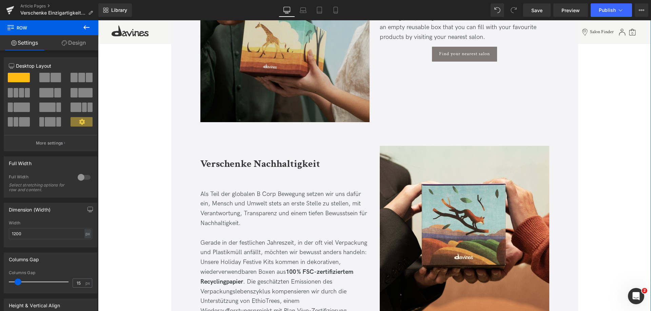
scroll to position [2033, 0]
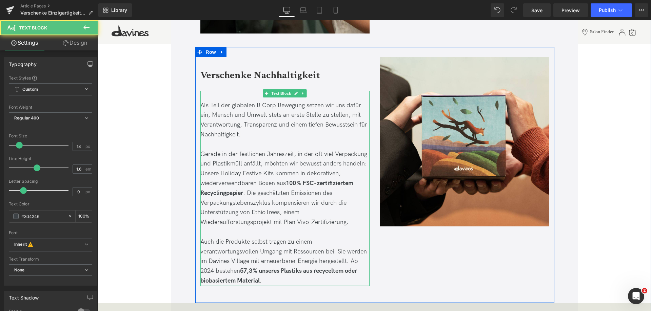
click at [305, 102] on span "Als Teil der globalen B Corp Bewegung setzen wir uns dafür ein, Mensch und Umwe…" at bounding box center [283, 120] width 167 height 36
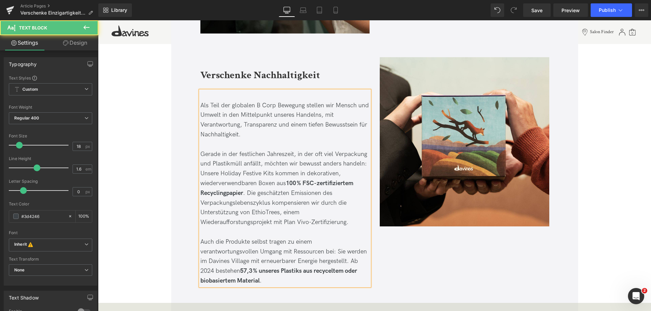
click at [253, 127] on p "Als Teil der globalen B Corp Bewegung stellen wir Mensch und Umwelt in den Mitt…" at bounding box center [284, 120] width 169 height 39
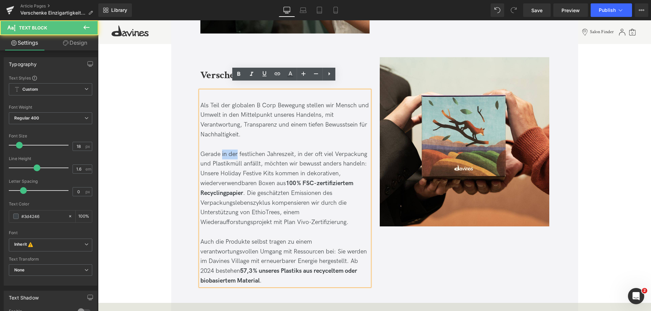
drag, startPoint x: 221, startPoint y: 147, endPoint x: 236, endPoint y: 149, distance: 15.0
click at [236, 151] on span "Gerade in der festlichen Jahreszeit, in der oft viel Verpackung und Plastikmüll…" at bounding box center [283, 189] width 167 height 76
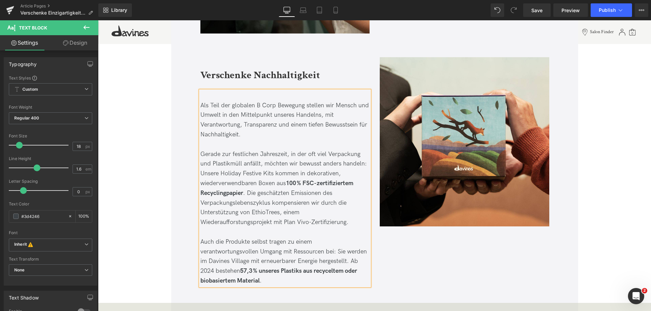
click at [265, 157] on span "Gerade zur festlichen Jahreszeit, in der oft viel Verpackung und Plastikmüll an…" at bounding box center [283, 189] width 166 height 76
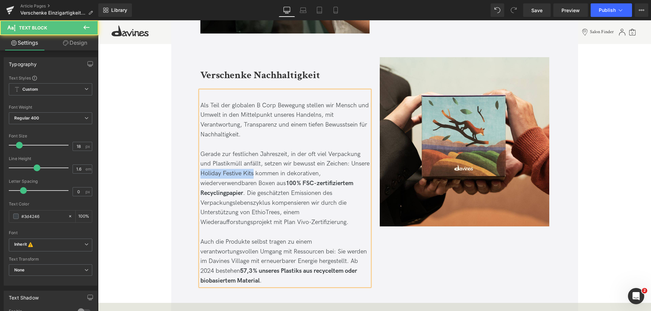
drag, startPoint x: 221, startPoint y: 168, endPoint x: 272, endPoint y: 169, distance: 51.9
click at [272, 169] on span "Gerade zur festlichen Jahreszeit, in der oft viel Verpackung und Plastikmüll an…" at bounding box center [284, 189] width 169 height 76
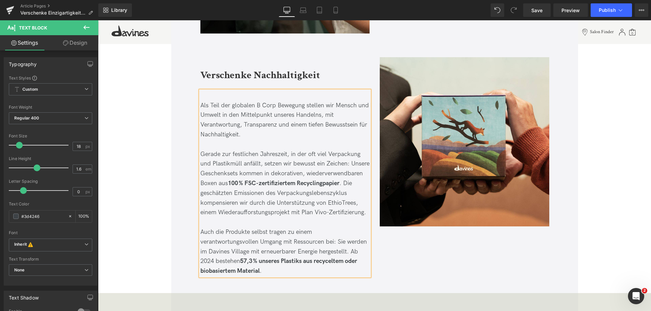
click at [262, 165] on span "Gerade zur festlichen Jahreszeit, in der oft viel Verpackung und Plastikmüll an…" at bounding box center [284, 184] width 169 height 66
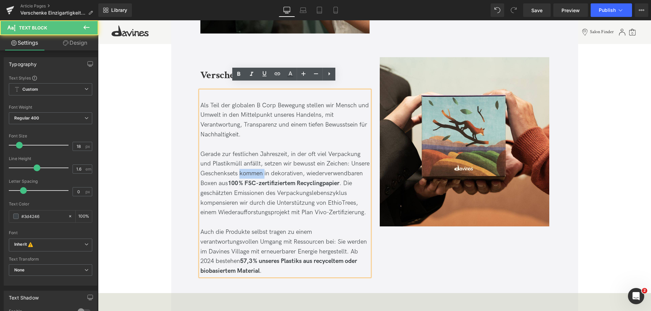
click at [262, 165] on span "Gerade zur festlichen Jahreszeit, in der oft viel Verpackung und Plastikmüll an…" at bounding box center [284, 184] width 169 height 66
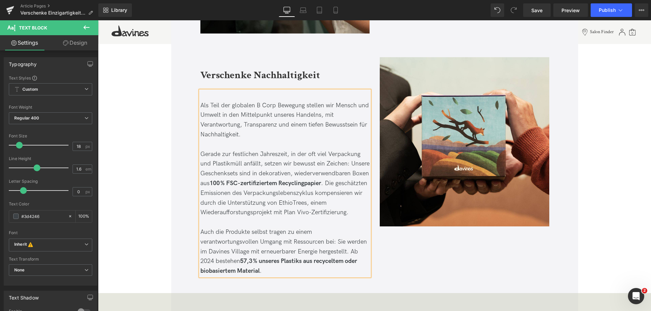
click at [243, 184] on span "Gerade zur festlichen Jahreszeit, in der oft viel Verpackung und Plastikmüll an…" at bounding box center [284, 184] width 169 height 66
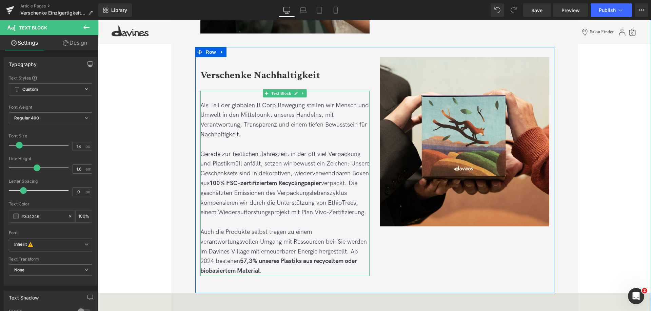
click at [350, 186] on span "Gerade zur festlichen Jahreszeit, in der oft viel Verpackung und Plastikmüll an…" at bounding box center [284, 184] width 169 height 66
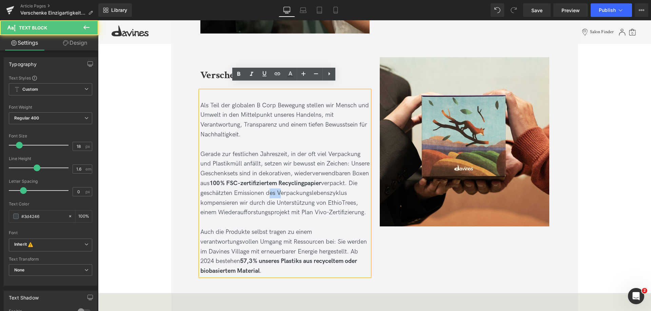
click at [350, 186] on span "Gerade zur festlichen Jahreszeit, in der oft viel Verpackung und Plastikmüll an…" at bounding box center [284, 184] width 169 height 66
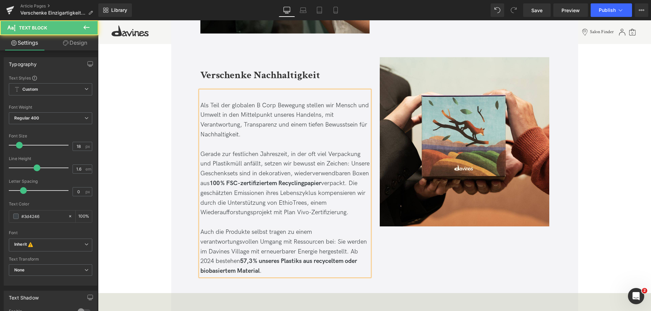
click at [265, 218] on p "Gerade zur festlichen Jahreszeit, in der oft viel Verpackung und Plastikmüll an…" at bounding box center [284, 184] width 169 height 68
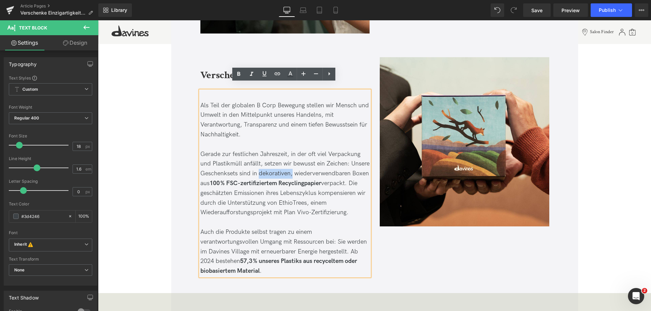
drag, startPoint x: 278, startPoint y: 166, endPoint x: 311, endPoint y: 166, distance: 33.9
click at [311, 166] on p "Gerade zur festlichen Jahreszeit, in der oft viel Verpackung und Plastikmüll an…" at bounding box center [284, 184] width 169 height 68
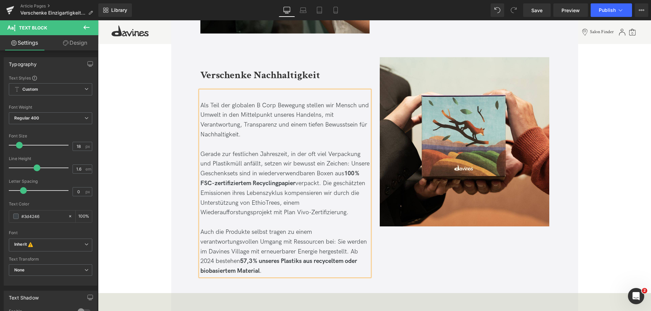
click at [334, 169] on span "Gerade zur festlichen Jahreszeit, in der oft viel Verpackung und Plastikmüll an…" at bounding box center [284, 184] width 169 height 66
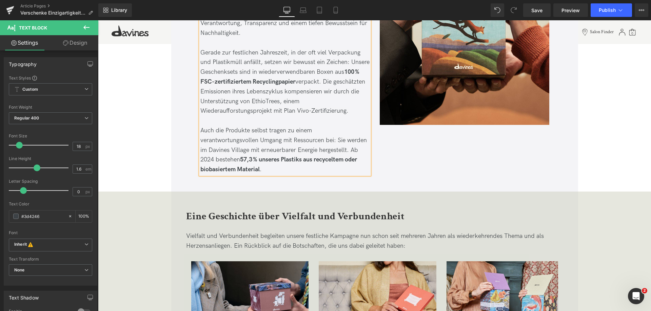
scroll to position [2101, 0]
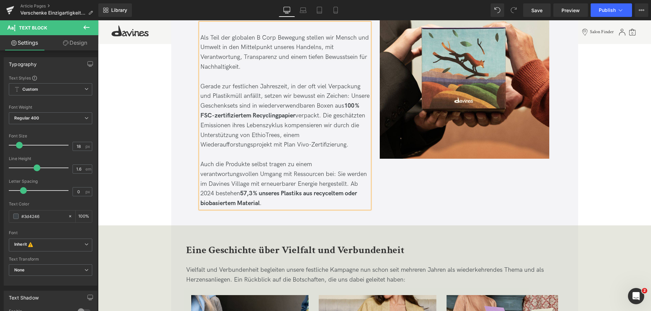
click at [288, 128] on span "Gerade zur festlichen Jahreszeit, in der oft viel Verpackung und Plastikmüll an…" at bounding box center [284, 116] width 169 height 66
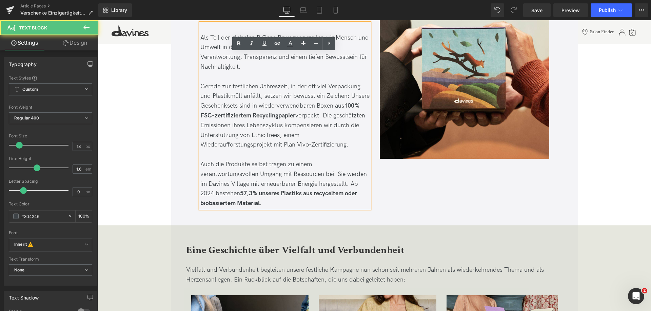
click at [248, 161] on span "Auch die Produkte selbst tragen zu einem verantwortungsvollen Umgang mit Ressou…" at bounding box center [283, 184] width 166 height 46
click at [272, 161] on span "Auch die Produkte selbst tragen zu einem verantwortungsvollen Umgang mit Ressou…" at bounding box center [283, 184] width 166 height 46
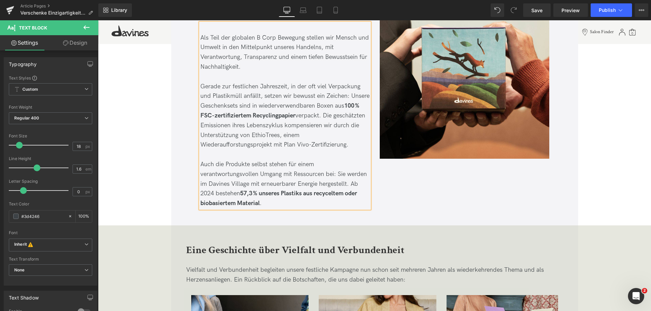
click at [323, 160] on p "Auch die Produkte selbst stehen für einem verantwortungsvollen Umgang mit Resso…" at bounding box center [284, 184] width 169 height 49
click at [229, 166] on span "Auch die Produkte selbst stehen für einen verantwortungsvollen Umgang mit Resso…" at bounding box center [283, 184] width 166 height 46
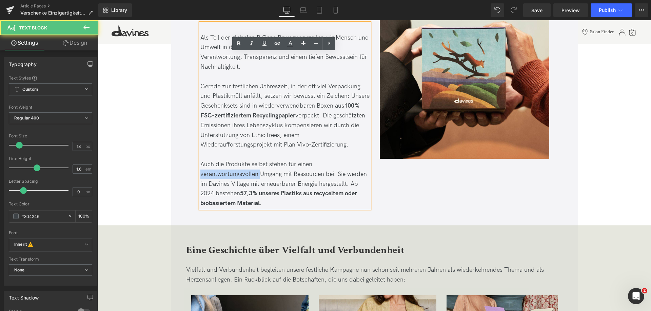
click at [229, 166] on span "Auch die Produkte selbst stehen für einen verantwortungsvollen Umgang mit Resso…" at bounding box center [283, 184] width 166 height 46
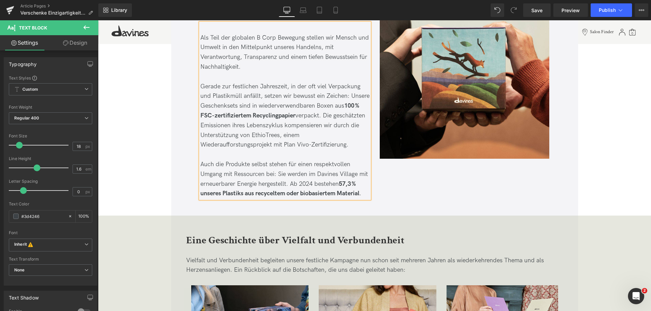
click at [267, 167] on span "Auch die Produkte selbst stehen für einen respektvollen Umgang mit Ressourcen b…" at bounding box center [283, 179] width 167 height 36
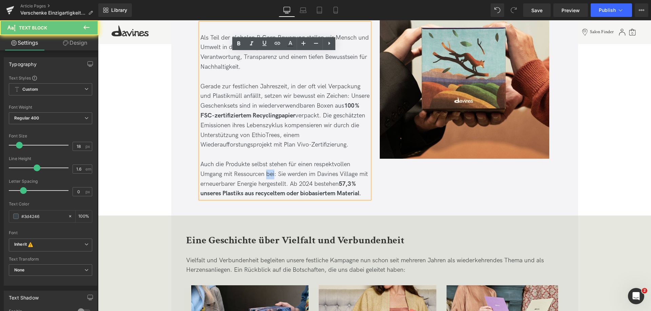
click at [267, 167] on span "Auch die Produkte selbst stehen für einen respektvollen Umgang mit Ressourcen b…" at bounding box center [283, 179] width 167 height 36
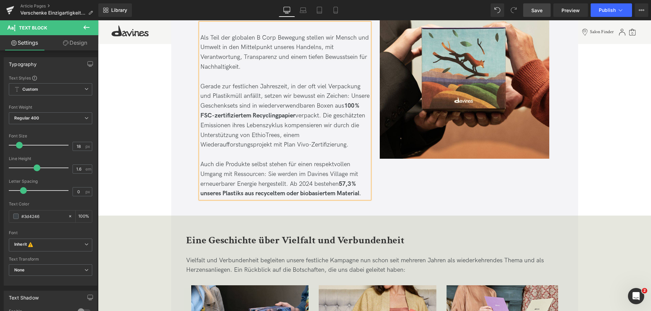
click at [540, 8] on span "Save" at bounding box center [536, 10] width 11 height 7
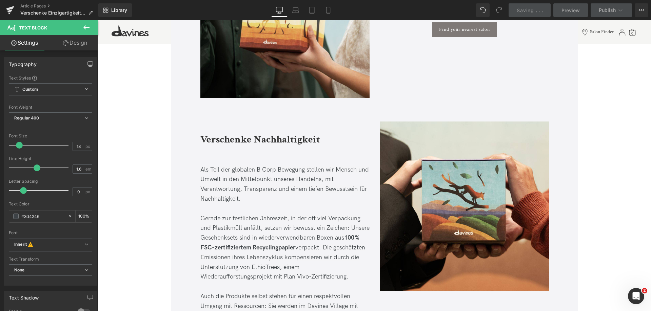
scroll to position [1966, 0]
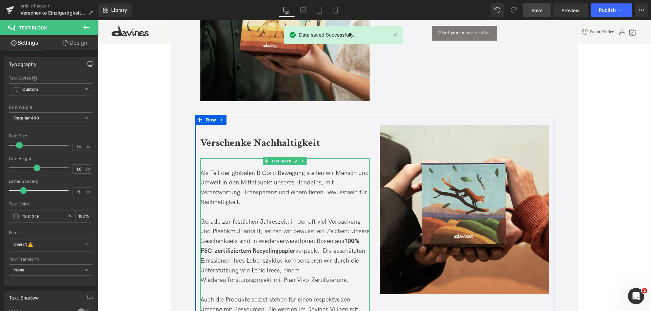
click at [275, 170] on span "Als Teil der globalen B Corp Bewegung stellen wir Mensch und Umwelt in den Mitt…" at bounding box center [284, 188] width 168 height 36
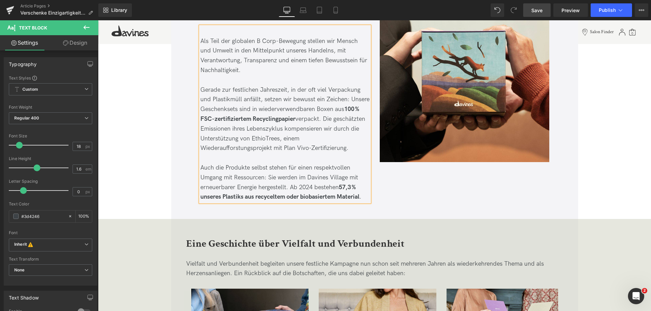
scroll to position [2203, 0]
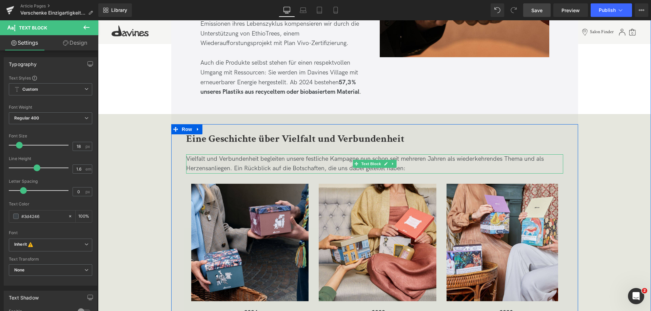
click at [264, 155] on p "Vielfalt und Verbundenheit begleiten unsere festliche Kampagne nun schon seit m…" at bounding box center [374, 165] width 377 height 20
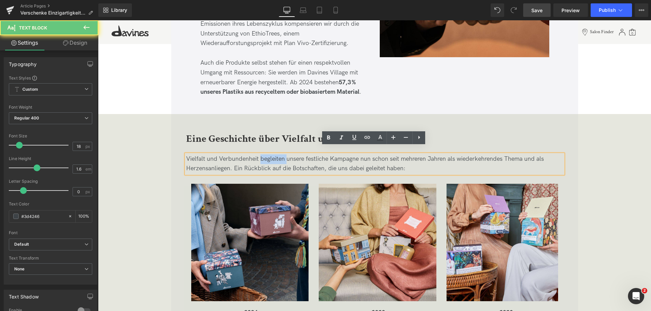
click at [264, 155] on p "Vielfalt und Verbundenheit begleiten unsere festliche Kampagne nun schon seit m…" at bounding box center [374, 165] width 377 height 20
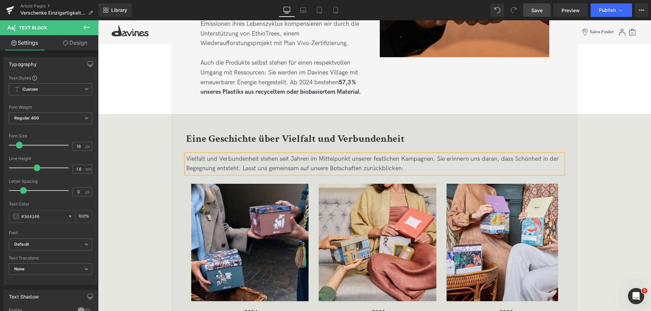
click at [256, 162] on p "Vielfalt und Verbundenheit stehen seit Jahren im Mittelpunkt unserer festlichen…" at bounding box center [374, 165] width 377 height 20
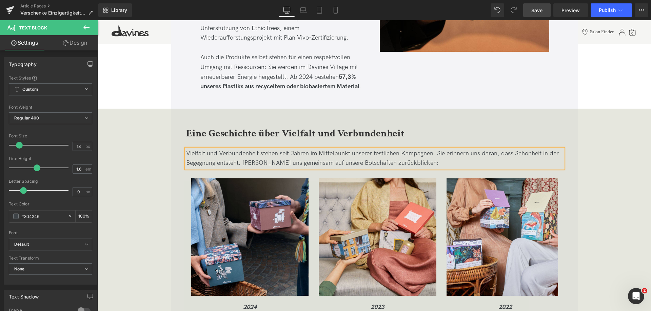
scroll to position [2237, 0]
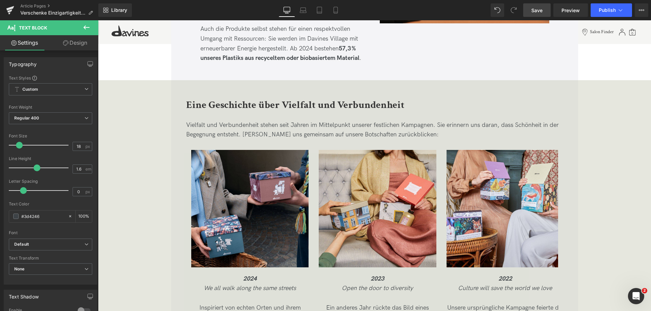
drag, startPoint x: 543, startPoint y: 17, endPoint x: 259, endPoint y: 167, distance: 321.4
click at [543, 17] on link "Save" at bounding box center [536, 10] width 27 height 14
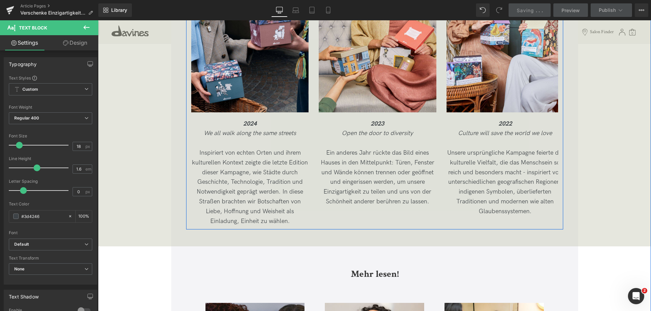
scroll to position [2406, 0]
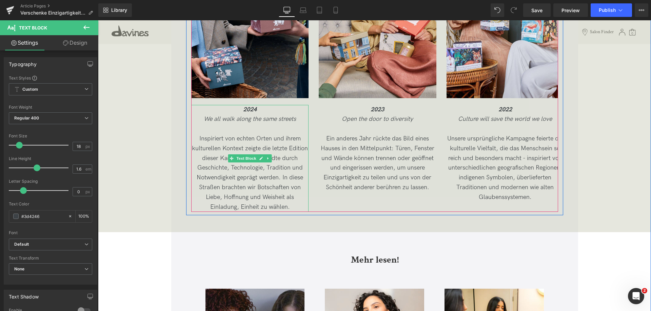
click at [271, 184] on p "Inspiriert von echten Orten und ihrem kulturellen Kontext zeigte die letzte Edi…" at bounding box center [249, 173] width 117 height 78
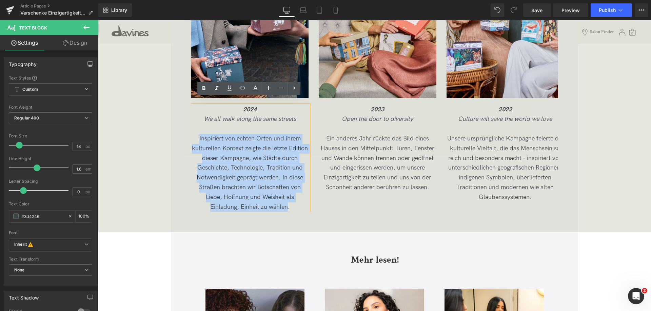
drag, startPoint x: 196, startPoint y: 131, endPoint x: 287, endPoint y: 200, distance: 114.4
click at [287, 200] on p "Inspiriert von echten Orten und ihrem kulturellen Kontext zeigte die letzte Edi…" at bounding box center [249, 173] width 117 height 78
click at [329, 150] on p "Ein anderes Jahr rückte das Bild eines Hauses in den Mittelpunkt: Türen, Fenste…" at bounding box center [377, 163] width 117 height 59
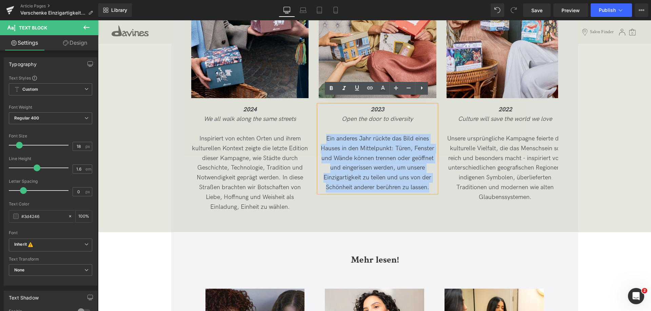
drag, startPoint x: 322, startPoint y: 133, endPoint x: 441, endPoint y: 180, distance: 127.2
click at [441, 180] on div "Image 2024 We all walk along the same streets Inspiriert von echten Orten und i…" at bounding box center [382, 96] width 383 height 231
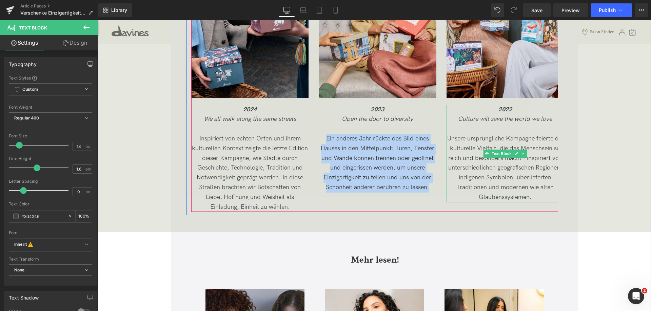
click at [483, 141] on p "Unsere ursprüngliche Kampagne feierte die kulturelle Vielfalt, die das Menschse…" at bounding box center [504, 168] width 117 height 68
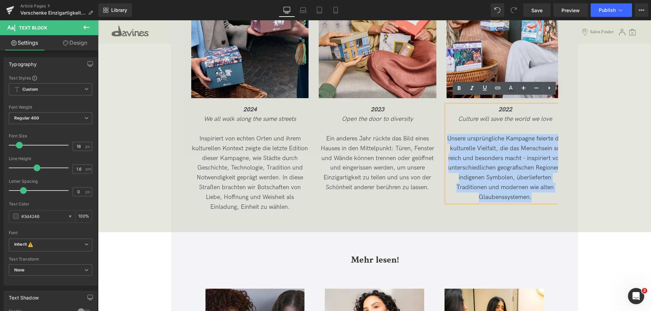
drag, startPoint x: 447, startPoint y: 131, endPoint x: 542, endPoint y: 203, distance: 118.8
click at [542, 203] on div "Image 2024 We all walk along the same streets Inspiriert von echten Orten und i…" at bounding box center [382, 96] width 383 height 231
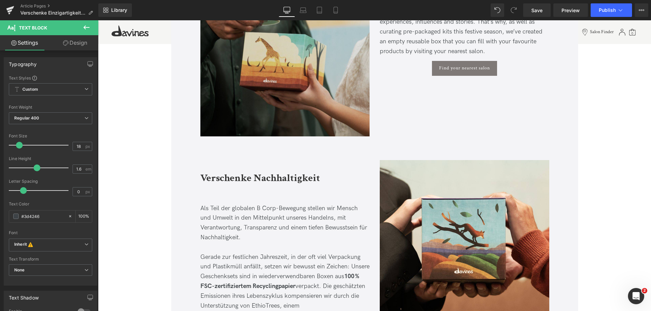
scroll to position [1728, 0]
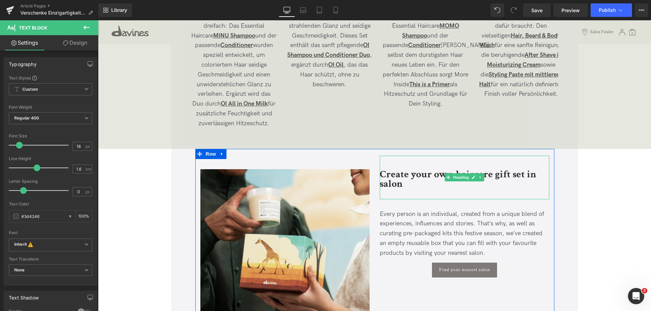
click at [381, 168] on b "Create your own haircare gift set in salon" at bounding box center [458, 179] width 157 height 23
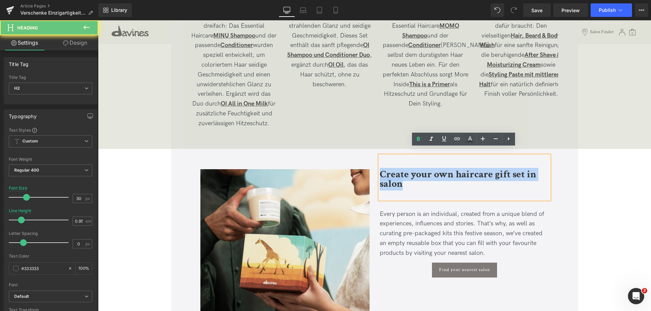
drag, startPoint x: 380, startPoint y: 167, endPoint x: 433, endPoint y: 185, distance: 55.6
click at [433, 185] on div "Create your own haircare gift set in salon" at bounding box center [464, 178] width 169 height 44
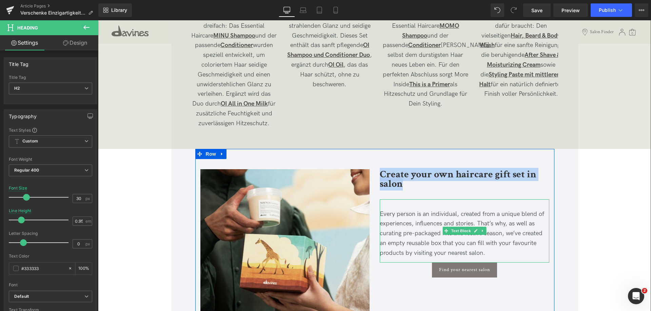
drag, startPoint x: 436, startPoint y: 230, endPoint x: 478, endPoint y: 242, distance: 43.1
click at [436, 230] on p "Every person is an individual, created from a unique blend of experiences, infl…" at bounding box center [464, 234] width 169 height 49
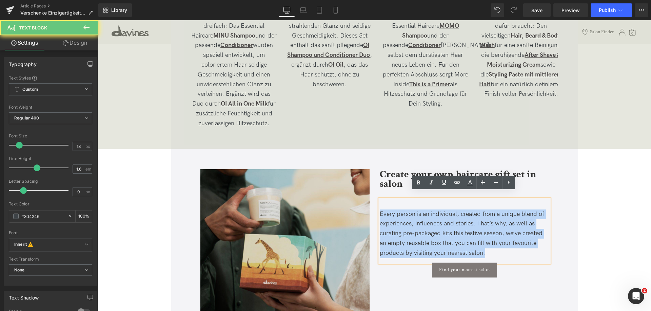
drag, startPoint x: 485, startPoint y: 246, endPoint x: 321, endPoint y: 203, distance: 169.5
click at [321, 203] on div "Image Create your own haircare gift set in salon Heading Every person is an ind…" at bounding box center [374, 250] width 359 height 203
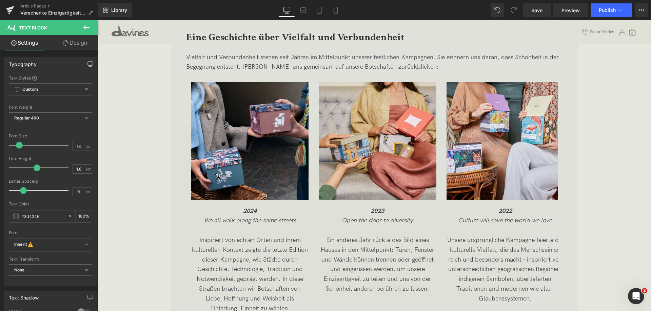
click at [280, 282] on p "Inspiriert von echten Orten und ihrem kulturellen Kontext zeigte die letzte Edi…" at bounding box center [249, 275] width 117 height 78
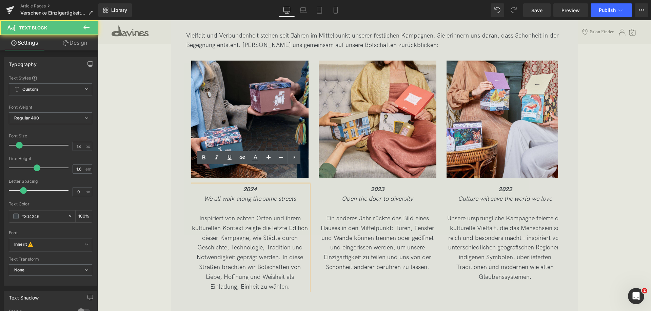
scroll to position [2338, 0]
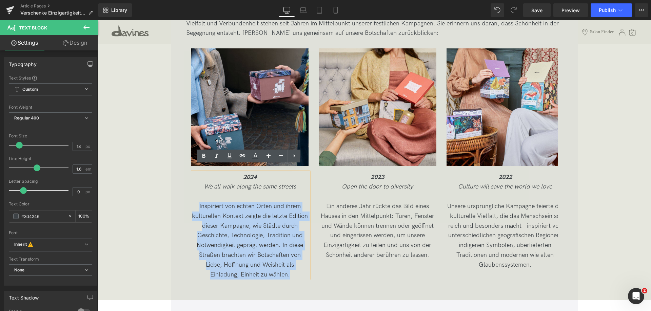
drag, startPoint x: 290, startPoint y: 270, endPoint x: 197, endPoint y: 199, distance: 118.0
click at [197, 202] on p "Inspiriert von echten Orten und ihrem kulturellen Kontext zeigte die letzte Edi…" at bounding box center [249, 241] width 117 height 78
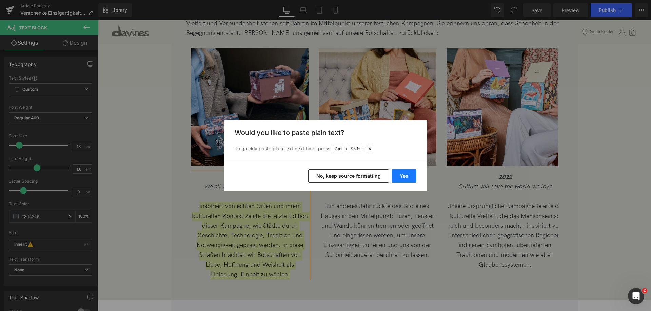
click at [401, 176] on button "Yes" at bounding box center [403, 176] width 25 height 14
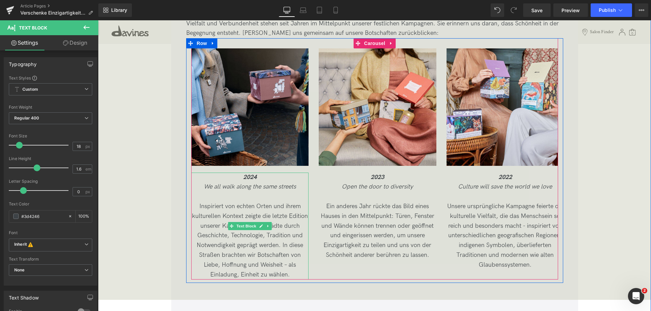
click at [285, 258] on p "Inspiriert von echten Orten und ihrem kulturellen Kontext zeigte die letzte Edi…" at bounding box center [249, 241] width 117 height 78
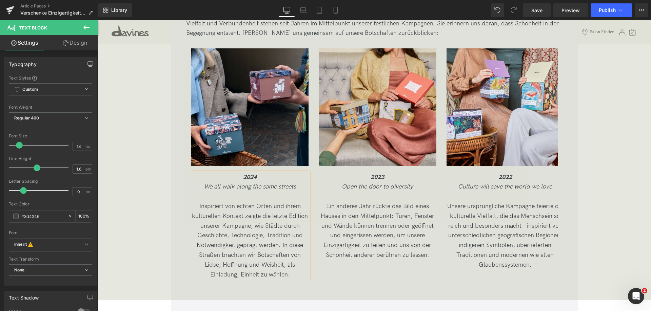
scroll to position [2372, 0]
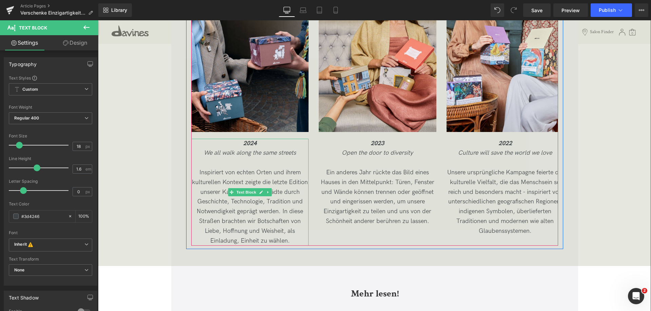
click at [230, 216] on p "Inspiriert von echten Orten und ihrem kulturellen Kontext zeigte die letzte Edi…" at bounding box center [249, 207] width 117 height 78
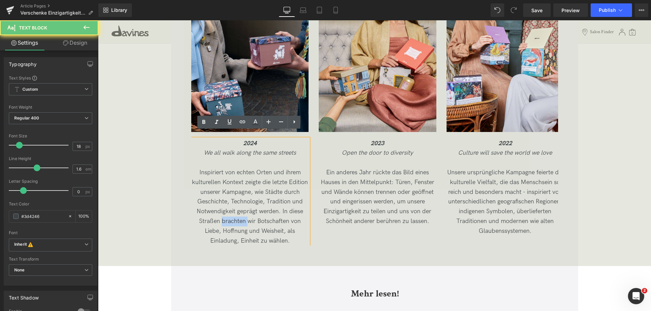
click at [230, 216] on p "Inspiriert von echten Orten und ihrem kulturellen Kontext zeigte die letzte Edi…" at bounding box center [249, 207] width 117 height 78
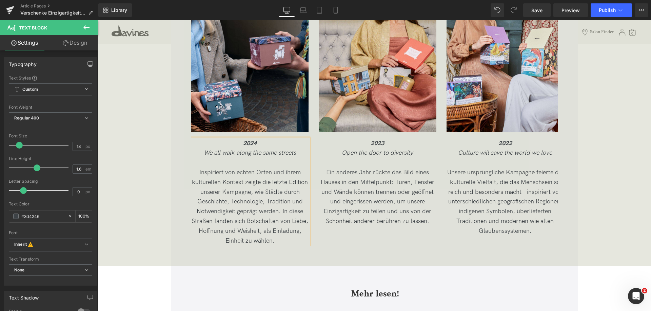
click at [98, 20] on div at bounding box center [98, 20] width 0 height 0
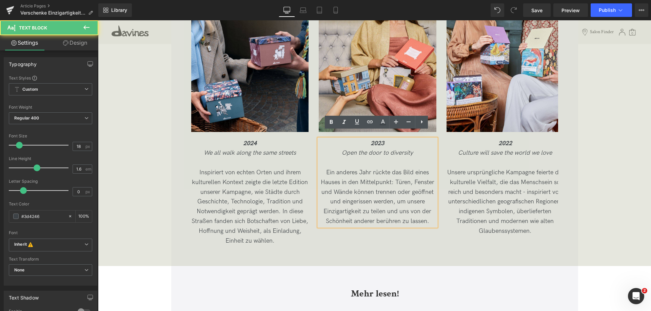
click at [338, 168] on p "Ein anderes Jahr rückte das Bild eines Hauses in den Mittelpunkt: Türen, Fenste…" at bounding box center [377, 197] width 117 height 59
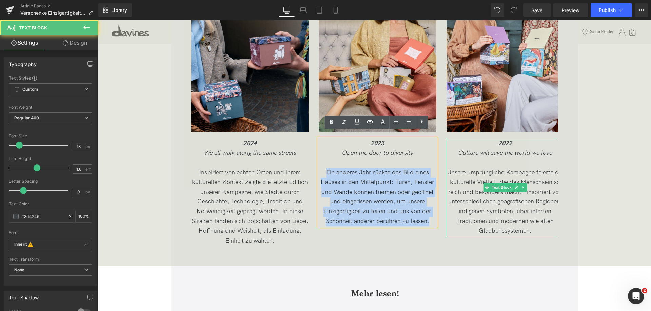
drag, startPoint x: 373, startPoint y: 182, endPoint x: 497, endPoint y: 224, distance: 130.6
click at [497, 224] on div "Image 2024 We all walk along the same streets Inspiriert von echten Orten und i…" at bounding box center [382, 130] width 383 height 231
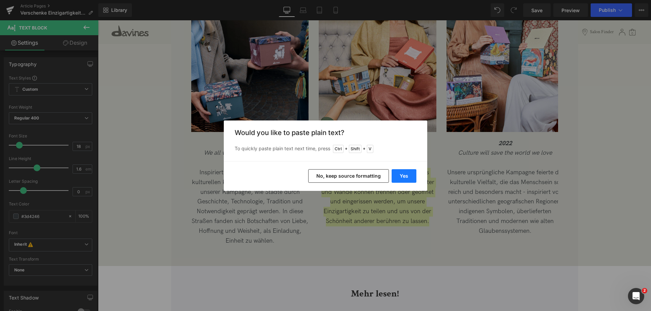
click at [404, 172] on button "Yes" at bounding box center [403, 176] width 25 height 14
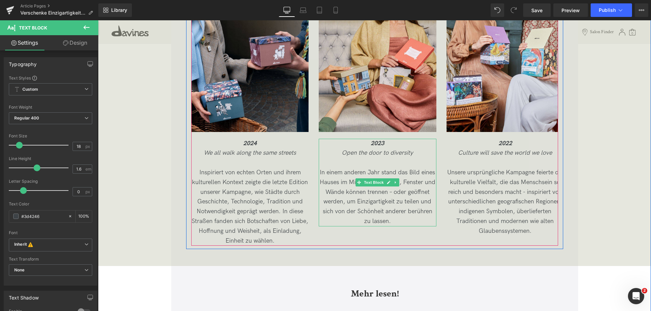
click at [405, 200] on p "In einem anderen Jahr stand das Bild eines Hauses im Mittelpunkt: Türen, Fenste…" at bounding box center [377, 197] width 117 height 59
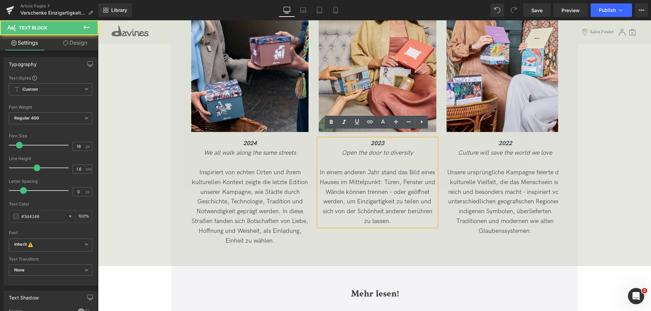
click at [391, 188] on p "In einem anderen Jahr stand das Bild eines Hauses im Mittelpunkt: Türen, Fenste…" at bounding box center [377, 197] width 117 height 59
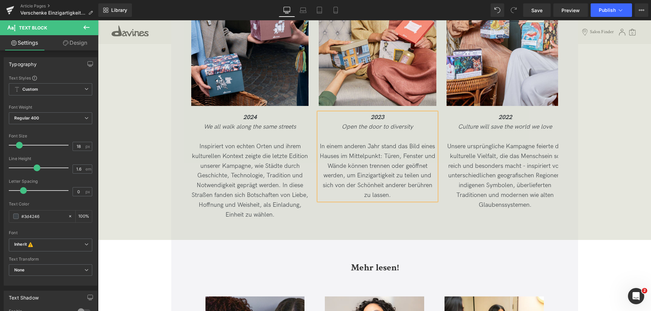
scroll to position [2406, 0]
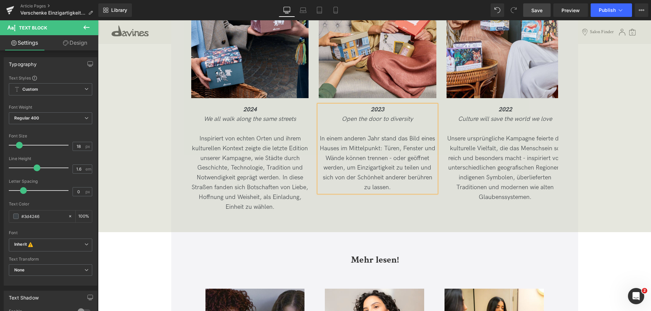
drag, startPoint x: 536, startPoint y: 11, endPoint x: 393, endPoint y: 93, distance: 164.3
click at [536, 11] on span "Save" at bounding box center [536, 10] width 11 height 7
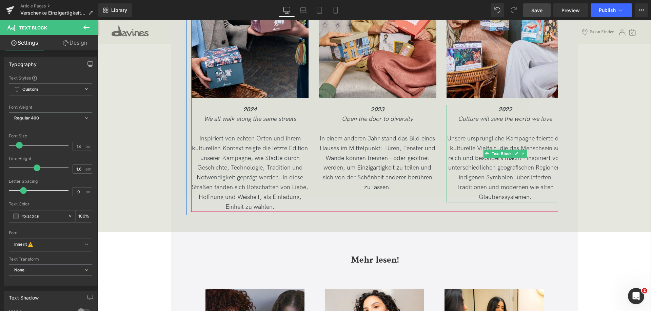
click at [452, 134] on p "Unsere ursprüngliche Kampagne feierte die kulturelle Vielfalt, die das Menschse…" at bounding box center [504, 168] width 117 height 68
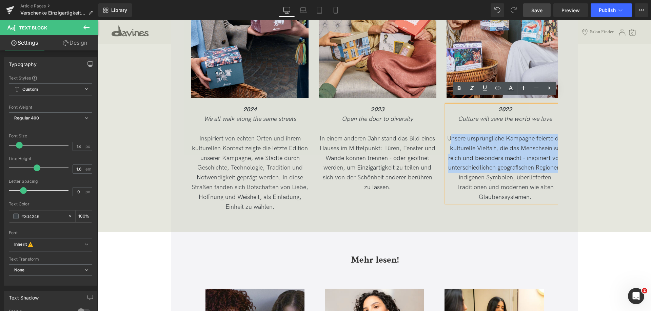
drag, startPoint x: 448, startPoint y: 130, endPoint x: 560, endPoint y: 162, distance: 116.3
click at [560, 162] on div "Image 2024 We all walk along the same streets Inspiriert von echten Orten und i…" at bounding box center [374, 92] width 377 height 242
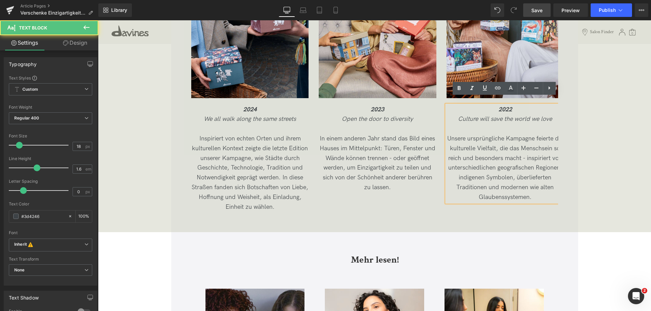
click at [526, 185] on p "Unsere ursprüngliche Kampagne feierte die kulturelle Vielfalt, die das Menschse…" at bounding box center [504, 168] width 117 height 68
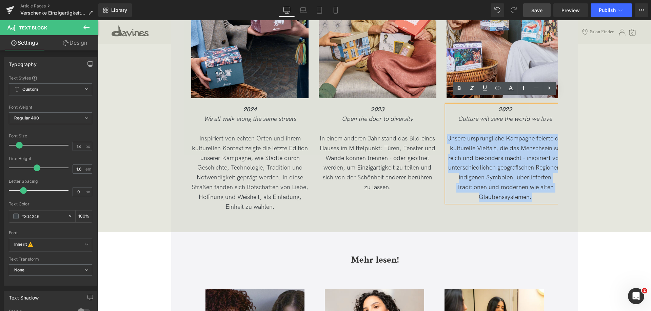
drag, startPoint x: 533, startPoint y: 187, endPoint x: 447, endPoint y: 131, distance: 102.1
click at [447, 134] on p "Unsere ursprüngliche Kampagne feierte die kulturelle Vielfalt, die das Menschse…" at bounding box center [504, 168] width 117 height 68
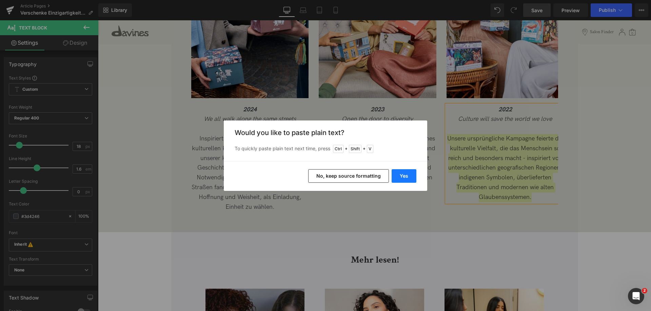
click at [403, 175] on button "Yes" at bounding box center [403, 176] width 25 height 14
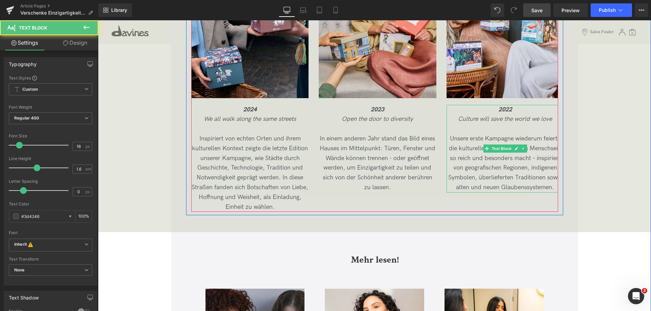
click at [539, 151] on p "Unsere erste Kampagne wiederum feierte die kulturelle Vielfalt, die das Menschs…" at bounding box center [504, 163] width 117 height 59
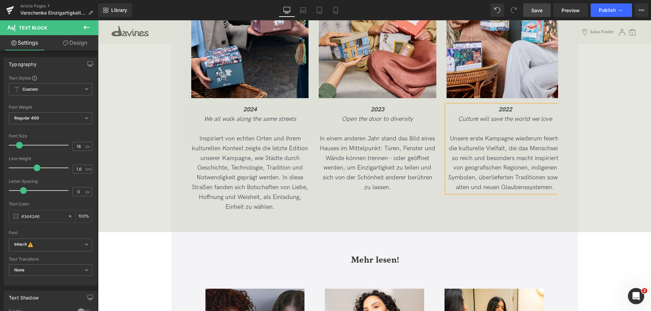
click at [524, 134] on p "Unsere erste Kampagne wiederum feierte die kulturelle Vielfalt, die das Menschs…" at bounding box center [504, 163] width 117 height 59
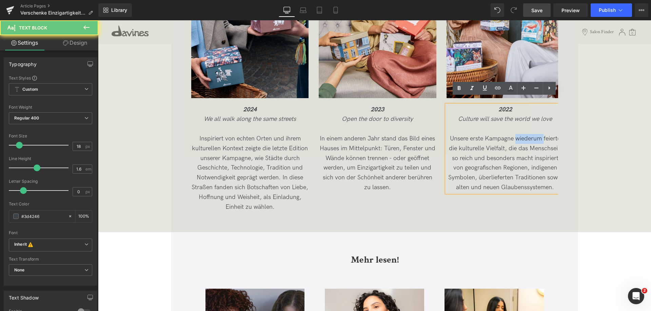
click at [524, 134] on p "Unsere erste Kampagne wiederum feierte die kulturelle Vielfalt, die das Menschs…" at bounding box center [504, 163] width 117 height 59
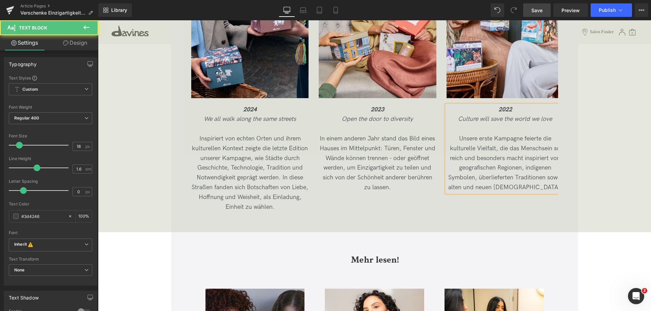
click at [521, 151] on p "Unsere erste Kampagne feierte die kulturelle Vielfalt, die das Menschsein so re…" at bounding box center [504, 163] width 117 height 59
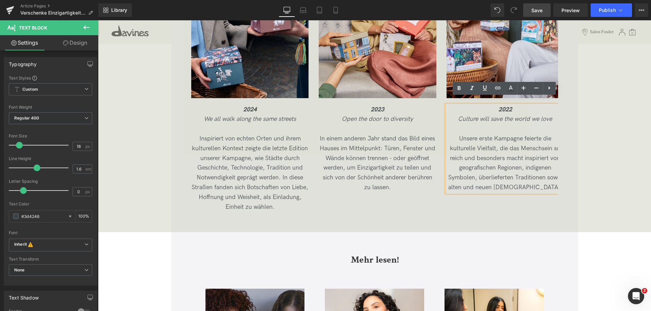
click at [523, 152] on p "Unsere erste Kampagne feierte die kulturelle Vielfalt, die das Menschsein so re…" at bounding box center [504, 163] width 117 height 59
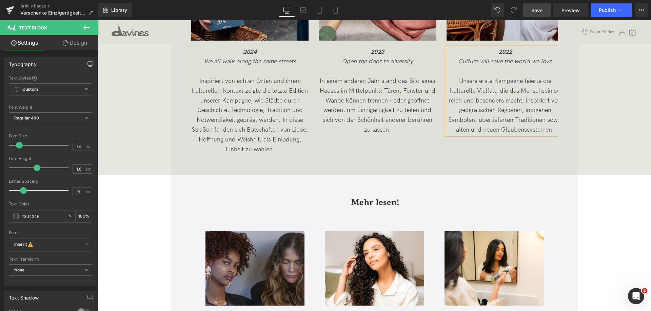
scroll to position [2474, 0]
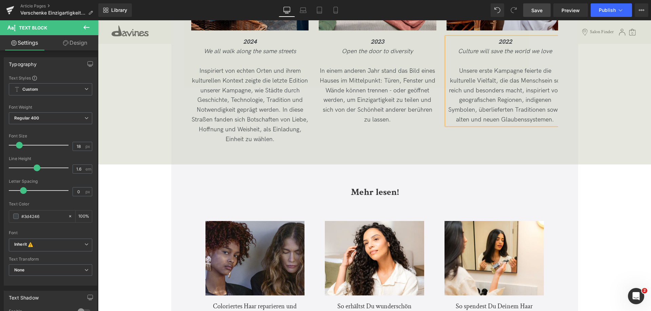
click at [540, 13] on span "Save" at bounding box center [536, 10] width 11 height 7
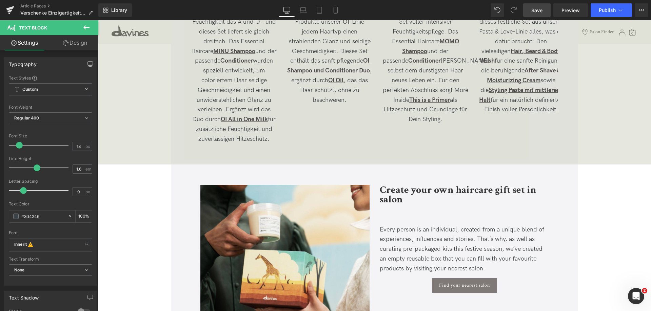
scroll to position [1728, 0]
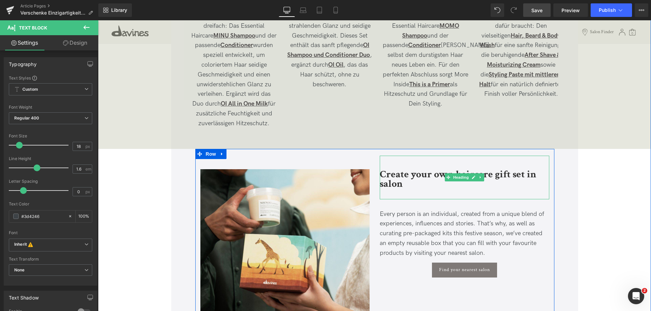
click at [390, 170] on b "Create your own haircare gift set in salon" at bounding box center [458, 179] width 157 height 23
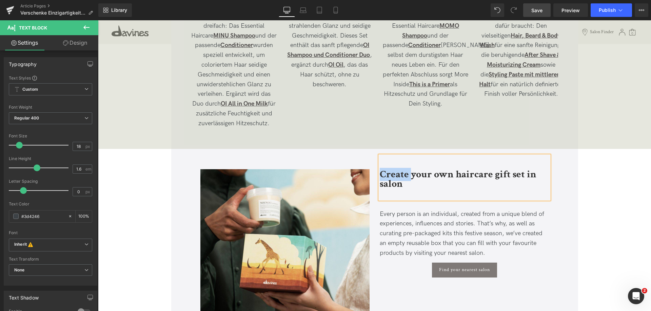
click at [390, 170] on b "Create your own haircare gift set in salon" at bounding box center [458, 179] width 157 height 23
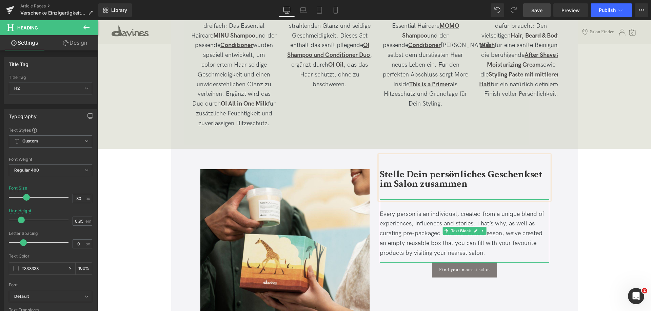
click at [387, 211] on span "Every person is an individual, created from a unique blend of experiences, infl…" at bounding box center [462, 234] width 164 height 46
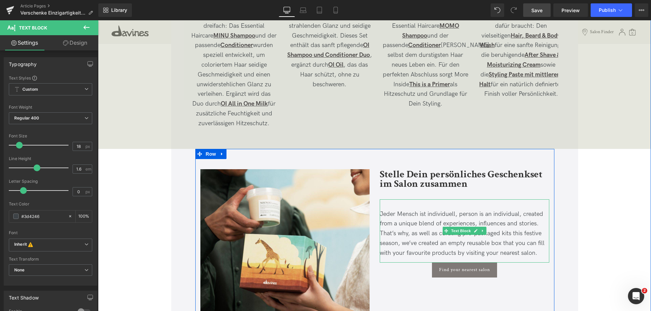
click at [520, 211] on span "Jeder Mensch ist individuell, person is an individual, created from a unique bl…" at bounding box center [462, 234] width 165 height 46
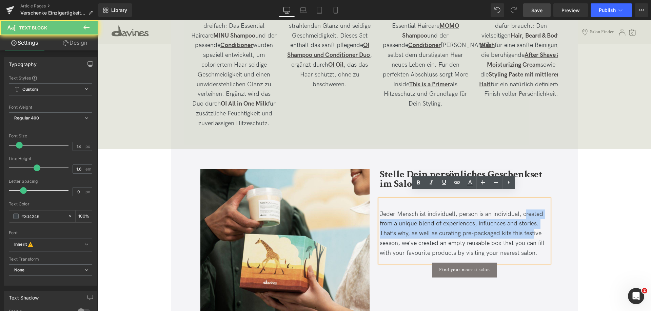
drag, startPoint x: 523, startPoint y: 209, endPoint x: 532, endPoint y: 228, distance: 21.1
click at [532, 228] on span "Jeder Mensch ist individuell, person is an individual, created from a unique bl…" at bounding box center [462, 234] width 165 height 46
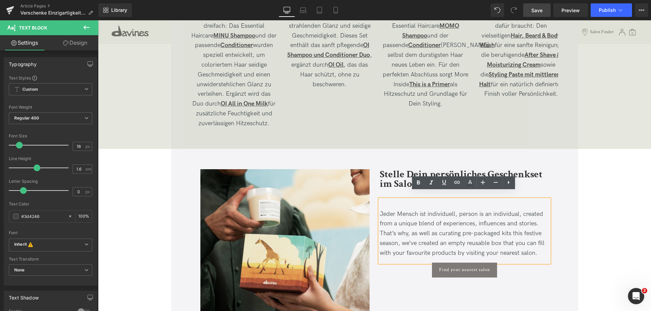
click at [474, 211] on span "Jeder Mensch ist individuell, person is an individual, created from a unique bl…" at bounding box center [462, 234] width 165 height 46
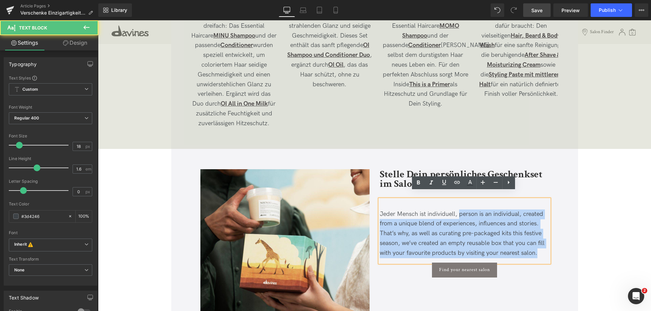
drag, startPoint x: 459, startPoint y: 207, endPoint x: 586, endPoint y: 259, distance: 137.9
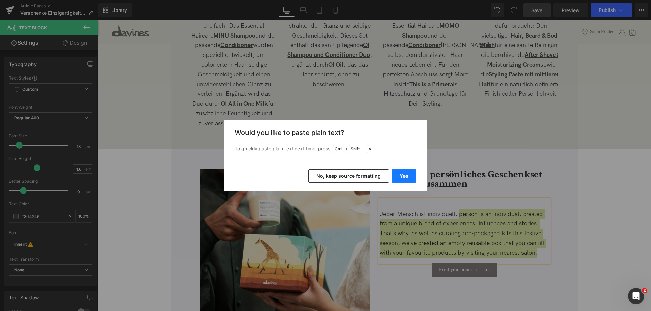
click at [396, 180] on button "Yes" at bounding box center [403, 176] width 25 height 14
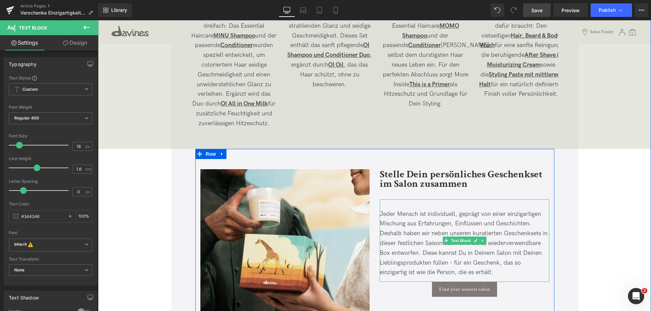
click at [516, 266] on p "Jeder Mensch ist individuell, geprägt von einer einzigartigen Mischung aus Erfa…" at bounding box center [464, 244] width 169 height 68
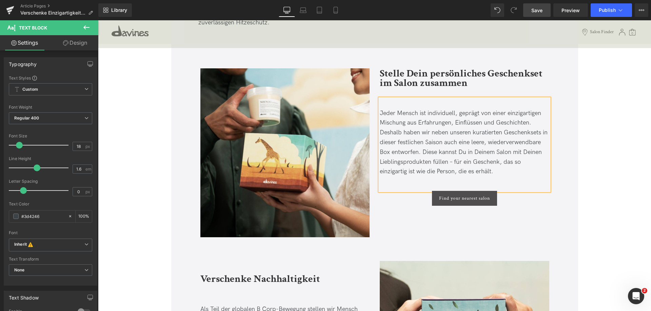
scroll to position [1830, 0]
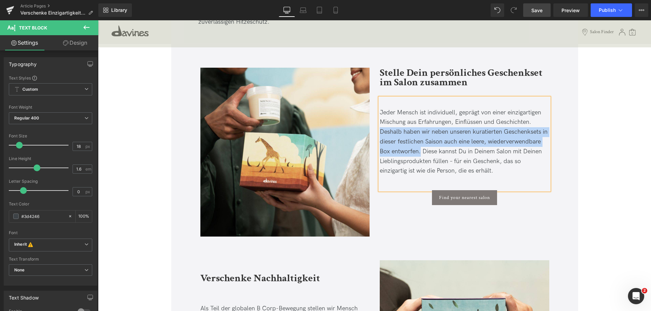
drag, startPoint x: 381, startPoint y: 126, endPoint x: 420, endPoint y: 142, distance: 42.1
click at [420, 142] on span "Jeder Mensch ist individuell, geprägt von einer einzigartigen Mischung aus Erfa…" at bounding box center [464, 142] width 168 height 66
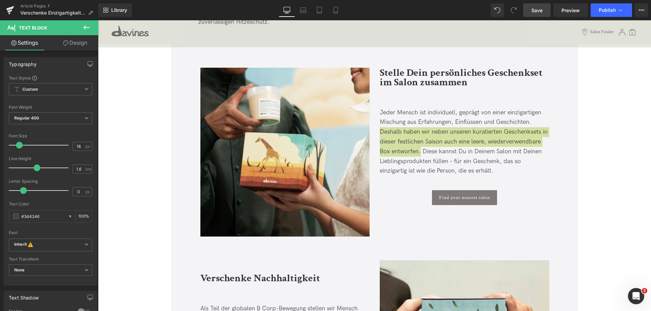
click at [530, 13] on link "Save" at bounding box center [536, 10] width 27 height 14
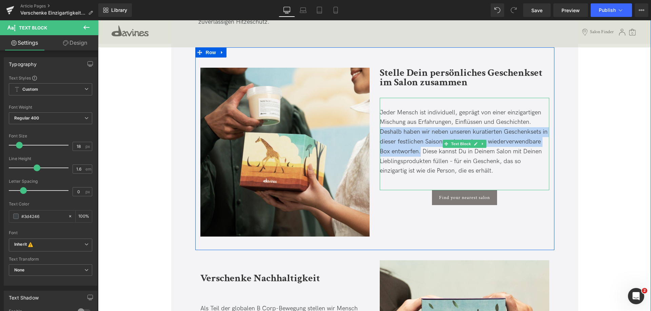
drag, startPoint x: 454, startPoint y: 123, endPoint x: 464, endPoint y: 129, distance: 11.3
click at [454, 123] on span "Jeder Mensch ist individuell, geprägt von einer einzigartigen Mischung aus Erfa…" at bounding box center [464, 142] width 168 height 66
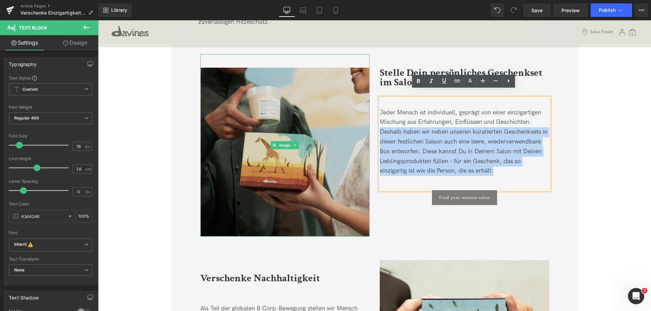
drag, startPoint x: 500, startPoint y: 164, endPoint x: 347, endPoint y: 128, distance: 156.4
click at [347, 128] on div "Image Stelle Dein persönliches Geschenkset im Salon zusammen Heading Jeder Mens…" at bounding box center [374, 148] width 359 height 203
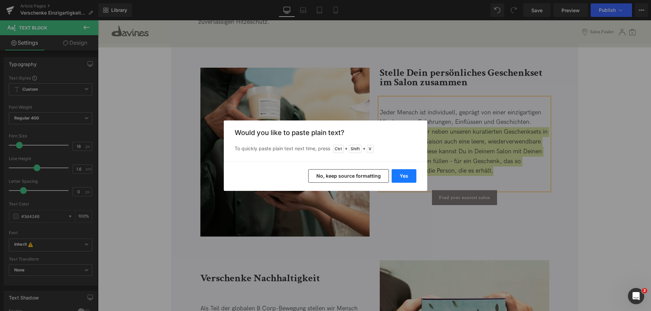
click at [409, 171] on button "Yes" at bounding box center [403, 176] width 25 height 14
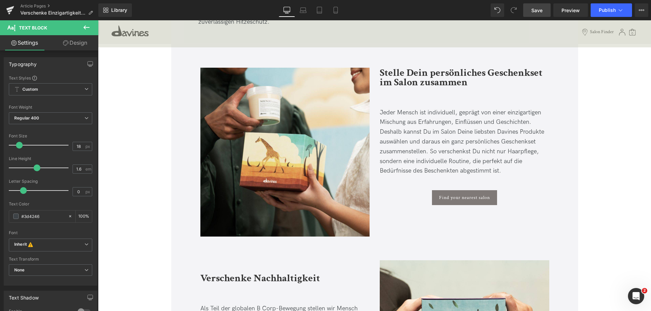
click at [544, 11] on link "Save" at bounding box center [536, 10] width 27 height 14
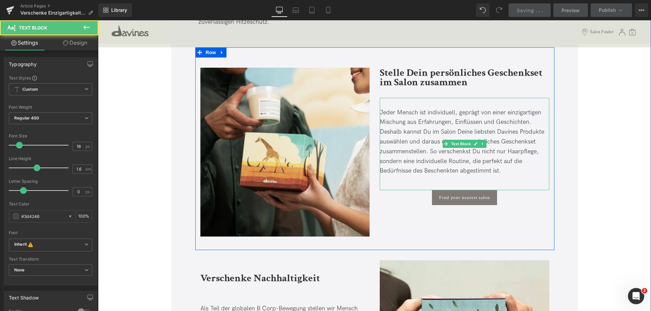
click at [400, 122] on span "Jeder Mensch ist individuell, geprägt von einer einzigartigen Mischung aus Erfa…" at bounding box center [462, 142] width 164 height 66
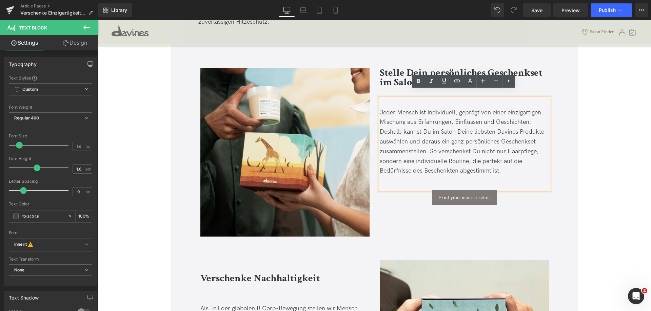
click at [504, 125] on span "Jeder Mensch ist individuell, geprägt von einer einzigartigen Mischung aus Erfa…" at bounding box center [462, 142] width 164 height 66
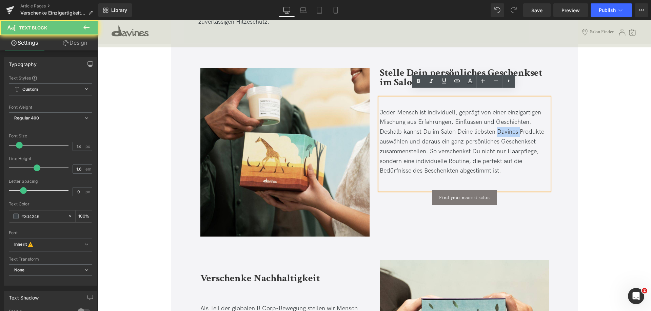
click at [504, 125] on span "Jeder Mensch ist individuell, geprägt von einer einzigartigen Mischung aus Erfa…" at bounding box center [462, 142] width 164 height 66
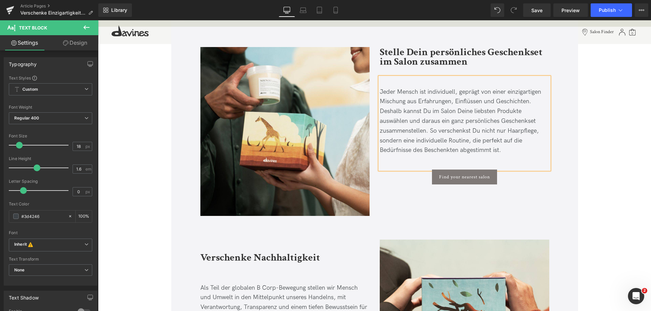
scroll to position [1898, 0]
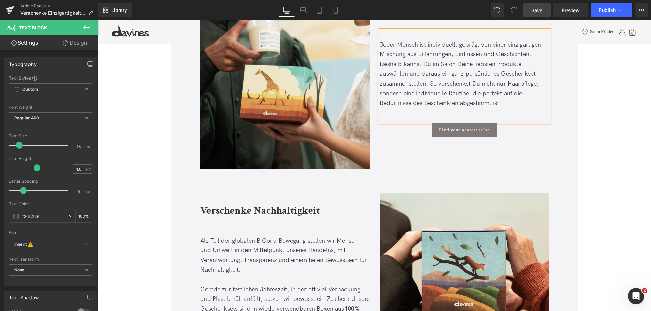
click at [536, 8] on span "Save" at bounding box center [536, 10] width 11 height 7
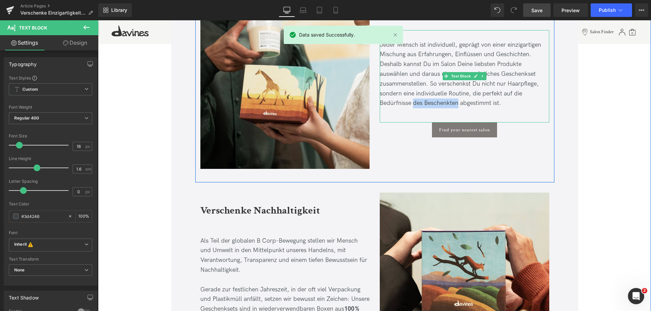
drag, startPoint x: 411, startPoint y: 96, endPoint x: 457, endPoint y: 96, distance: 45.4
click at [457, 96] on span "Jeder Mensch ist individuell, geprägt von einer einzigartigen Mischung aus Erfa…" at bounding box center [460, 74] width 161 height 66
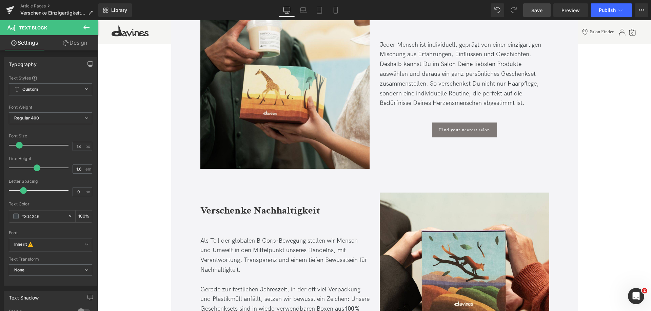
drag, startPoint x: 530, startPoint y: 13, endPoint x: 369, endPoint y: 117, distance: 191.7
click at [530, 13] on link "Save" at bounding box center [536, 10] width 27 height 14
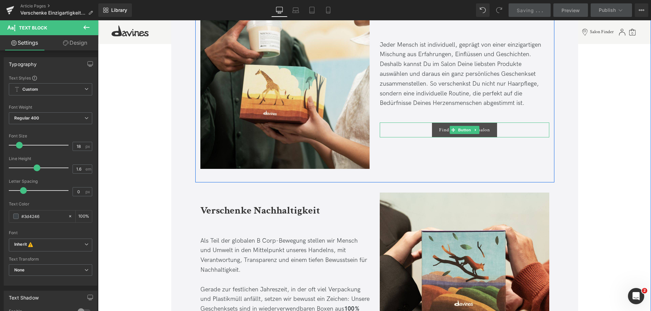
click at [461, 127] on link "Find your nearest salon" at bounding box center [464, 130] width 65 height 15
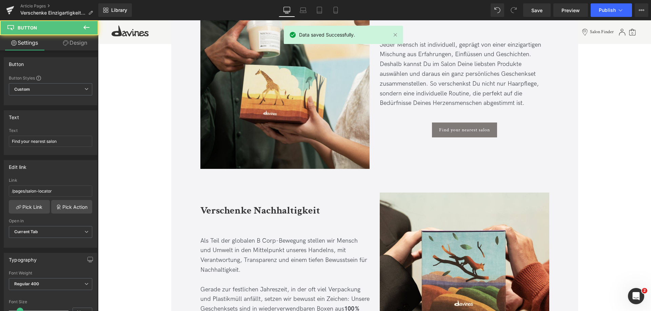
drag, startPoint x: 68, startPoint y: 143, endPoint x: -91, endPoint y: 129, distance: 159.9
click at [0, 129] on html "You are previewing how the will restyle your page. You can not edit Elements in…" at bounding box center [325, 155] width 651 height 311
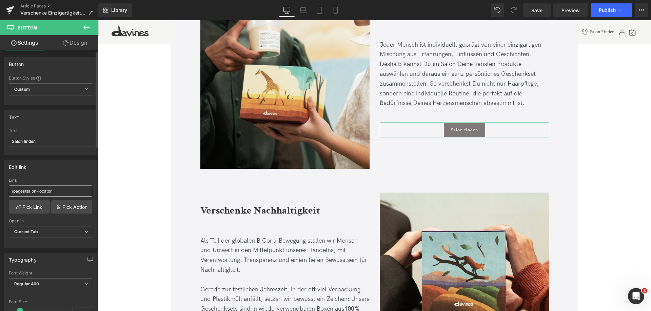
type input "Salon finden"
drag, startPoint x: 66, startPoint y: 188, endPoint x: -37, endPoint y: 178, distance: 103.5
click at [0, 178] on html "You are previewing how the will restyle your page. You can not edit Elements in…" at bounding box center [325, 155] width 651 height 311
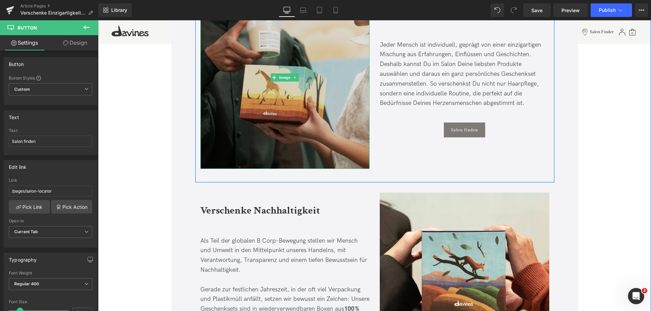
click at [341, 124] on img at bounding box center [284, 77] width 169 height 183
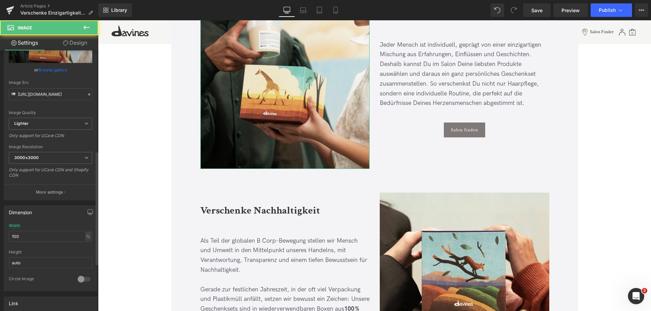
scroll to position [237, 0]
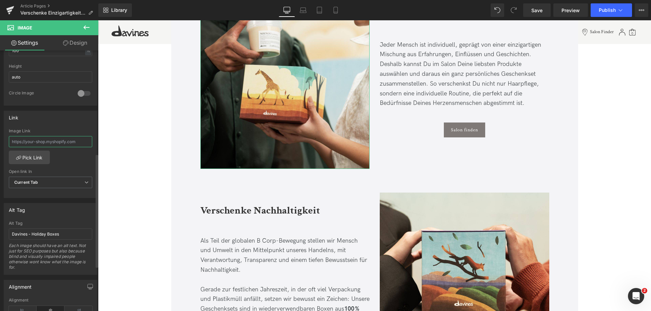
click at [50, 137] on input "text" at bounding box center [50, 141] width 83 height 11
paste input "/pages/salon-locator"
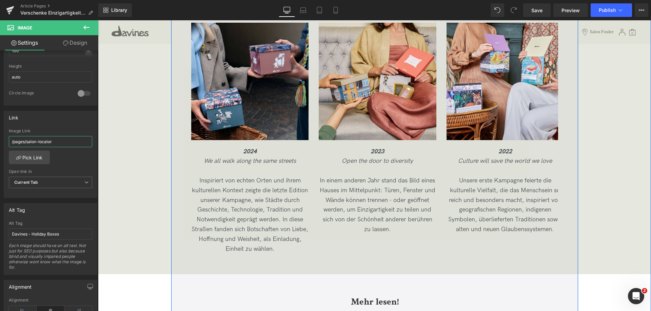
scroll to position [2372, 0]
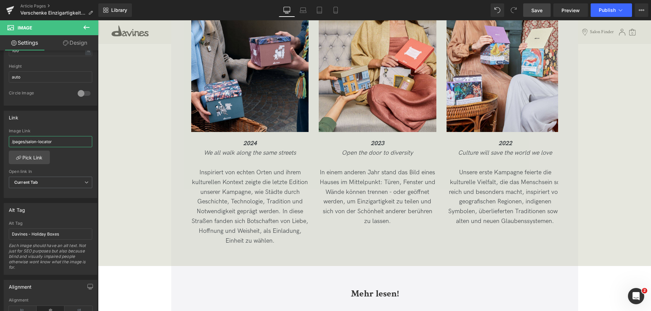
type input "/pages/salon-locator"
click at [534, 6] on link "Save" at bounding box center [536, 10] width 27 height 14
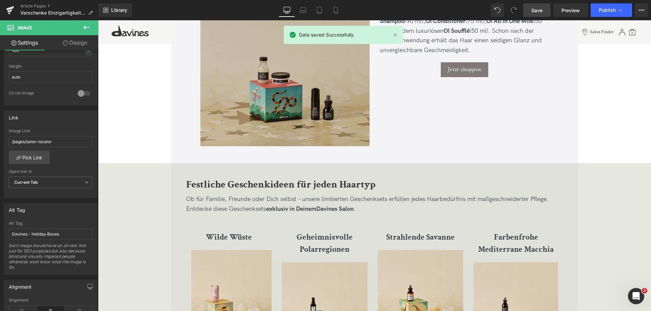
scroll to position [1288, 0]
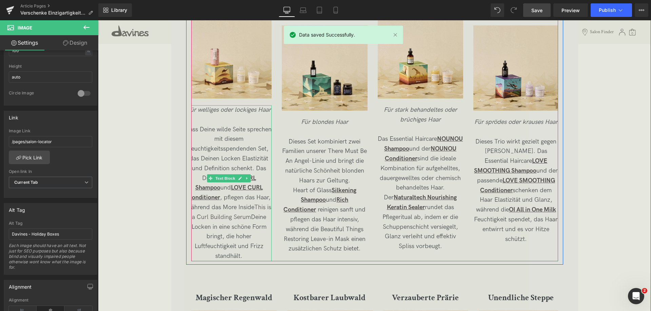
click at [198, 129] on span "Lass Deine wilde Seite sprechen mit diesem feuchtigkeitsspendenden Set, das Dei…" at bounding box center [228, 193] width 85 height 134
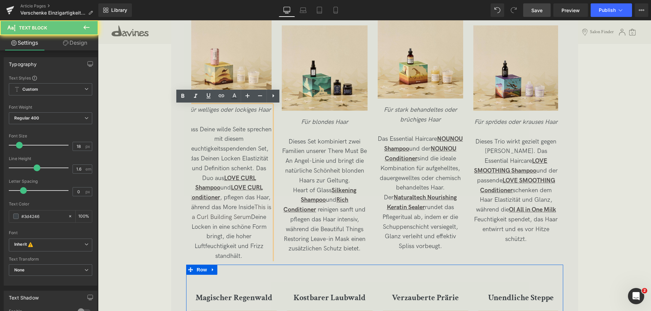
drag, startPoint x: 198, startPoint y: 127, endPoint x: 269, endPoint y: 265, distance: 154.8
click at [269, 265] on div "Festliche Geschenkideen für jeden Haartyp Heading Ob für Familie, Freunde oder …" at bounding box center [374, 258] width 407 height 630
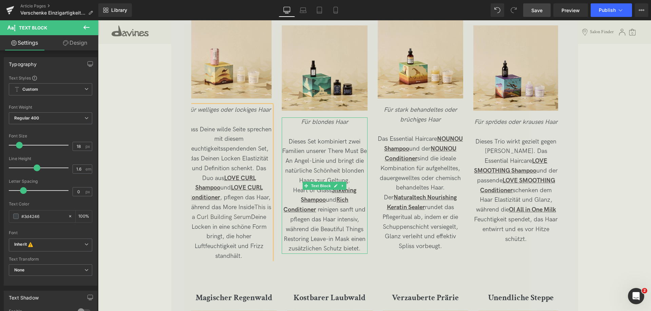
drag, startPoint x: 305, startPoint y: 148, endPoint x: 284, endPoint y: 141, distance: 22.3
click at [305, 148] on span "Dieses Set kombiniert zwei Familien unserer There Must Be An Angel-Linie und br…" at bounding box center [324, 161] width 85 height 46
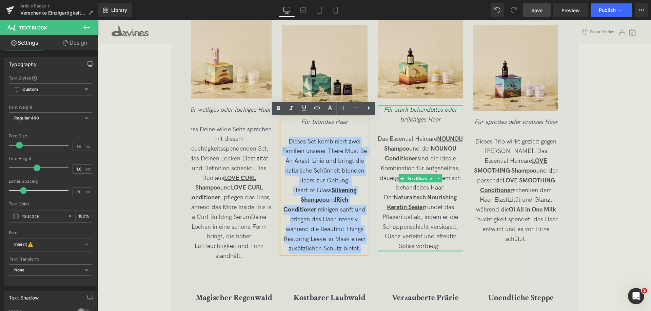
drag, startPoint x: 287, startPoint y: 140, endPoint x: 382, endPoint y: 252, distance: 146.9
click at [382, 252] on div "Wilde Wüste Heading Image Für welliges oder lockiges Haar Lass Deine wilde Seit…" at bounding box center [377, 124] width 383 height 274
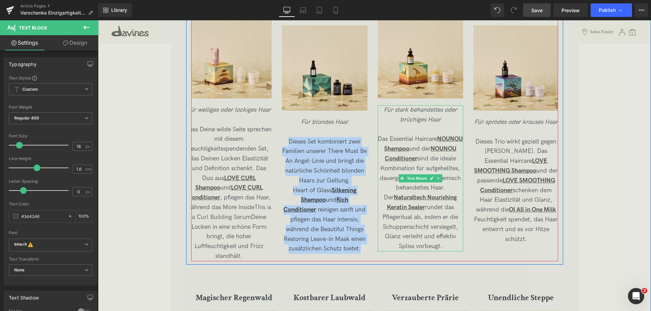
click at [390, 138] on span "Das Essential Haircare NOUNOU Shampoo und der NOUNOU Conditioner sind die ideal…" at bounding box center [420, 193] width 85 height 115
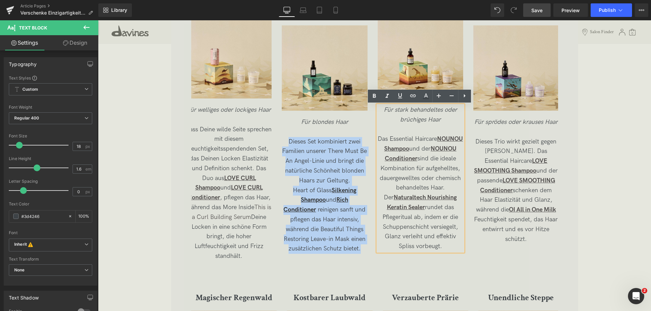
drag, startPoint x: 389, startPoint y: 140, endPoint x: 452, endPoint y: 247, distance: 125.2
click at [452, 247] on p "Das Essential Haircare NOUNOU Shampoo und der NOUNOU Conditioner sind die ideal…" at bounding box center [420, 193] width 85 height 117
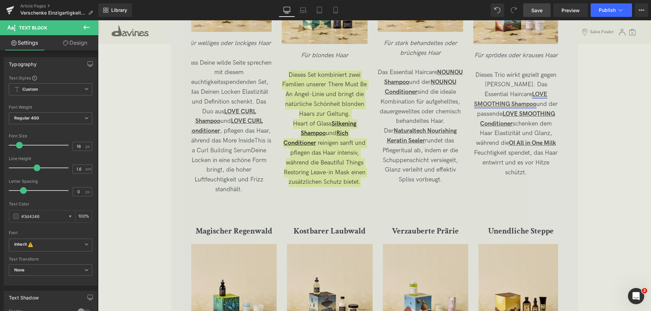
scroll to position [1356, 0]
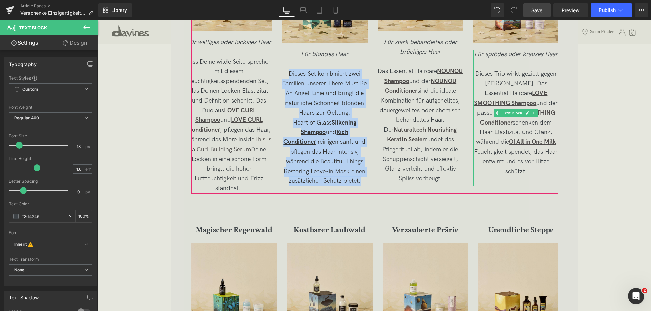
click at [483, 75] on p "Dieses Trio wirkt gezielt gegen [PERSON_NAME]. Das Essential Haircare LOVE SMOO…" at bounding box center [515, 122] width 85 height 107
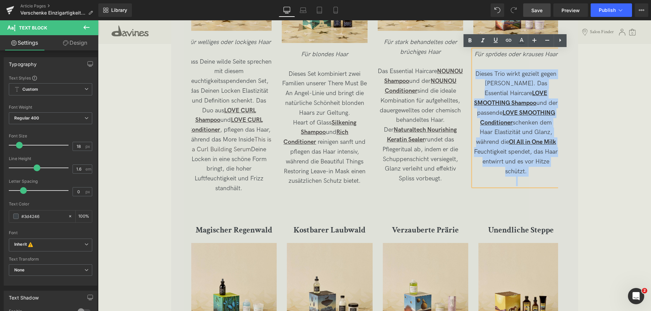
drag, startPoint x: 475, startPoint y: 72, endPoint x: 552, endPoint y: 174, distance: 127.0
click at [552, 174] on div "Für sprödes oder krauses Haar Dieses Trio wirkt gezielt gegen [PERSON_NAME]. Da…" at bounding box center [515, 118] width 85 height 137
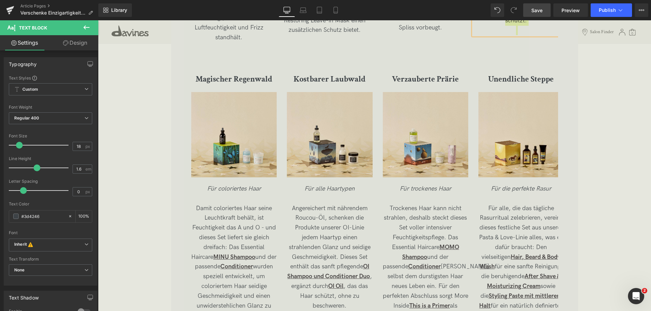
scroll to position [1559, 0]
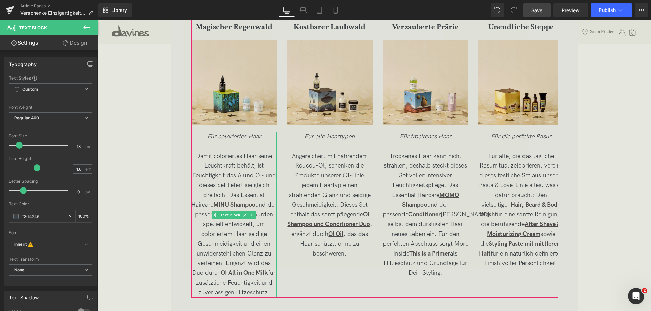
click at [202, 153] on span "Damit coloriertes Haar seine Leuchtkraft behält, ist Feuchtigkeit das A und O -…" at bounding box center [233, 225] width 85 height 144
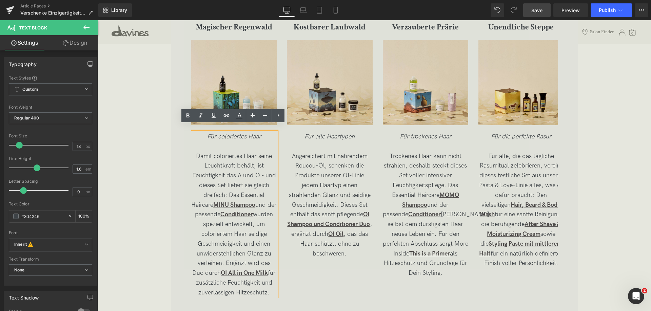
drag, startPoint x: 195, startPoint y: 147, endPoint x: 275, endPoint y: 285, distance: 159.1
click at [275, 285] on p "Damit coloriertes Haar seine Leuchtkraft behält, ist Feuchtigkeit das A und O -…" at bounding box center [233, 225] width 85 height 146
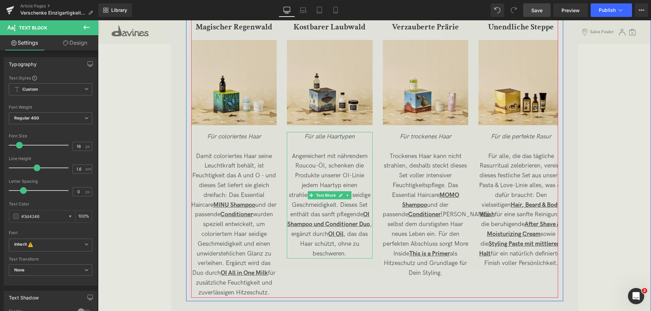
click at [311, 177] on span "Angereichert mit nährendem Roucou-Öl, schenken die Produkte unserer OI-Linie je…" at bounding box center [329, 205] width 85 height 105
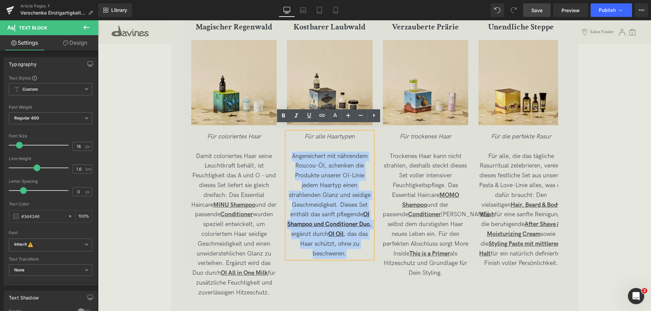
drag, startPoint x: 291, startPoint y: 147, endPoint x: 376, endPoint y: 260, distance: 141.1
click at [376, 260] on div "Magischer Regenwald Heading Image Für coloriertes Haar Damit coloriertes Haar s…" at bounding box center [382, 156] width 383 height 284
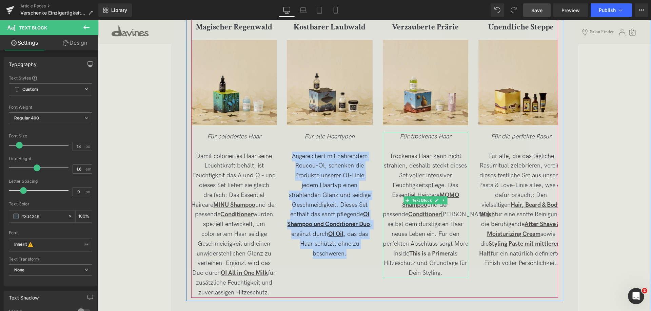
click at [395, 153] on span "Trockenes Haar kann nicht strahlen, deshalb steckt dieses Set voller intensiver…" at bounding box center [436, 215] width 106 height 124
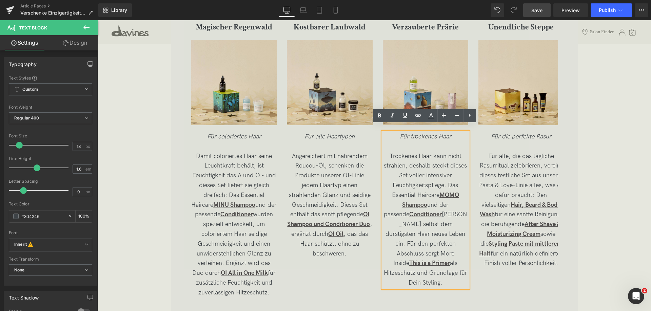
drag, startPoint x: 389, startPoint y: 147, endPoint x: 468, endPoint y: 256, distance: 134.6
click at [468, 256] on div "Für trockenes Haar Trockenes Haar kann nicht strahlen, deshalb steckt dieses Se…" at bounding box center [425, 210] width 85 height 156
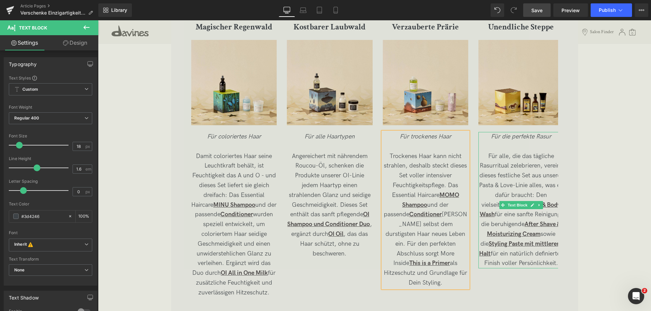
click at [478, 151] on div at bounding box center [479, 200] width 2 height 137
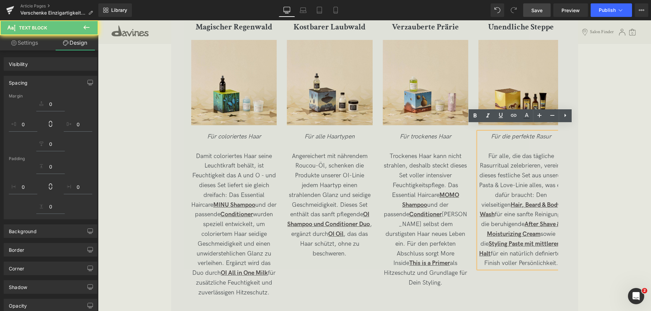
click at [486, 152] on p "Für alle, die das tägliche Rasurritual zelebrieren, vereint dieses festliche Se…" at bounding box center [520, 210] width 85 height 117
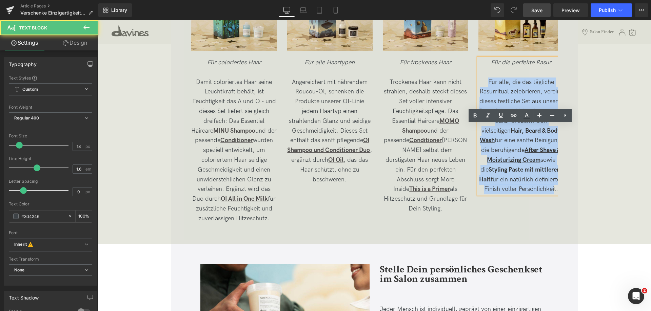
drag, startPoint x: 486, startPoint y: 150, endPoint x: 534, endPoint y: 314, distance: 170.5
click at [534, 311] on html "💕 SHOPPE DEINE LIEBLINGSPRODUKTE IM SET Jetzt entdecken 🎁 OI SHAMPOO ZU DEINEM …" at bounding box center [374, 34] width 553 height 3295
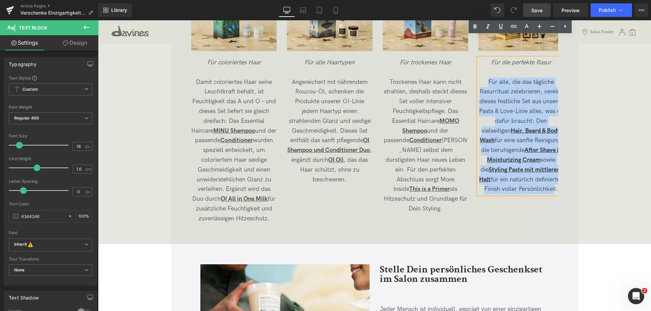
scroll to position [1681, 0]
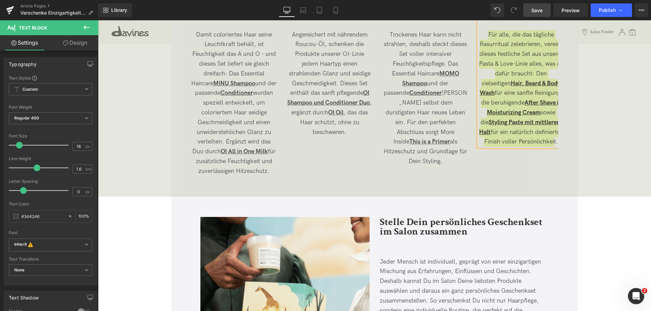
drag, startPoint x: 536, startPoint y: 11, endPoint x: 533, endPoint y: 15, distance: 4.6
click at [536, 11] on span "Save" at bounding box center [536, 10] width 11 height 7
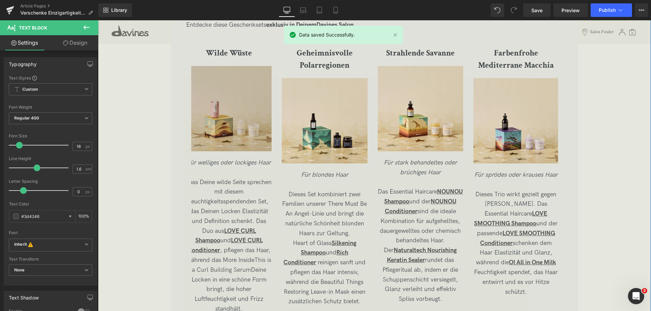
scroll to position [1274, 0]
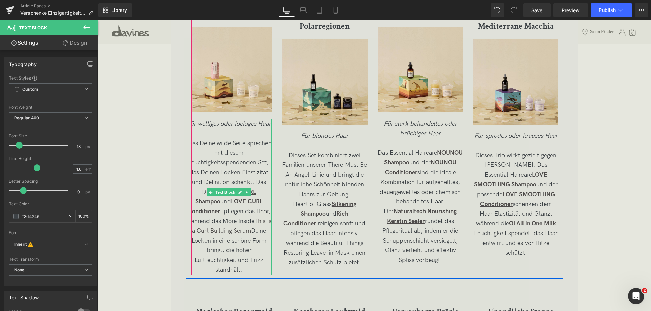
click at [241, 153] on span "Lass Deine wilde Seite sprechen mit diesem feuchtigkeitsspendenden Set, das Dei…" at bounding box center [228, 207] width 85 height 134
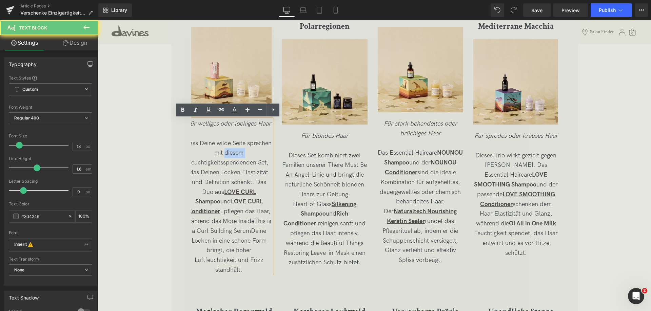
click at [241, 153] on span "Lass Deine wilde Seite sprechen mit diesem feuchtigkeitsspendenden Set, das Dei…" at bounding box center [228, 207] width 85 height 134
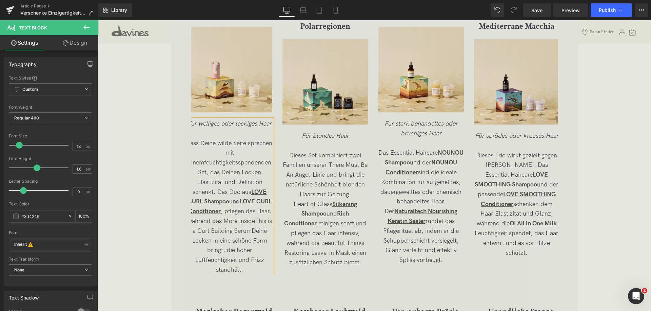
scroll to position [0, 3]
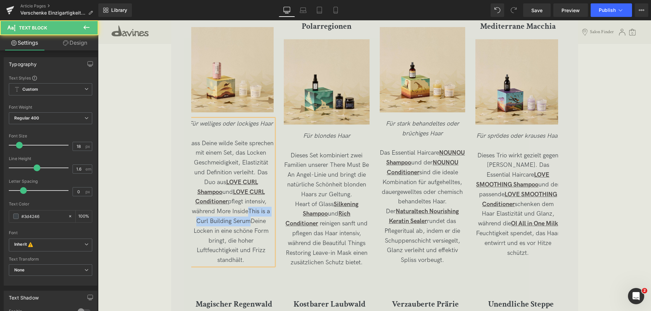
drag, startPoint x: 192, startPoint y: 222, endPoint x: 282, endPoint y: 226, distance: 90.6
click at [282, 226] on div "Wilde Wüste Heading Image Für welliges oder lockiges Haar Lass Deine wilde Seit…" at bounding box center [379, 134] width 383 height 267
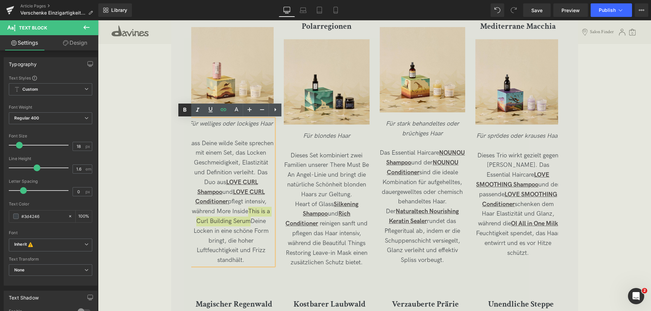
click at [188, 107] on icon at bounding box center [185, 110] width 8 height 8
click at [212, 108] on icon at bounding box center [210, 110] width 8 height 8
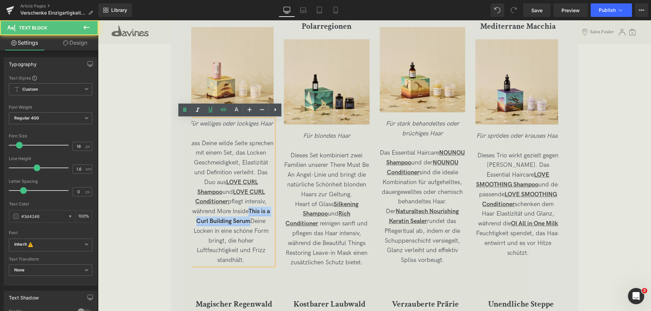
drag, startPoint x: 192, startPoint y: 222, endPoint x: 268, endPoint y: 224, distance: 76.3
click at [268, 224] on strong "This is a Curl Building Serum" at bounding box center [233, 216] width 74 height 17
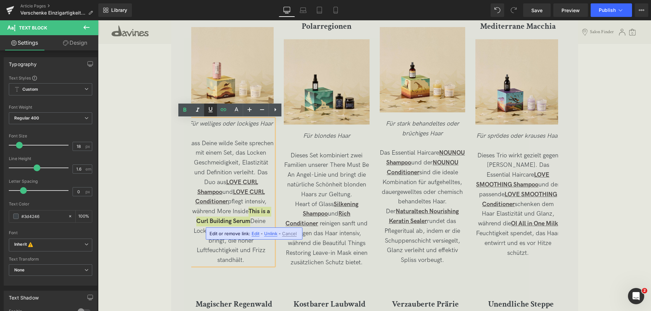
click at [211, 109] on icon at bounding box center [210, 110] width 8 height 8
click at [201, 235] on p "Lass Deine wilde Seite sprechen mit einem Set, das Locken Geschmeidigkeit, Elas…" at bounding box center [230, 202] width 85 height 127
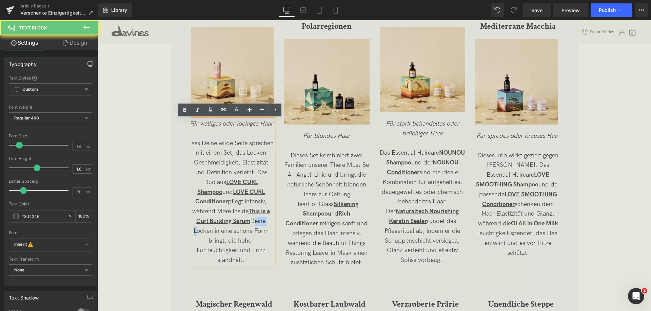
click at [201, 235] on p "Lass Deine wilde Seite sprechen mit einem Set, das Locken Geschmeidigkeit, Elas…" at bounding box center [230, 202] width 85 height 127
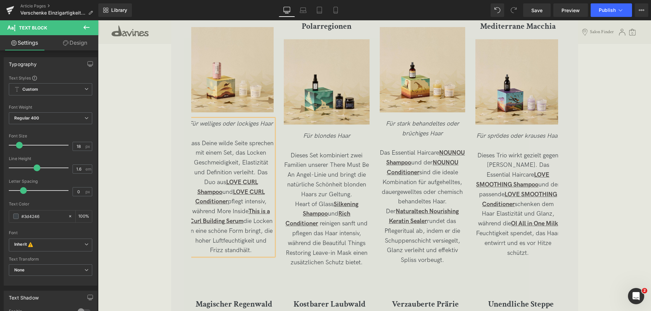
click at [217, 231] on span "Lass Deine wilde Seite sprechen mit einem Set, das Locken Geschmeidigkeit, Elas…" at bounding box center [230, 197] width 85 height 115
click at [268, 253] on p "Lass Deine wilde Seite sprechen mit einem Set, das Locken Geschmeidigkeit, Elas…" at bounding box center [230, 197] width 85 height 117
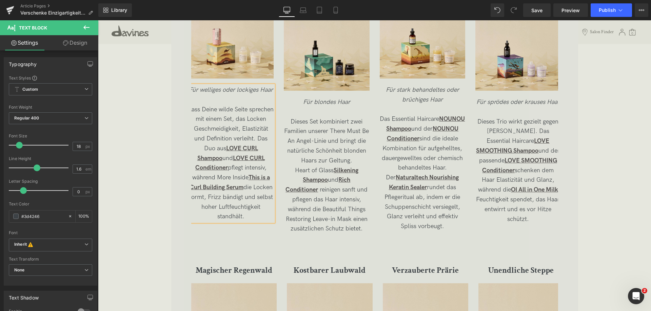
click at [229, 208] on span "Lass Deine wilde Seite sprechen mit einem Set, das Locken Geschmeidigkeit, Elas…" at bounding box center [230, 163] width 85 height 115
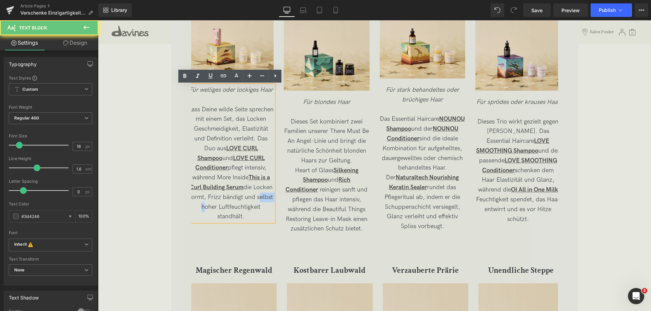
click at [229, 208] on span "Lass Deine wilde Seite sprechen mit einem Set, das Locken Geschmeidigkeit, Elas…" at bounding box center [230, 163] width 85 height 115
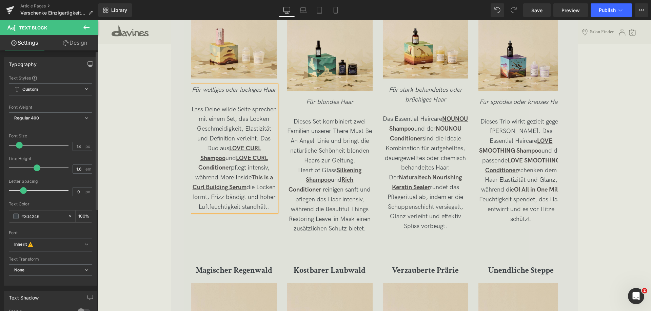
scroll to position [0, 3]
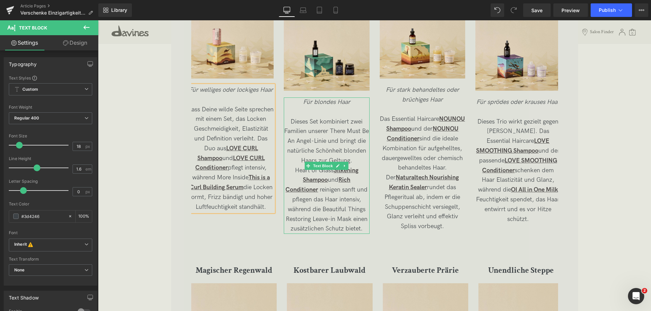
click at [327, 122] on span "Dieses Set kombiniert zwei Familien unserer There Must Be An Angel-Linie und br…" at bounding box center [326, 141] width 85 height 46
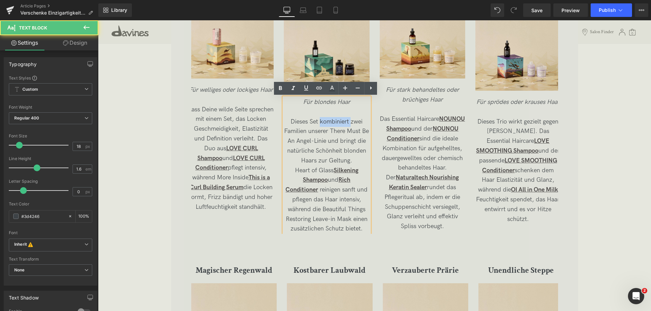
click at [327, 122] on span "Dieses Set kombiniert zwei Familien unserer There Must Be An Angel-Linie und br…" at bounding box center [326, 141] width 85 height 46
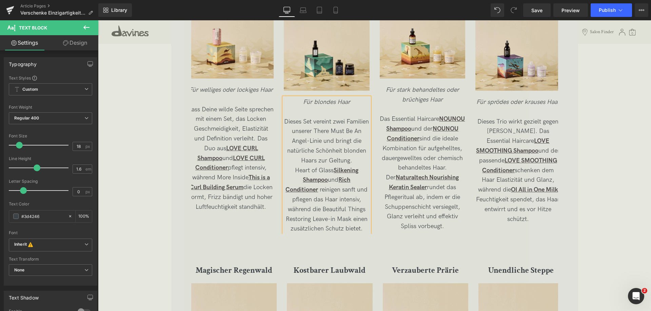
click at [362, 151] on p "Dieses Set vereint zwei Familien unserer There Must Be An Angel-Linie und bring…" at bounding box center [326, 141] width 85 height 49
click at [292, 170] on p "Heart of Glass Silkening Shampoo und Rich Conditioner reinigen sanft und pflege…" at bounding box center [326, 200] width 85 height 68
click at [335, 198] on span "reinigen sanft und pflegen das Haar intensiv, während die Beautiful Things Rest…" at bounding box center [327, 209] width 82 height 46
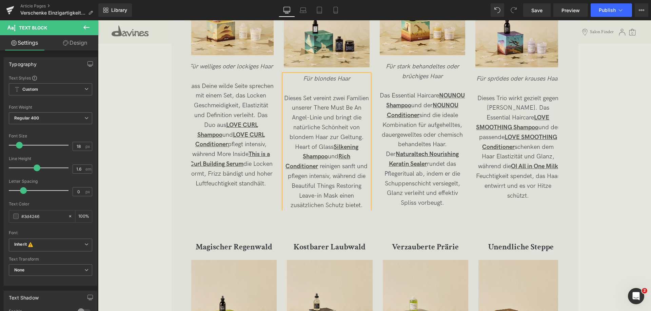
scroll to position [1342, 0]
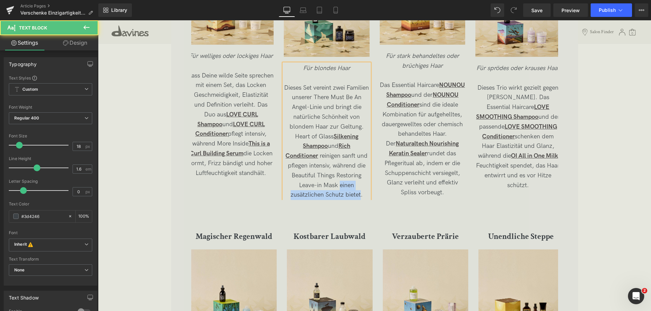
drag, startPoint x: 339, startPoint y: 186, endPoint x: 360, endPoint y: 196, distance: 23.3
click at [360, 196] on span "reinigen sanft und pflegen intensiv, während die Beautiful Things Restoring Lea…" at bounding box center [328, 176] width 80 height 46
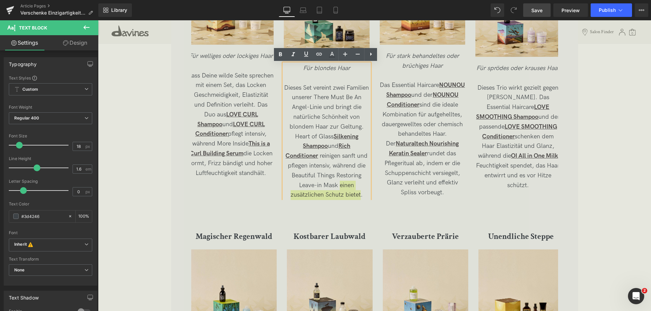
click at [539, 16] on link "Save" at bounding box center [536, 10] width 27 height 14
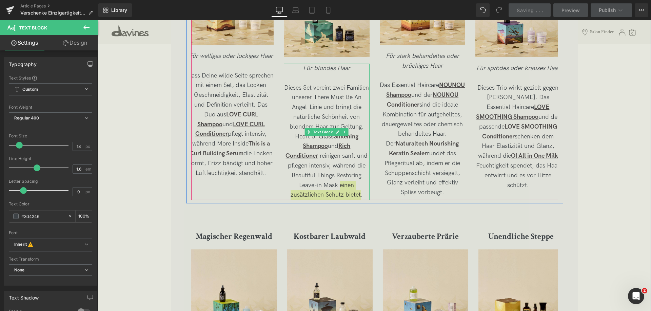
scroll to position [1274, 0]
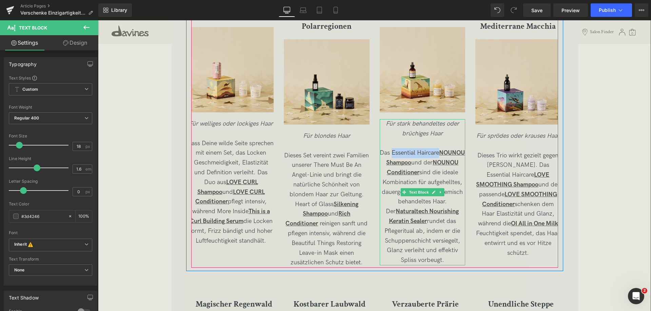
drag, startPoint x: 403, startPoint y: 153, endPoint x: 451, endPoint y: 155, distance: 48.5
click at [451, 155] on span "Das Essential Haircare NOUNOU Shampoo und der NOUNOU Conditioner sind die ideal…" at bounding box center [422, 206] width 85 height 115
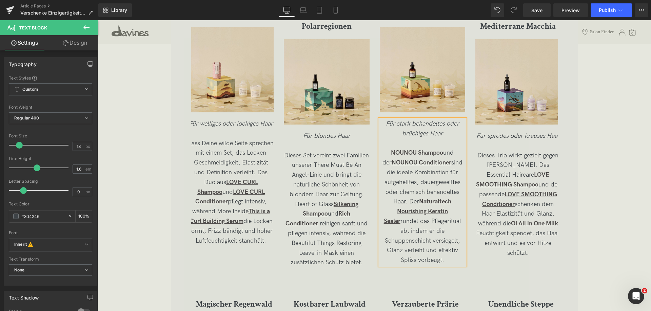
click at [458, 153] on span "NOUNOU Shampoo und der NOUNOU Conditioner sind die ideale Kombination für aufge…" at bounding box center [422, 206] width 80 height 115
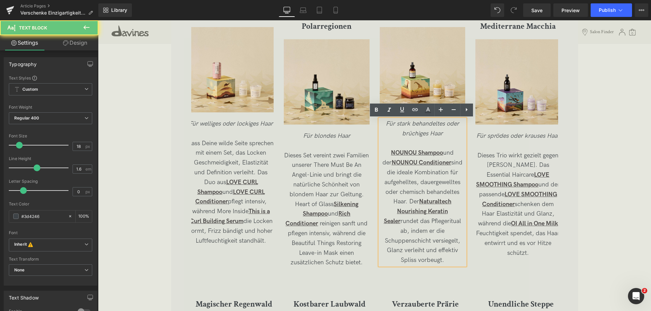
click at [458, 153] on span "NOUNOU Shampoo und der NOUNOU Conditioner sind die ideale Kombination für aufge…" at bounding box center [422, 206] width 80 height 115
click at [452, 153] on span "NOUNOU Shampoo und der NOUNOU Conditioner sind die ideale Kombination für aufge…" at bounding box center [422, 206] width 80 height 115
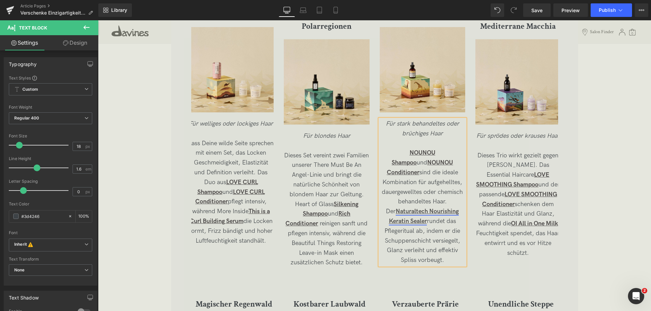
click at [425, 208] on link "Naturaltech Nourishing Keratin Sealer" at bounding box center [424, 216] width 70 height 17
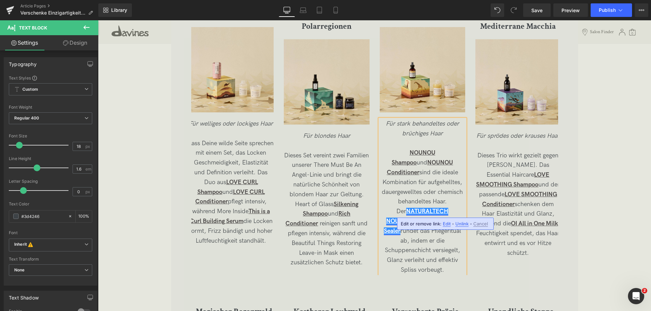
click at [435, 209] on link "NATURALTECH NOURISHINGshing Keratin Sealer" at bounding box center [421, 221] width 75 height 27
click at [383, 219] on p "NOUNOU Shampoo und NOUNOU Conditioner sind die ideale Kombination für aufgehell…" at bounding box center [422, 211] width 85 height 127
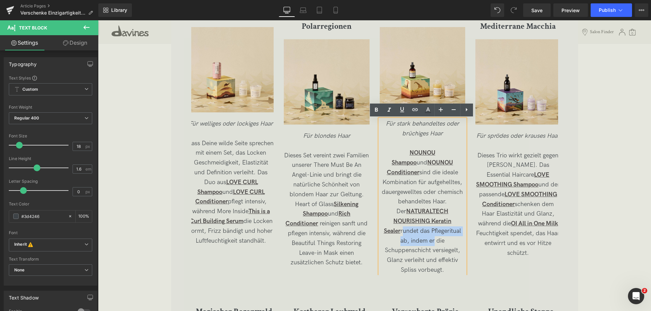
drag, startPoint x: 385, startPoint y: 223, endPoint x: 403, endPoint y: 233, distance: 20.6
click at [403, 233] on p "NOUNOU Shampoo und NOUNOU Conditioner sind die ideale Kombination für aufgehell…" at bounding box center [422, 211] width 85 height 127
click at [403, 233] on span "NOUNOU Shampoo und NOUNOU Conditioner sind die ideale Kombination für aufgehell…" at bounding box center [422, 211] width 81 height 124
drag, startPoint x: 404, startPoint y: 231, endPoint x: 387, endPoint y: 224, distance: 18.2
click at [387, 224] on span "NOUNOU Shampoo und NOUNOU Conditioner sind die ideale Kombination für aufgehell…" at bounding box center [422, 211] width 81 height 124
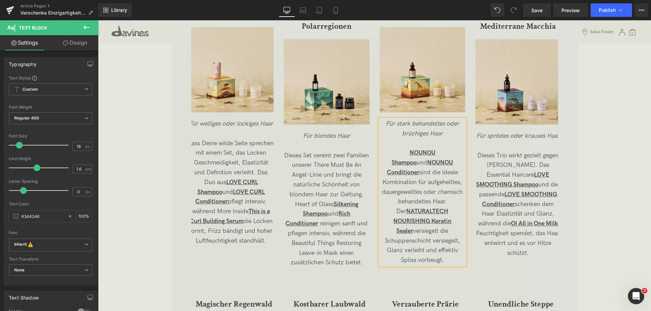
click at [440, 230] on span "NOUNOU Shampoo und NOUNOU Conditioner sind die ideale Kombination für aufgehell…" at bounding box center [422, 206] width 81 height 115
click at [439, 231] on span "NOUNOU Shampoo und NOUNOU Conditioner sind die ideale Kombination für aufgehell…" at bounding box center [422, 206] width 81 height 115
click at [383, 249] on p "NOUNOU Shampoo und NOUNOU Conditioner sind die ideale Kombination für aufgehell…" at bounding box center [422, 206] width 85 height 117
click at [407, 249] on span "NOUNOU Shampoo und NOUNOU Conditioner sind die ideale Kombination für aufgehell…" at bounding box center [422, 206] width 83 height 115
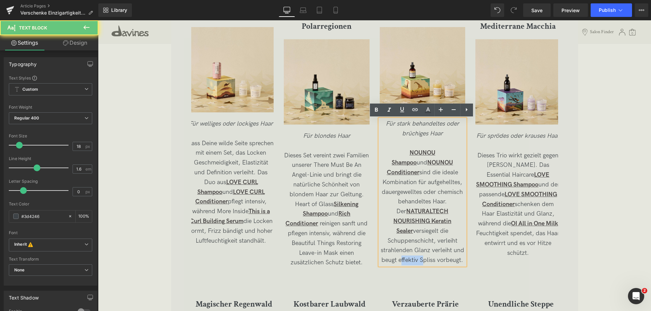
click at [407, 249] on span "NOUNOU Shampoo und NOUNOU Conditioner sind die ideale Kombination für aufgehell…" at bounding box center [422, 206] width 83 height 115
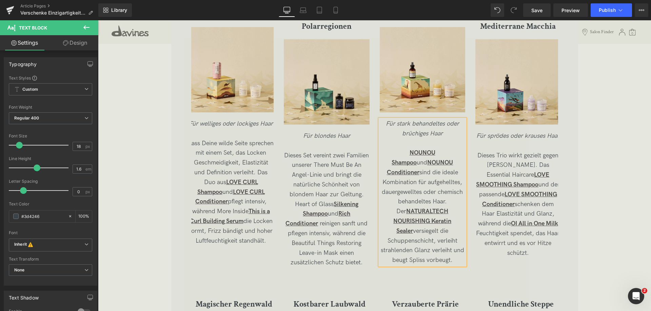
click at [448, 250] on span "NOUNOU Shampoo und NOUNOU Conditioner sind die ideale Kombination für aufgehell…" at bounding box center [422, 206] width 83 height 115
drag, startPoint x: 534, startPoint y: 7, endPoint x: 305, endPoint y: 129, distance: 259.9
click at [534, 7] on span "Save" at bounding box center [536, 10] width 11 height 7
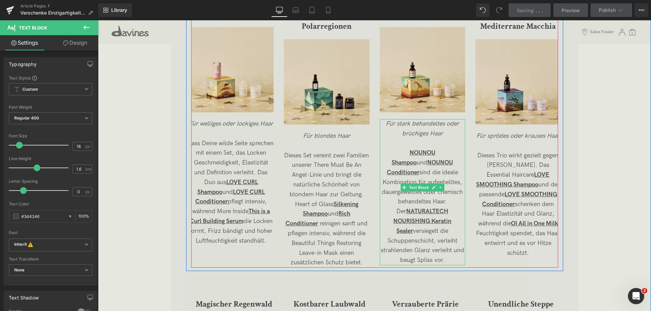
click at [389, 163] on span "NOUNOU Shampoo und NOUNOU Conditioner sind die ideale Kombination für aufgehell…" at bounding box center [422, 206] width 83 height 115
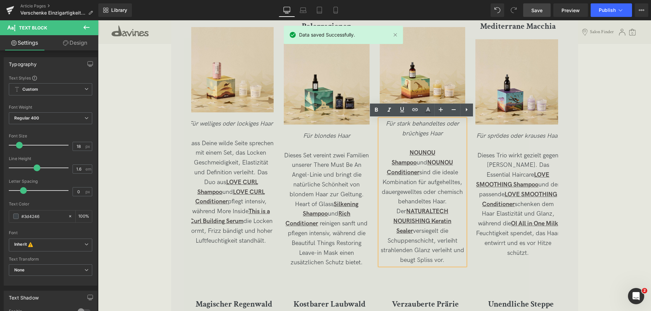
click at [381, 162] on span "NOUNOU Shampoo und NOUNOU Conditioner sind die ideale Kombination für aufgehell…" at bounding box center [422, 206] width 83 height 115
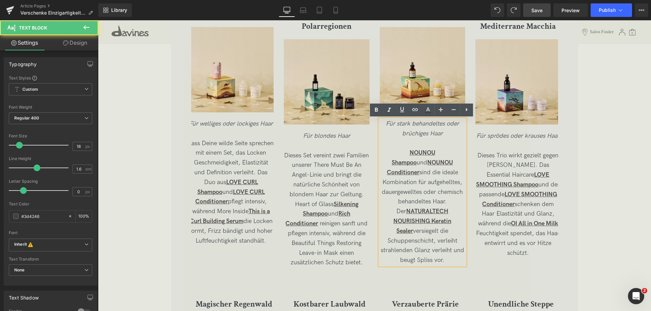
click at [460, 155] on p "NOUNOU Shampoo und NOUNOU Conditioner sind die ideale Kombination für aufgehell…" at bounding box center [422, 206] width 85 height 117
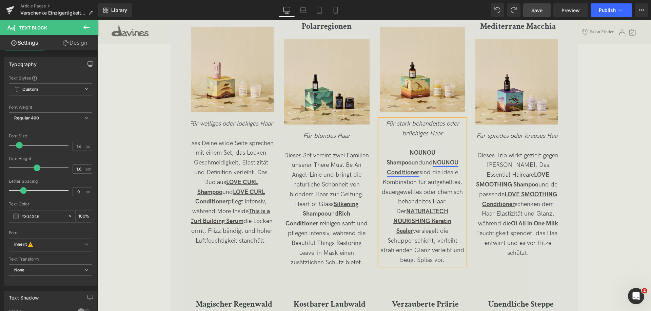
click at [391, 160] on link "NOUNOU Conditioner" at bounding box center [423, 167] width 72 height 17
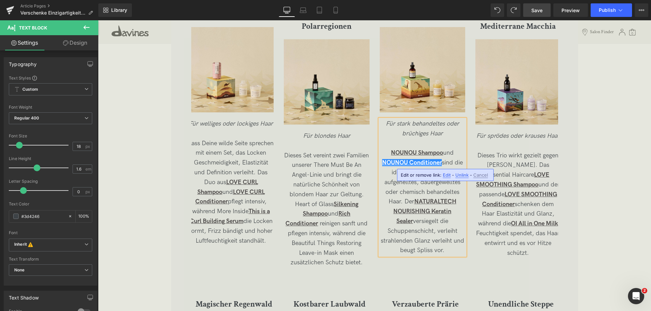
click at [539, 7] on span "Save" at bounding box center [536, 10] width 11 height 7
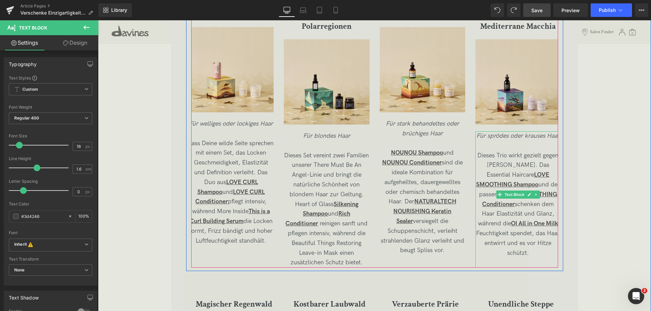
click at [485, 155] on p "Dieses Trio wirkt gezielt gegen [PERSON_NAME]. Das Essential Haircare LOVE SMOO…" at bounding box center [517, 204] width 85 height 107
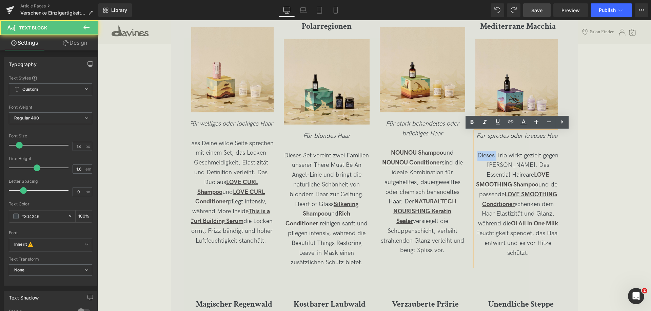
click at [485, 155] on p "Dieses Trio wirkt gezielt gegen [PERSON_NAME]. Das Essential Haircare LOVE SMOO…" at bounding box center [517, 204] width 85 height 107
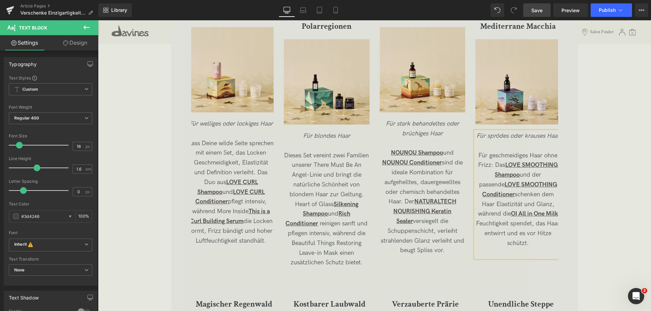
click at [535, 175] on p "Für geschmeidiges Haar ohne Frizz: Das LOVE SMOOTHING Shampoo und der passende …" at bounding box center [517, 200] width 85 height 98
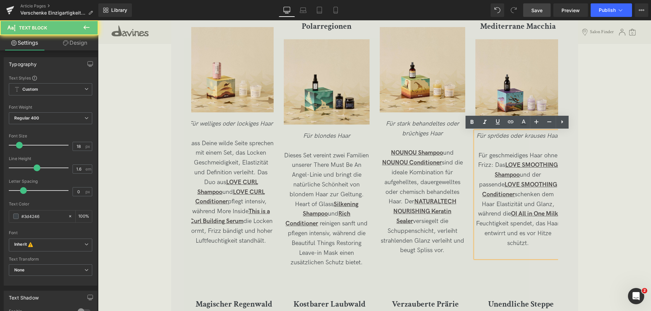
click at [535, 175] on p "Für geschmeidiges Haar ohne Frizz: Das LOVE SMOOTHING Shampoo und der passende …" at bounding box center [517, 200] width 85 height 98
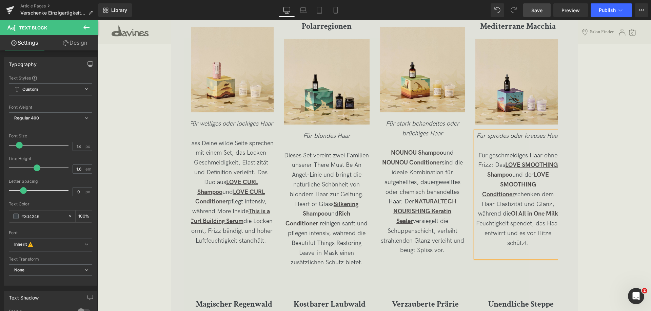
click at [525, 195] on p "Für geschmeidiges Haar ohne Frizz: Das LOVE SMOOTHING Shampoo und der LOVE SMOO…" at bounding box center [517, 200] width 85 height 98
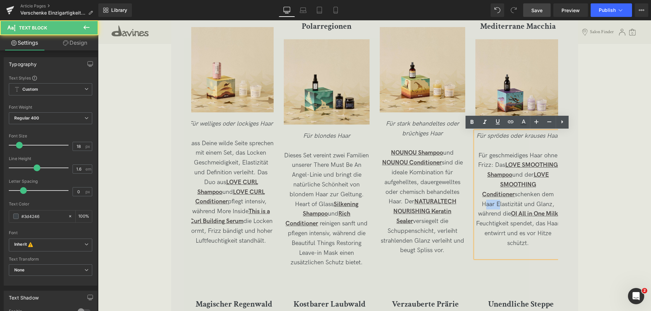
click at [525, 195] on p "Für geschmeidiges Haar ohne Frizz: Das LOVE SMOOTHING Shampoo und der LOVE SMOO…" at bounding box center [517, 200] width 85 height 98
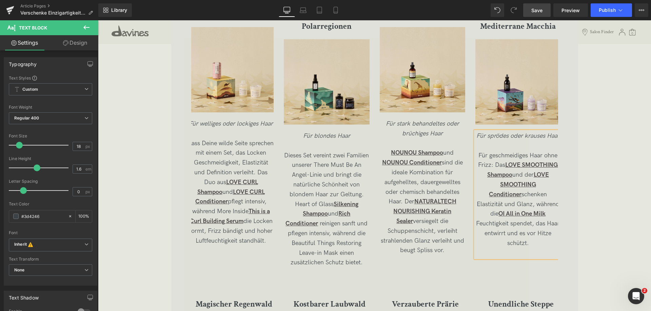
click at [556, 195] on p "Für geschmeidiges Haar ohne Frizz: Das LOVE SMOOTHING Shampoo und der LOVE SMOO…" at bounding box center [517, 200] width 85 height 98
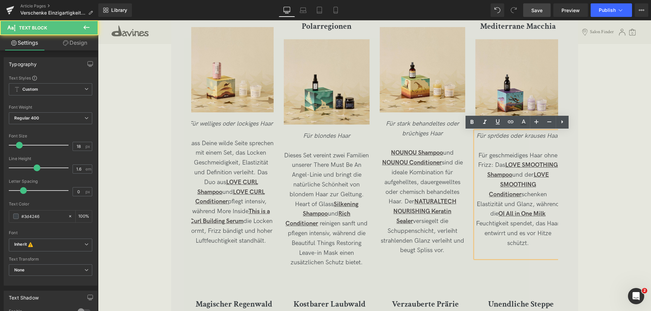
click at [555, 192] on p "Für geschmeidiges Haar ohne Frizz: Das LOVE SMOOTHING Shampoo und der LOVE SMOO…" at bounding box center [517, 200] width 85 height 98
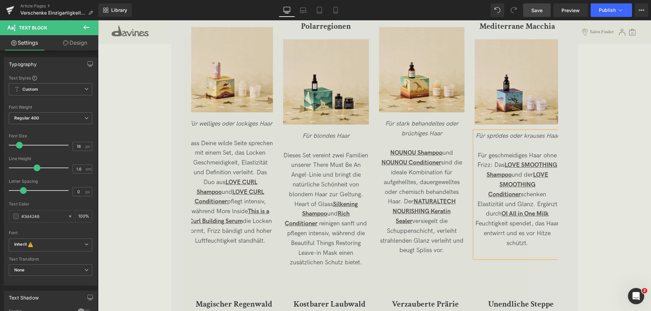
click at [484, 202] on p "Für geschmeidiges Haar ohne Frizz: Das LOVE SMOOTHING Shampoo und der LOVE SMOO…" at bounding box center [516, 200] width 85 height 98
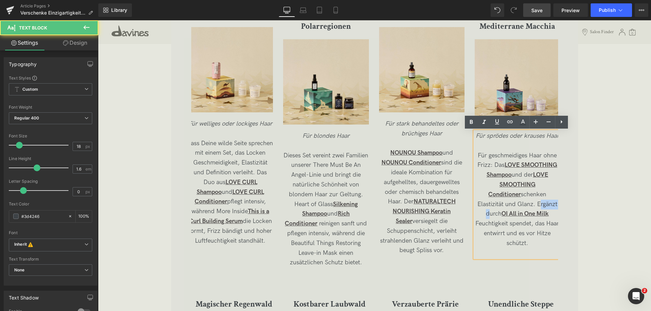
click at [484, 202] on p "Für geschmeidiges Haar ohne Frizz: Das LOVE SMOOTHING Shampoo und der LOVE SMOO…" at bounding box center [516, 200] width 85 height 98
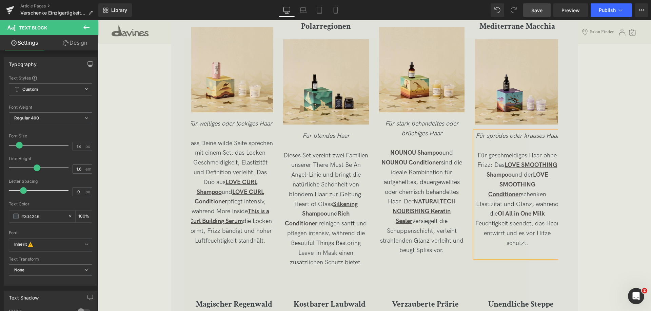
click at [522, 223] on p "Für geschmeidiges Haar ohne Frizz: Das LOVE SMOOTHING Shampoo und der LOVE SMOO…" at bounding box center [516, 200] width 85 height 98
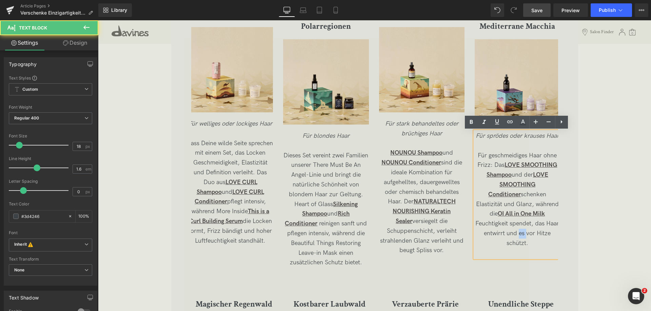
click at [522, 223] on p "Für geschmeidiges Haar ohne Frizz: Das LOVE SMOOTHING Shampoo und der LOVE SMOO…" at bounding box center [516, 200] width 85 height 98
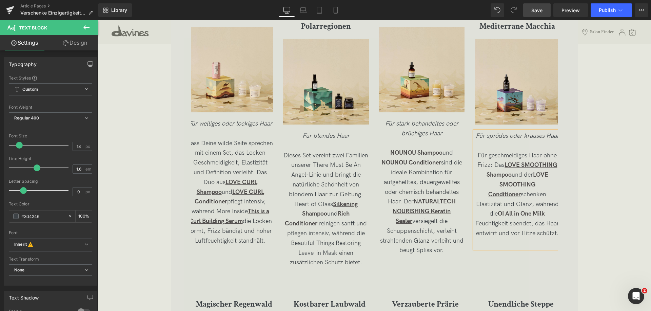
click at [537, 214] on p "Für geschmeidiges Haar ohne Frizz: Das LOVE SMOOTHING Shampoo und der LOVE SMOO…" at bounding box center [516, 195] width 85 height 88
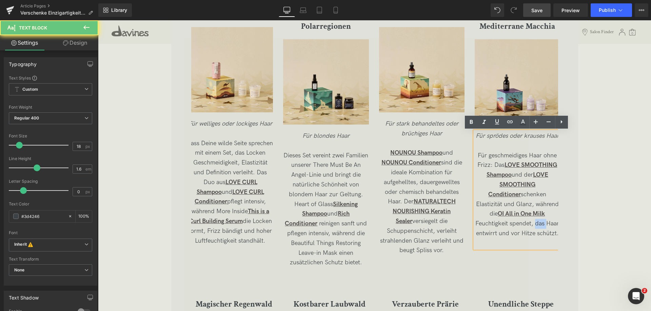
click at [537, 214] on p "Für geschmeidiges Haar ohne Frizz: Das LOVE SMOOTHING Shampoo und der LOVE SMOO…" at bounding box center [516, 195] width 85 height 88
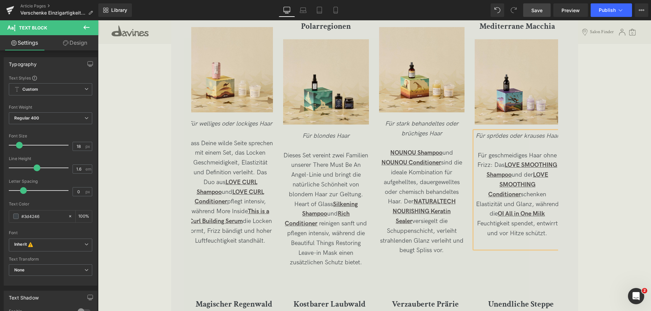
click at [541, 13] on span "Save" at bounding box center [536, 10] width 11 height 7
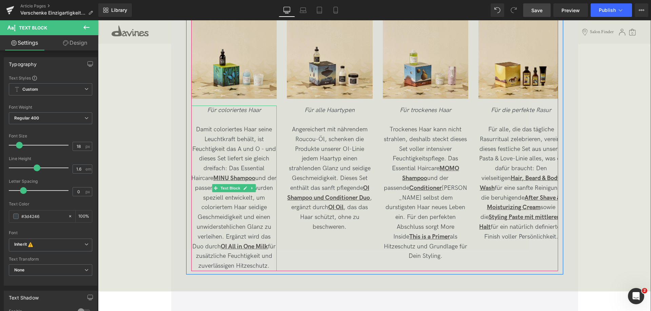
scroll to position [1579, 0]
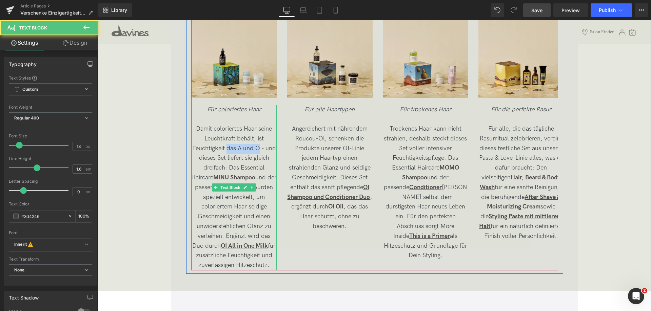
drag, startPoint x: 227, startPoint y: 149, endPoint x: 258, endPoint y: 151, distance: 30.9
click at [258, 151] on span "Damit coloriertes Haar seine Leuchtkraft behält, ist Feuchtigkeit das A und O -…" at bounding box center [233, 197] width 85 height 144
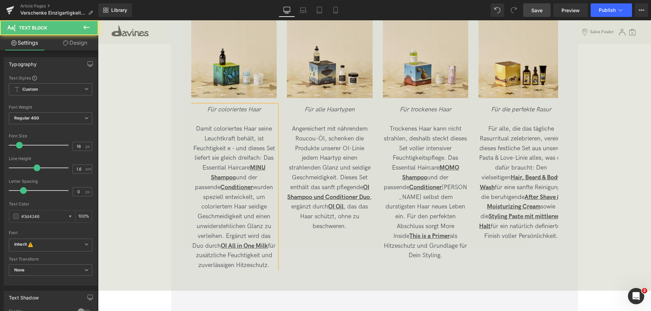
click at [200, 132] on span "Damit coloriertes Haar seine Leuchtkraft behält, ist Feuchtigkeit e - und diese…" at bounding box center [233, 197] width 83 height 144
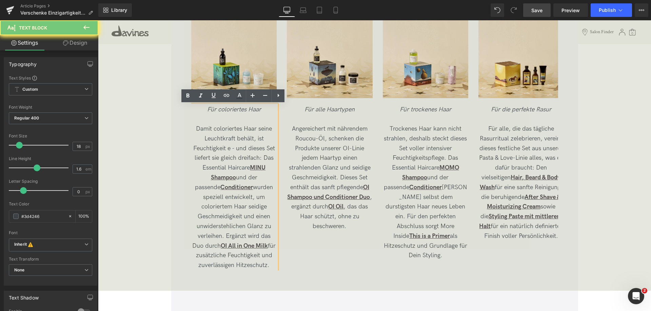
click at [239, 145] on span "Damit coloriertes Haar seine Leuchtkraft behält, ist Feuchtigkeit e - und diese…" at bounding box center [233, 197] width 83 height 144
click at [228, 148] on span "Damit coloriertes Haar seine Leuchtkraft behält, ist Feuchtigkeit e - und diese…" at bounding box center [233, 197] width 83 height 144
click at [207, 130] on span "Damit coloriertes Haar seine Leuchtkraft behält, ist Feuchtigkeit e - und diese…" at bounding box center [233, 197] width 83 height 144
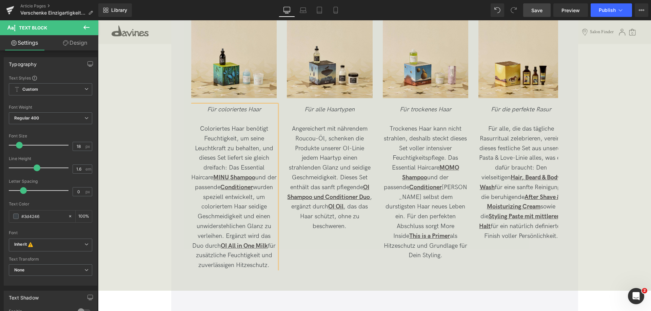
click at [217, 179] on span "Coloriertes Haar benötigt Feuchtigkeit, um seine Leuchtkraft zu behalten, und d…" at bounding box center [233, 197] width 85 height 144
click at [215, 176] on span "Coloriertes Haar benötigt Feuchtigkeit, um seine Leuchtkraft zu behalten, und d…" at bounding box center [233, 197] width 83 height 144
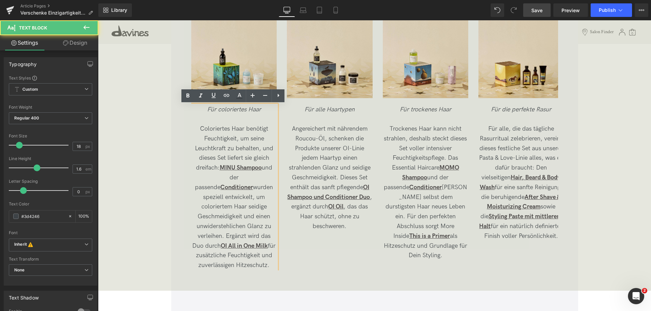
click at [215, 176] on span "Coloriertes Haar benötigt Feuchtigkeit, um seine Leuchtkraft zu behalten, und d…" at bounding box center [233, 197] width 83 height 144
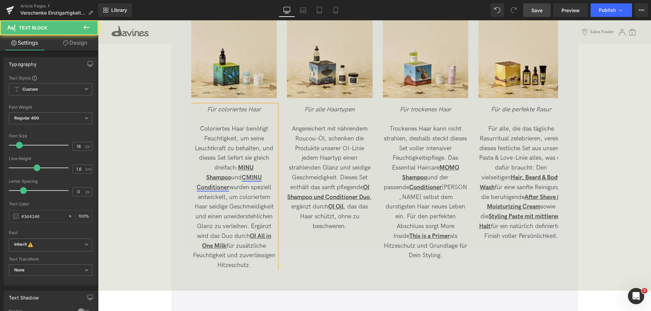
click at [202, 177] on link "CMINU Conditioner" at bounding box center [229, 182] width 65 height 17
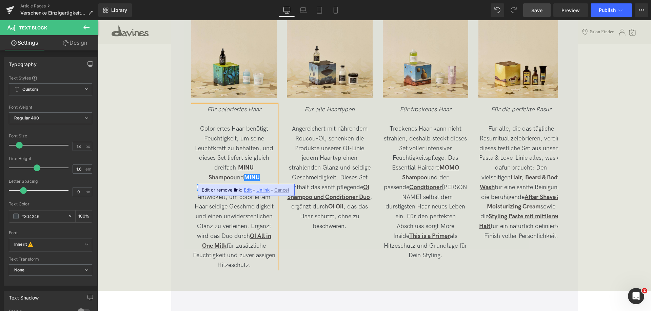
click at [251, 179] on span "Coloriertes Haar benötigt Feuchtigkeit, um seine Leuchtkraft zu behalten, und d…" at bounding box center [234, 197] width 82 height 144
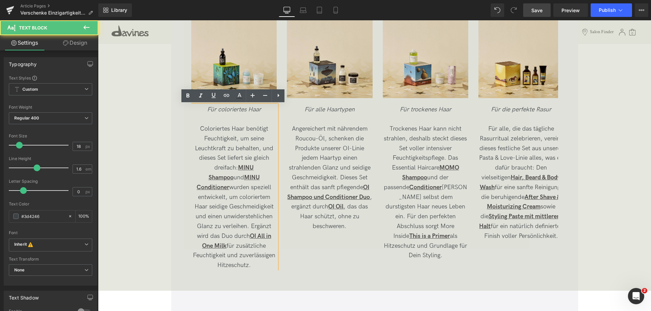
click at [257, 176] on span "Coloriertes Haar benötigt Feuchtigkeit, um seine Leuchtkraft zu behalten, und d…" at bounding box center [234, 197] width 82 height 144
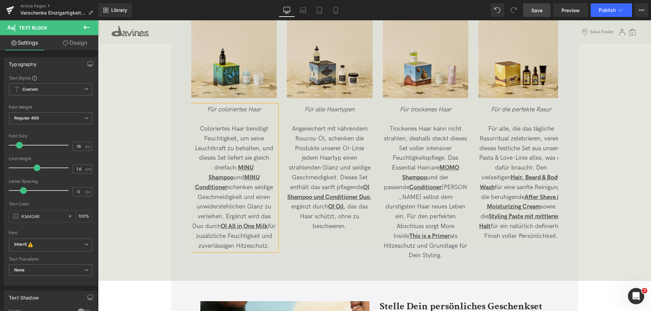
click at [211, 208] on span "Coloriertes Haar benötigt Feuchtigkeit, um seine Leuchtkraft zu behalten, und d…" at bounding box center [233, 187] width 83 height 124
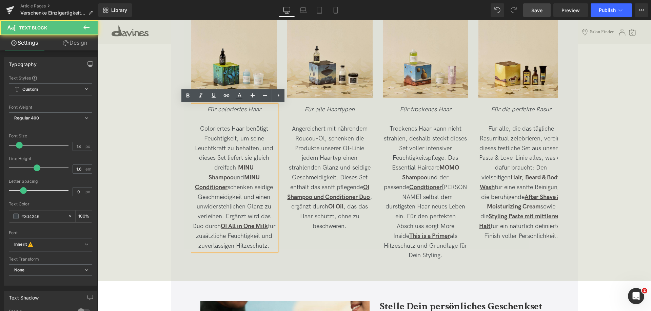
click at [211, 208] on span "Coloriertes Haar benötigt Feuchtigkeit, um seine Leuchtkraft zu behalten, und d…" at bounding box center [233, 187] width 83 height 124
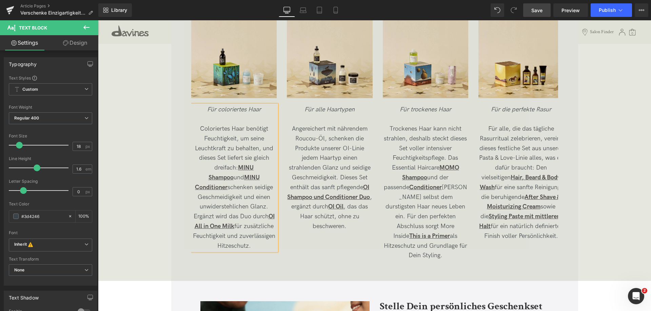
scroll to position [1647, 0]
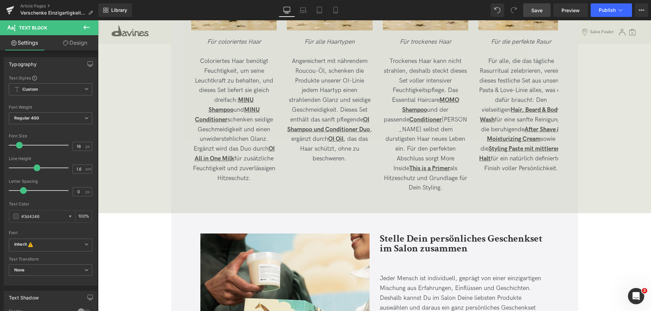
click at [538, 13] on span "Save" at bounding box center [536, 10] width 11 height 7
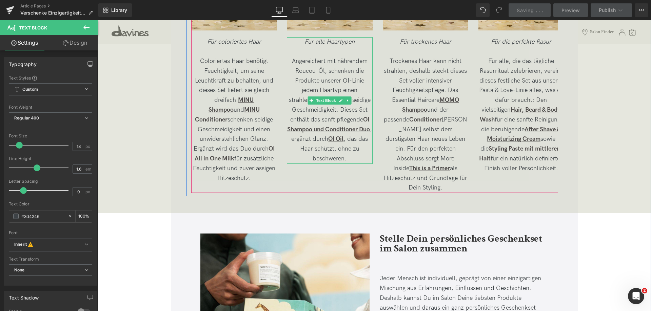
scroll to position [1613, 0]
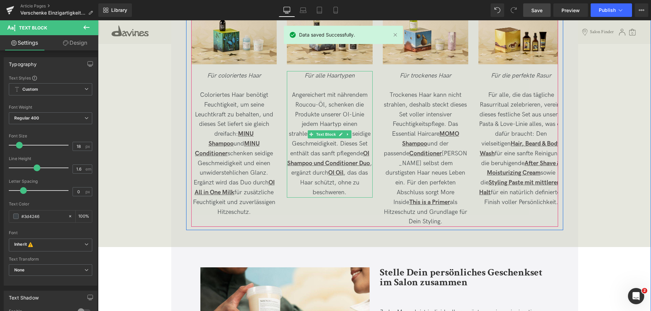
click at [329, 105] on span "Angereichert mit nährendem Roucou-Öl, schenken die Produkte unserer OI-Linie je…" at bounding box center [329, 144] width 85 height 105
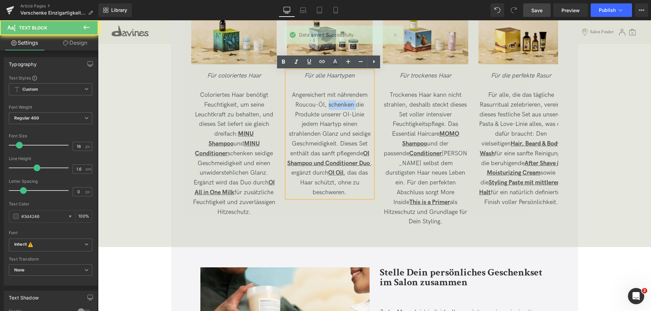
click at [329, 105] on span "Angereichert mit nährendem Roucou-Öl, schenken die Produkte unserer OI-Linie je…" at bounding box center [329, 144] width 85 height 105
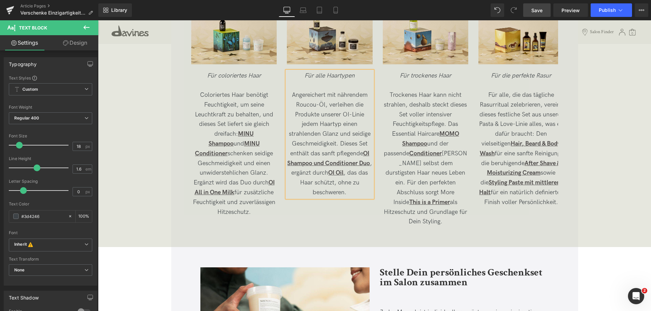
click at [349, 128] on p "Angereichert mit nährendem Roucou-Öl, verleihen die Produkte unserer OI-Linie j…" at bounding box center [329, 143] width 85 height 107
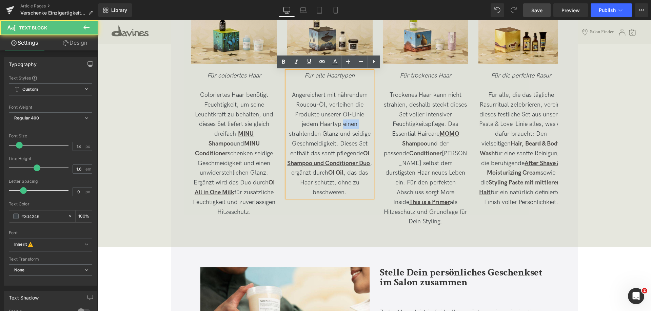
click at [349, 128] on p "Angereichert mit nährendem Roucou-Öl, verleihen die Produkte unserer OI-Linie j…" at bounding box center [329, 143] width 85 height 107
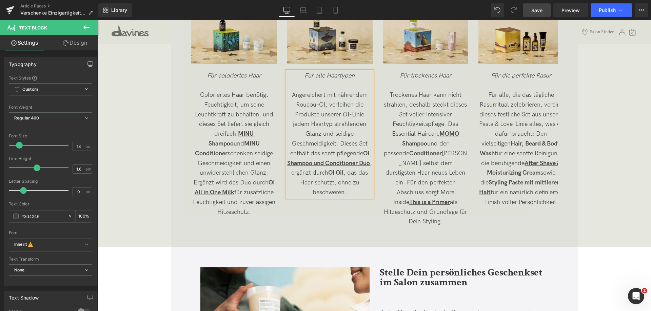
click at [327, 153] on span "Angereichert mit nährendem Roucou-Öl, verleihen die Produkte unserer OI-Linie j…" at bounding box center [329, 144] width 85 height 105
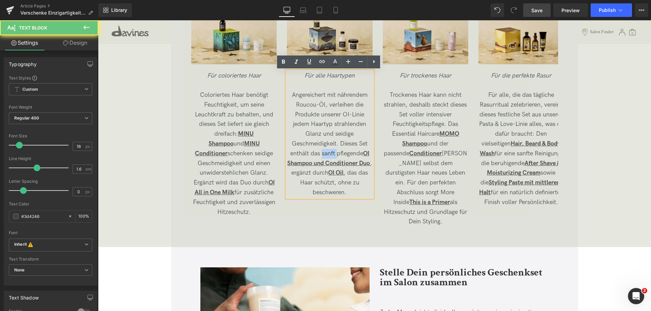
click at [327, 153] on span "Angereichert mit nährendem Roucou-Öl, verleihen die Produkte unserer OI-Linie j…" at bounding box center [329, 144] width 85 height 105
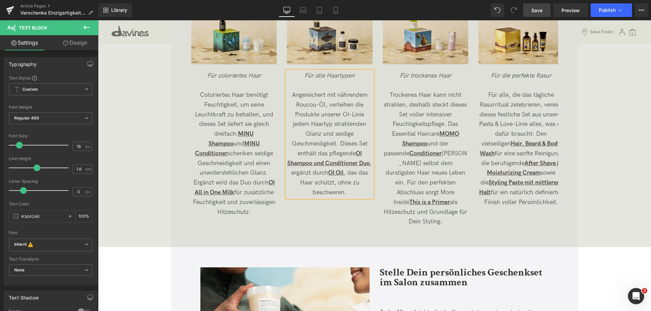
click at [543, 15] on link "Save" at bounding box center [536, 10] width 27 height 14
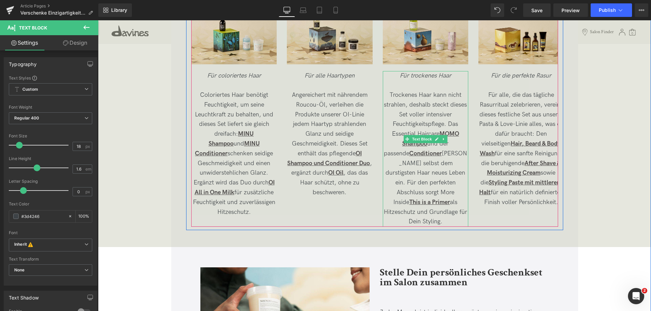
click at [431, 114] on span "Trockenes Haar kann nicht strahlen, deshalb steckt dieses Set voller intensiver…" at bounding box center [425, 159] width 83 height 134
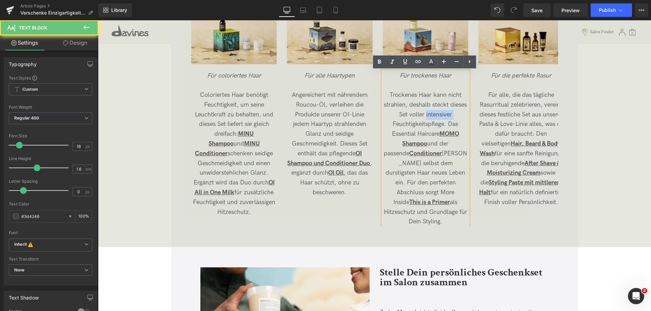
click at [431, 114] on span "Trockenes Haar kann nicht strahlen, deshalb steckt dieses Set voller intensiver…" at bounding box center [425, 159] width 83 height 134
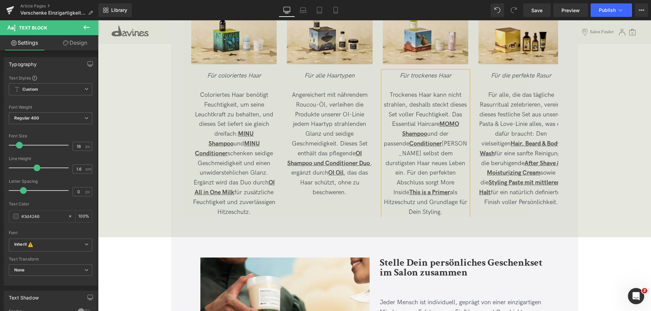
click at [429, 123] on span "Trockenes Haar kann nicht strahlen, deshalb steckt dieses Set voller Feuchtigke…" at bounding box center [425, 154] width 83 height 124
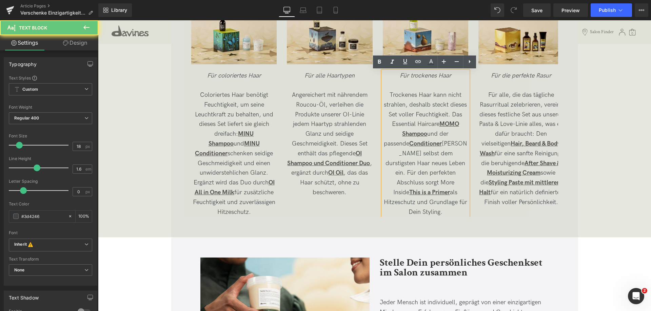
click at [429, 123] on span "Trockenes Haar kann nicht strahlen, deshalb steckt dieses Set voller Feuchtigke…" at bounding box center [425, 154] width 83 height 124
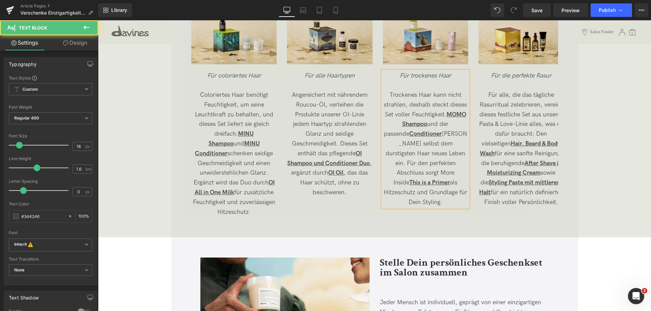
click at [445, 124] on span "Trockenes Haar kann nicht strahlen, deshalb steckt dieses Set voller Feuchtigke…" at bounding box center [425, 149] width 83 height 115
click at [438, 123] on link "CMOMO Conditioner" at bounding box center [420, 129] width 70 height 17
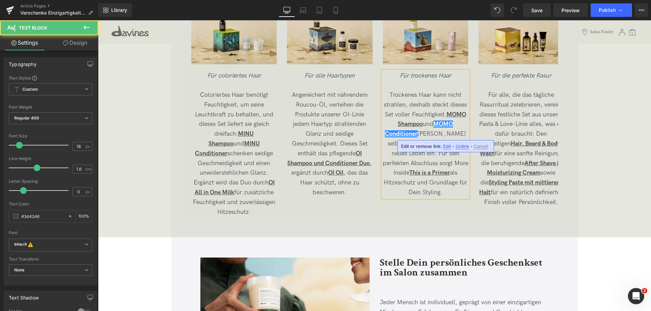
click at [442, 136] on span "Trockenes Haar kann nicht strahlen, deshalb steckt dieses Set voller Feuchtigke…" at bounding box center [425, 144] width 85 height 105
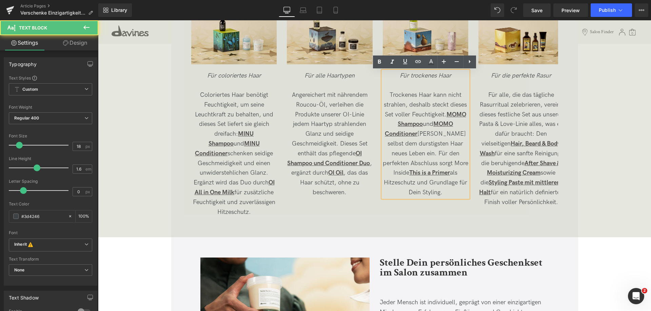
click at [411, 146] on span "Trockenes Haar kann nicht strahlen, deshalb steckt dieses Set voller Feuchtigke…" at bounding box center [425, 144] width 85 height 105
click at [431, 153] on span "Trockenes Haar kann nicht strahlen, deshalb steckt dieses Set voller Feuchtigke…" at bounding box center [425, 144] width 85 height 105
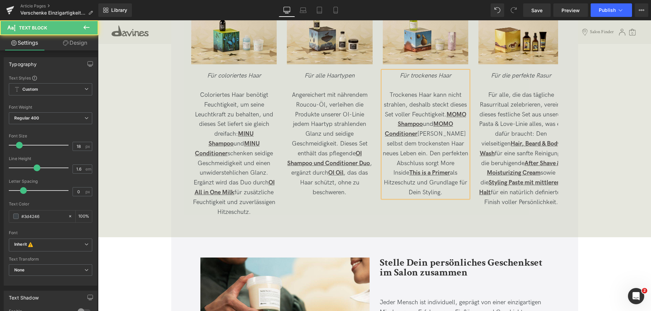
click at [421, 162] on span "Trockenes Haar kann nicht strahlen, deshalb steckt dieses Set voller Feuchtigke…" at bounding box center [425, 144] width 85 height 105
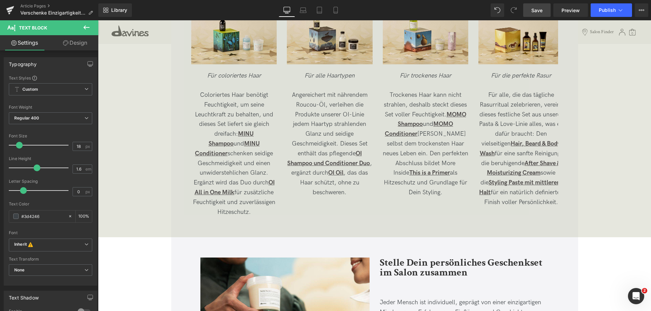
click at [543, 11] on link "Save" at bounding box center [536, 10] width 27 height 14
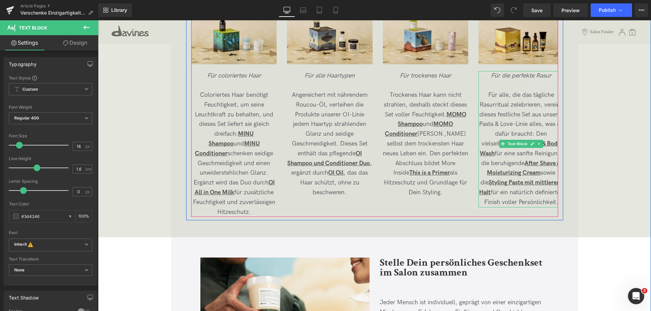
click at [541, 104] on p "Für alle, die das tägliche Rasurritual zelebrieren, vereint dieses festliche Se…" at bounding box center [520, 148] width 85 height 117
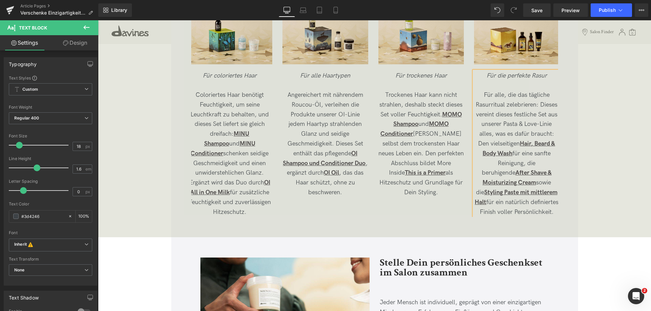
scroll to position [0, 5]
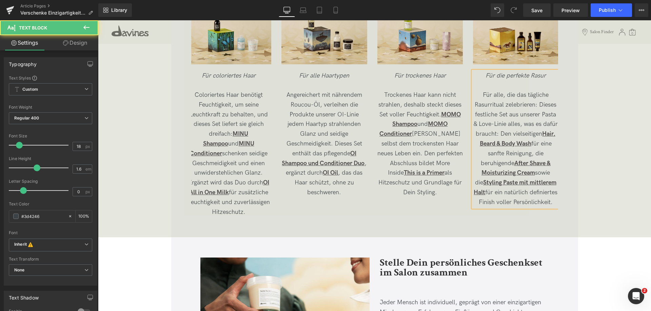
click at [514, 124] on p "Für alle, die das tägliche Rasurritual zelebrieren: Dieses festliche Set aus un…" at bounding box center [515, 148] width 85 height 117
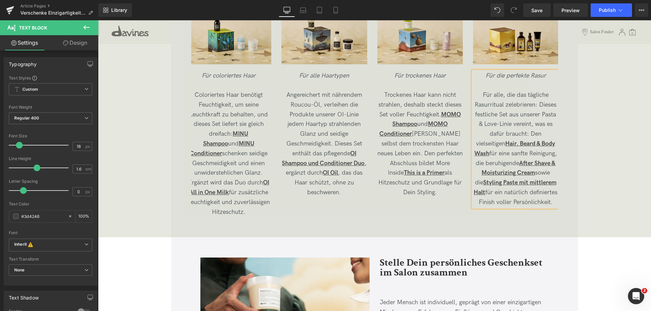
click at [528, 133] on p "Für alle, die das tägliche Rasurritual zelebrieren: Dieses festliche Set aus un…" at bounding box center [515, 148] width 85 height 117
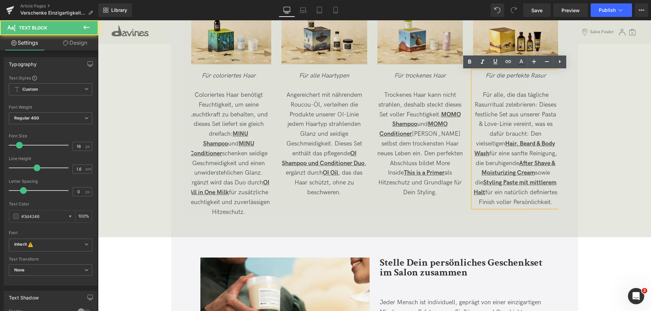
click at [524, 133] on p "Für alle, die das tägliche Rasurritual zelebrieren: Dieses festliche Set aus un…" at bounding box center [515, 148] width 85 height 117
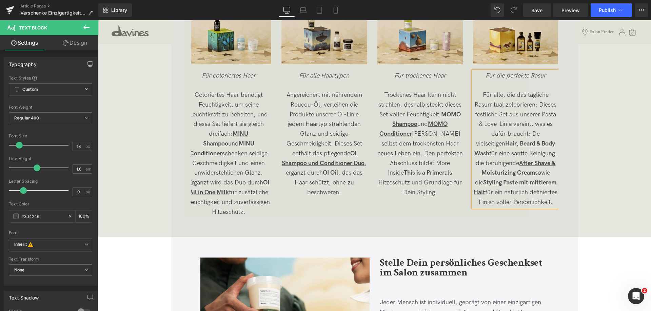
click at [555, 135] on p "Für alle, die das tägliche Rasurritual zelebrieren: Dieses festliche Set aus un…" at bounding box center [515, 148] width 85 height 117
click at [490, 154] on p "Für alle, die das tägliche Rasurritual zelebrieren: Dieses festliche Set aus un…" at bounding box center [515, 148] width 85 height 117
click at [497, 155] on p "Für alle, die das tägliche Rasurritual zelebrieren: Dieses festliche Set aus un…" at bounding box center [515, 153] width 85 height 127
click at [530, 155] on p "Für alle, die das tägliche Rasurritual zelebrieren: Dieses festliche Set aus un…" at bounding box center [515, 153] width 85 height 127
click at [538, 174] on p "Für alle, die das tägliche Rasurritual zelebrieren: Dieses festliche Set aus un…" at bounding box center [515, 148] width 85 height 117
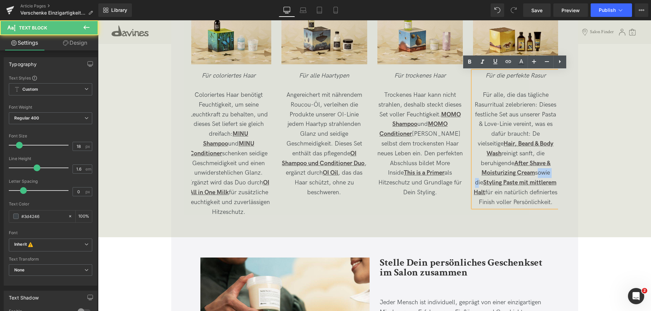
click at [538, 174] on p "Für alle, die das tägliche Rasurritual zelebrieren: Dieses festliche Set aus un…" at bounding box center [515, 148] width 85 height 117
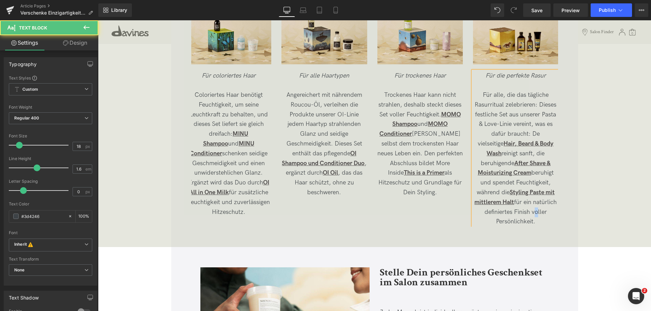
drag, startPoint x: 530, startPoint y: 213, endPoint x: 535, endPoint y: 215, distance: 5.5
click at [535, 215] on p "Für alle, die das tägliche Rasurritual zelebrieren: Dieses festliche Set aus un…" at bounding box center [515, 158] width 85 height 137
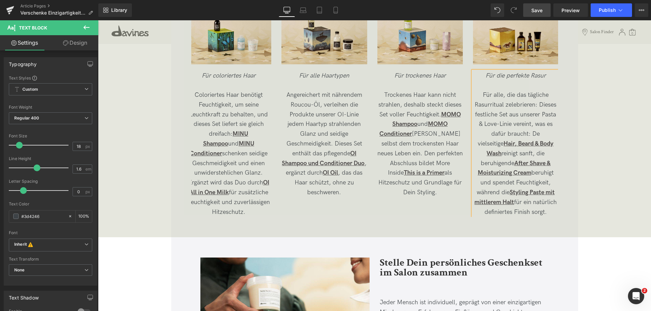
click at [532, 15] on link "Save" at bounding box center [536, 10] width 27 height 14
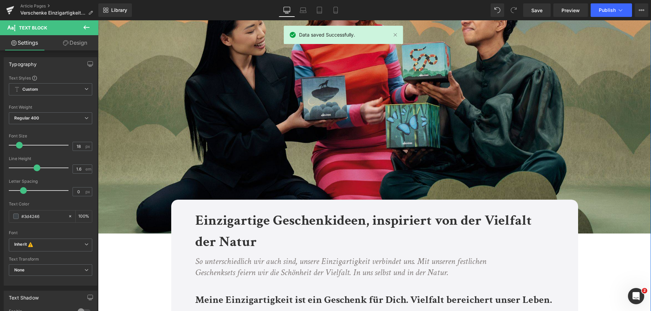
scroll to position [0, 0]
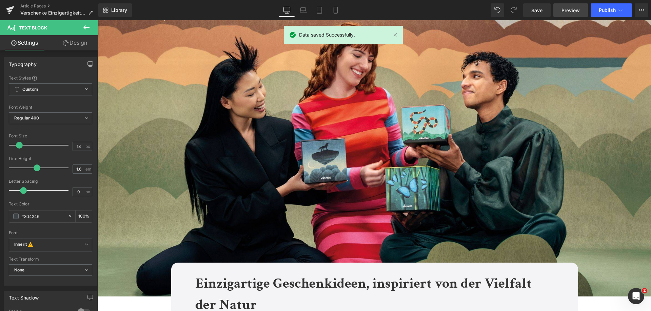
click at [569, 8] on span "Preview" at bounding box center [570, 10] width 18 height 7
